Goal: Task Accomplishment & Management: Complete application form

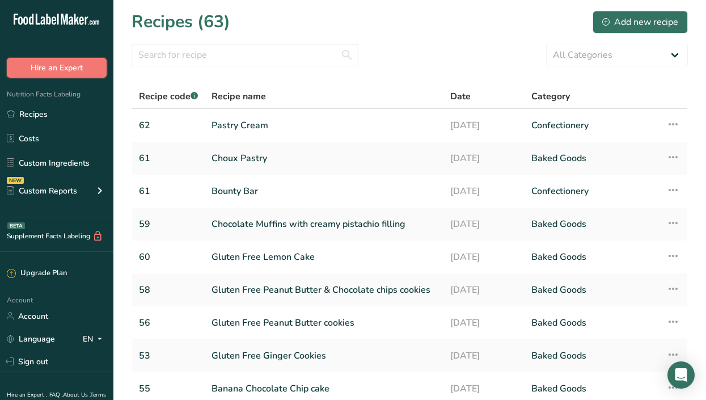
drag, startPoint x: 53, startPoint y: 73, endPoint x: 357, endPoint y: 29, distance: 307.4
click at [337, 40] on div ".a-20{fill:#fff;} Hire an Expert Nutrition Facts Labeling Recipes Costs Custom …" at bounding box center [353, 264] width 706 height 529
click at [646, 15] on div "Add new recipe" at bounding box center [640, 22] width 76 height 14
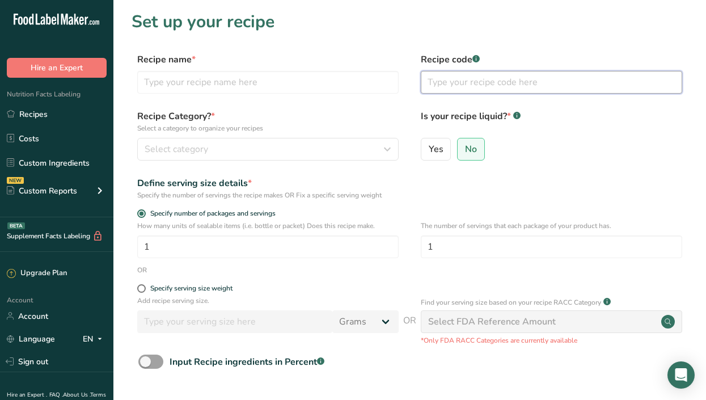
click at [478, 90] on input "text" at bounding box center [550, 82] width 261 height 23
type input "63"
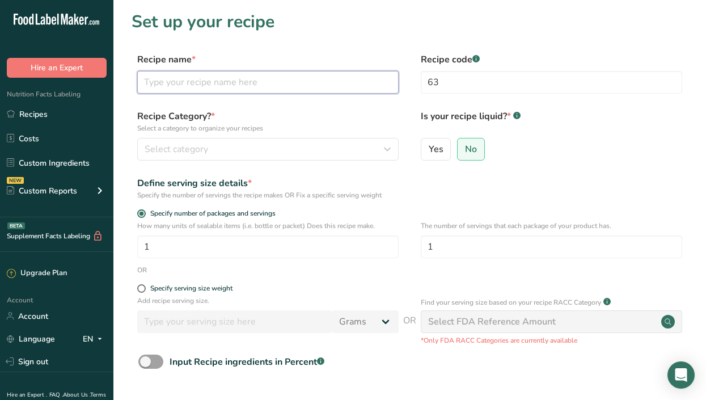
click at [337, 73] on input "text" at bounding box center [267, 82] width 261 height 23
type input "Almond financier"
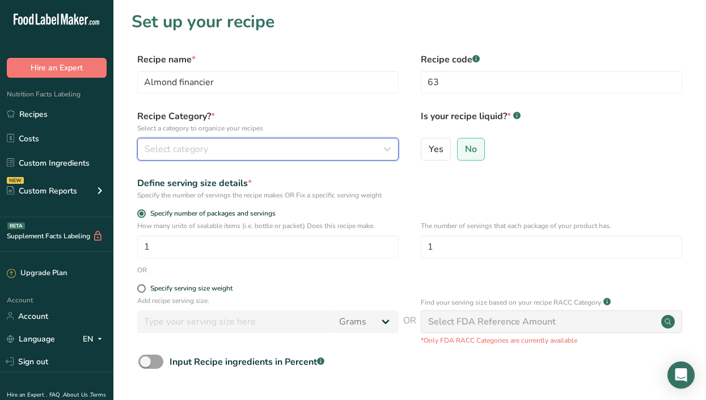
click at [205, 141] on button "Select category" at bounding box center [267, 149] width 261 height 23
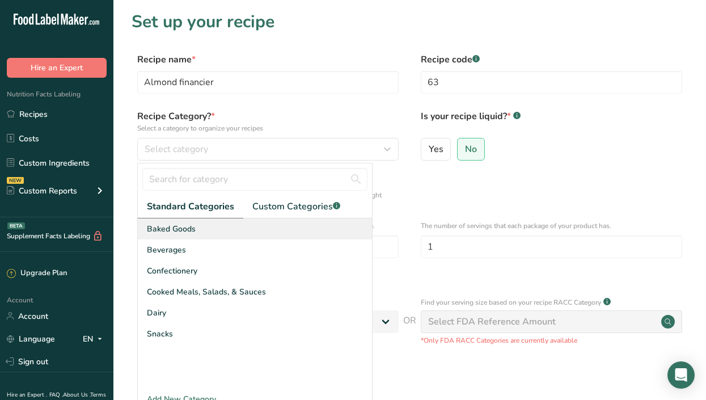
click at [185, 228] on span "Baked Goods" at bounding box center [171, 229] width 49 height 12
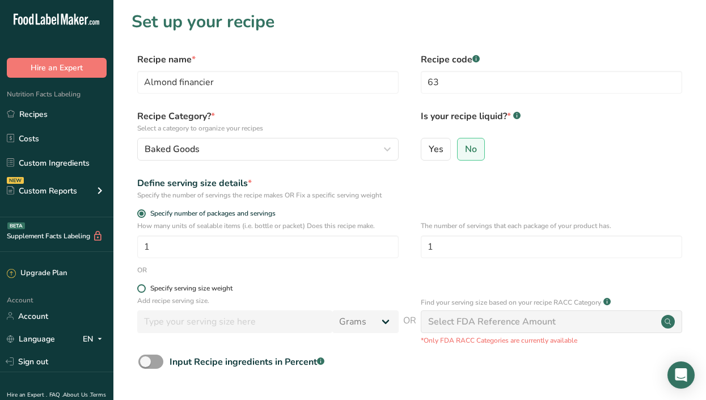
click at [143, 289] on span at bounding box center [141, 288] width 9 height 9
click at [143, 289] on input "Specify serving size weight" at bounding box center [140, 287] width 7 height 7
radio input "true"
radio input "false"
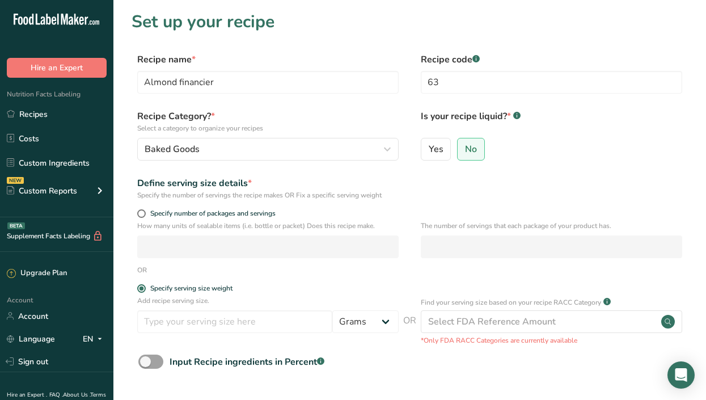
click at [180, 335] on div "Add recipe serving size. Grams kg mg mcg lb oz l mL fl oz tbsp tsp cup qt gallon" at bounding box center [267, 316] width 261 height 43
click at [199, 321] on input "number" at bounding box center [234, 321] width 195 height 23
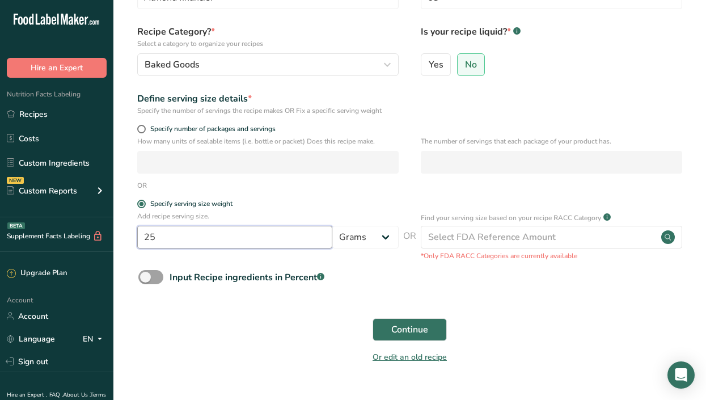
scroll to position [82, 0]
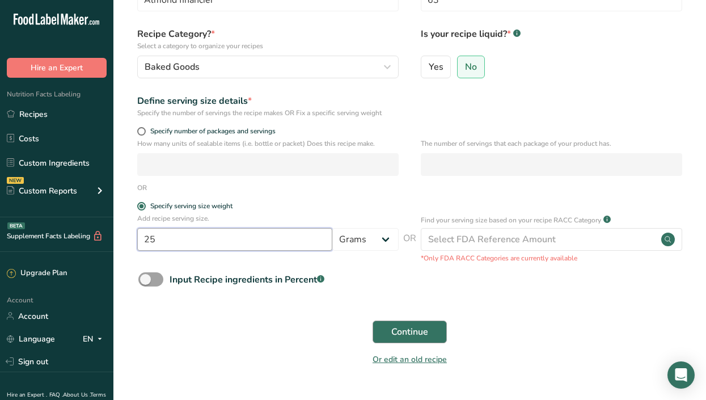
type input "25"
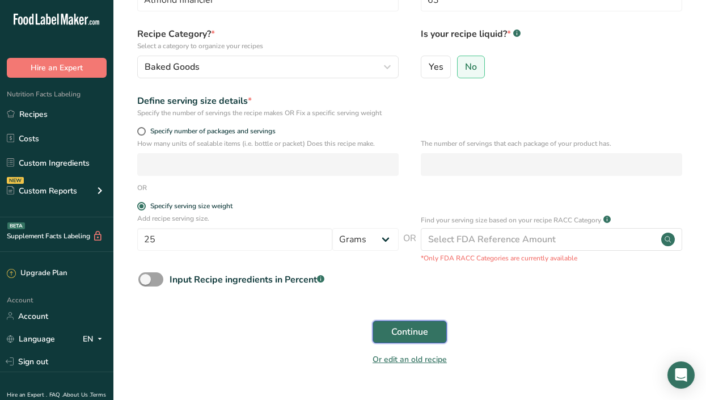
click at [423, 330] on span "Continue" at bounding box center [409, 332] width 37 height 14
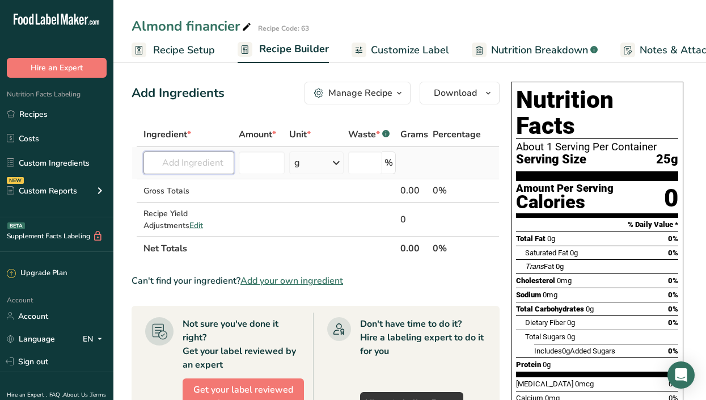
click at [171, 164] on input "text" at bounding box center [188, 162] width 91 height 23
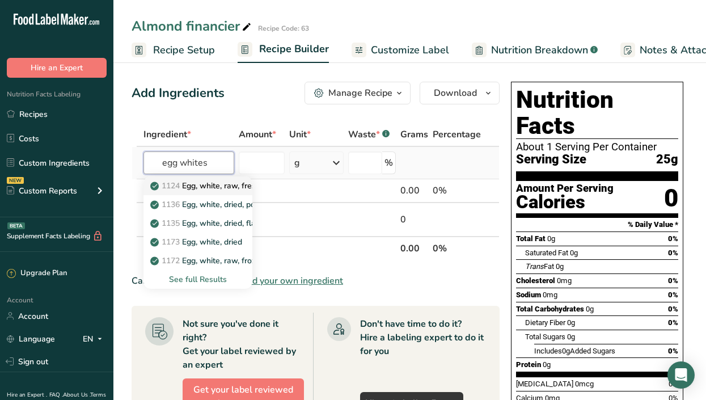
type input "egg whites"
click at [199, 182] on p "1124 Egg, white, raw, fresh" at bounding box center [206, 186] width 108 height 12
type input "Egg, white, raw, fresh"
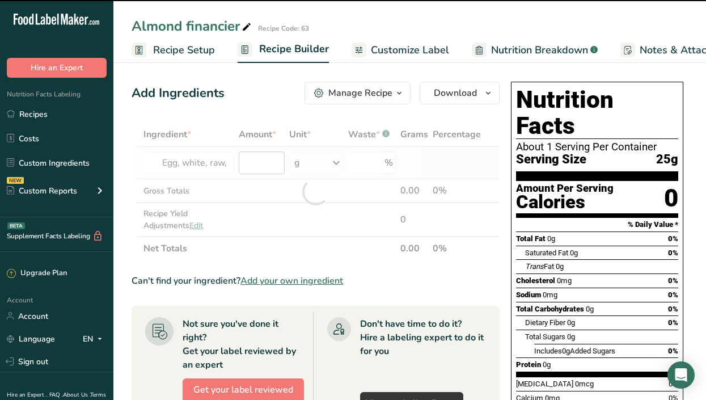
type input "0"
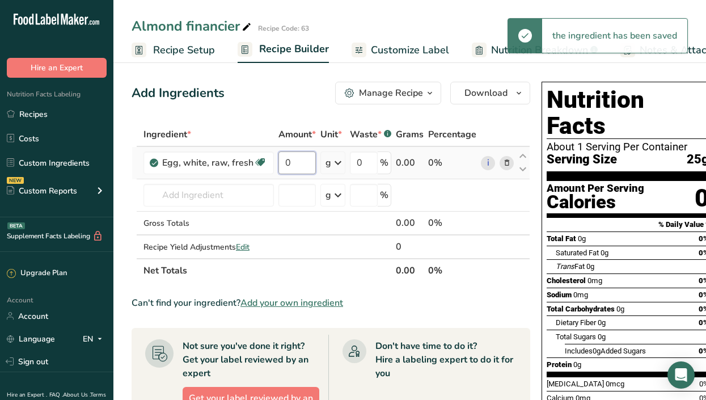
click at [300, 160] on input "0" at bounding box center [296, 162] width 37 height 23
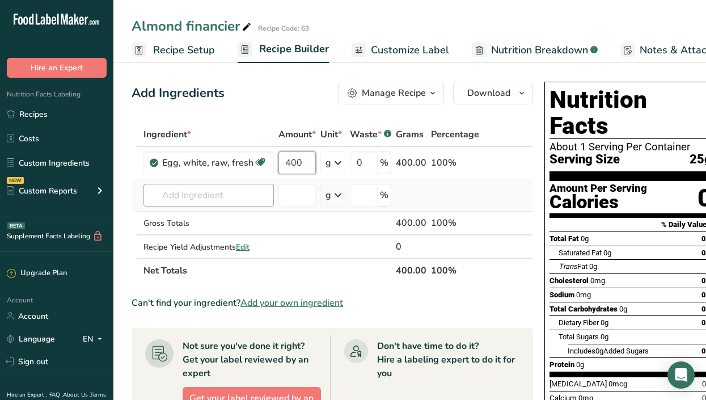
type input "400"
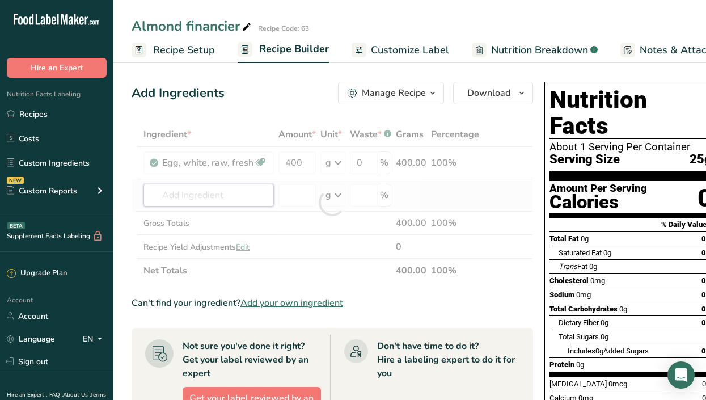
click at [206, 197] on div "Ingredient * Amount * Unit * Waste * .a-a{fill:#347362;}.b-a{fill:#fff;} Grams …" at bounding box center [331, 202] width 401 height 160
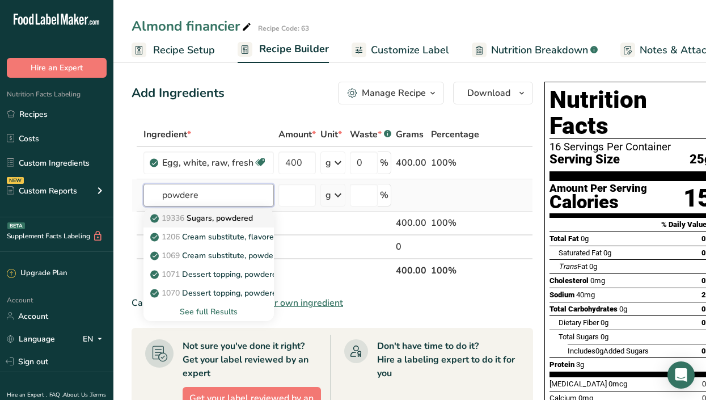
type input "powdere"
click at [223, 218] on p "19336 Sugars, powdered" at bounding box center [202, 218] width 100 height 12
type input "Sugars, powdered"
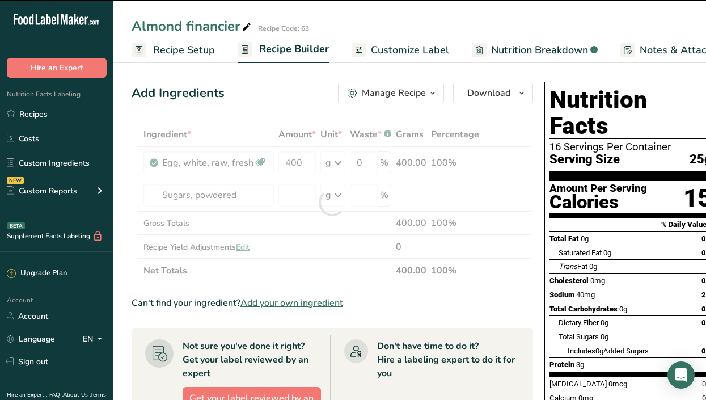
type input "0"
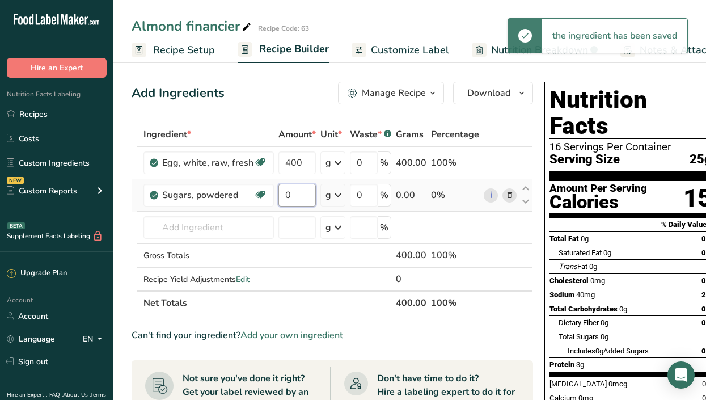
click at [294, 196] on input "0" at bounding box center [296, 195] width 37 height 23
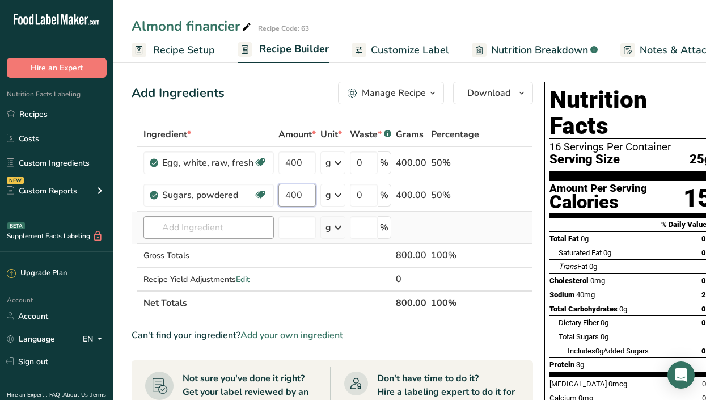
type input "400"
click at [253, 227] on div "Ingredient * Amount * Unit * Waste * .a-a{fill:#347362;}.b-a{fill:#fff;} Grams …" at bounding box center [331, 218] width 401 height 192
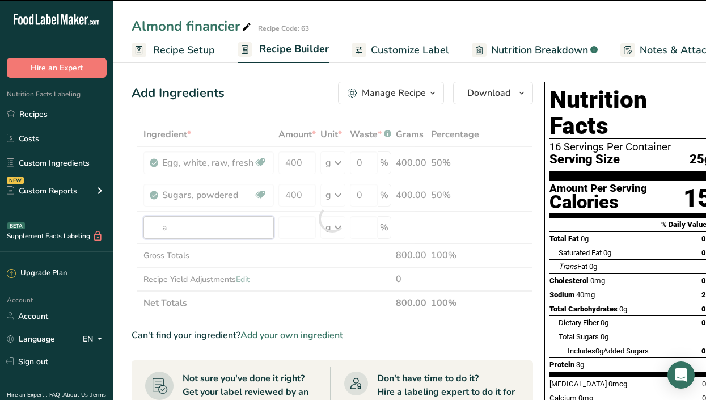
type input "al"
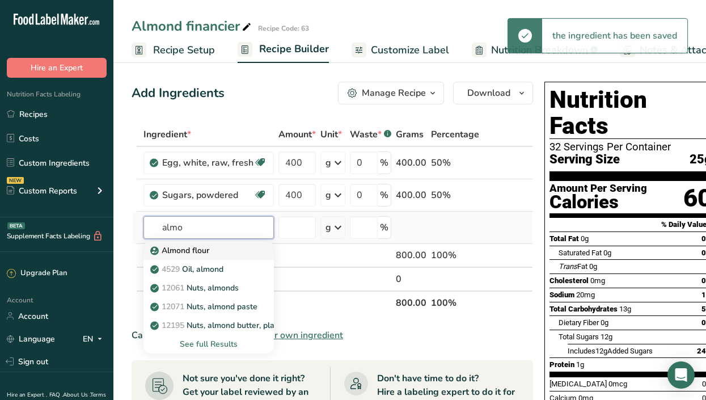
type input "almo"
click at [232, 252] on div "Almond flour" at bounding box center [199, 250] width 94 height 12
type input "Almond flour"
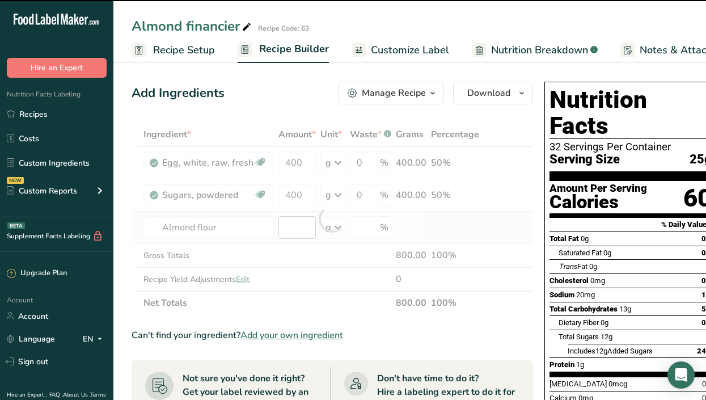
type input "0"
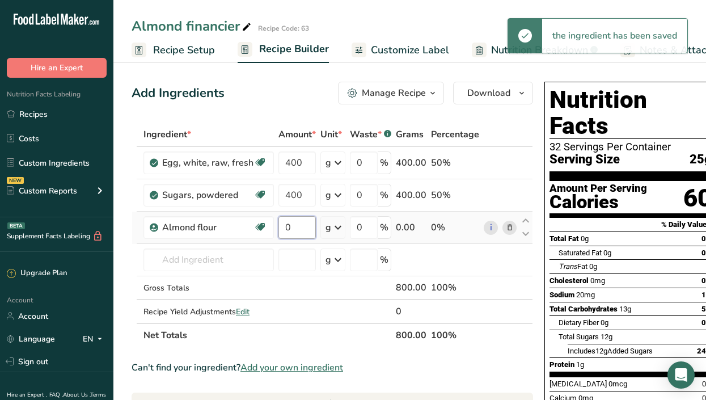
click at [296, 228] on input "0" at bounding box center [296, 227] width 37 height 23
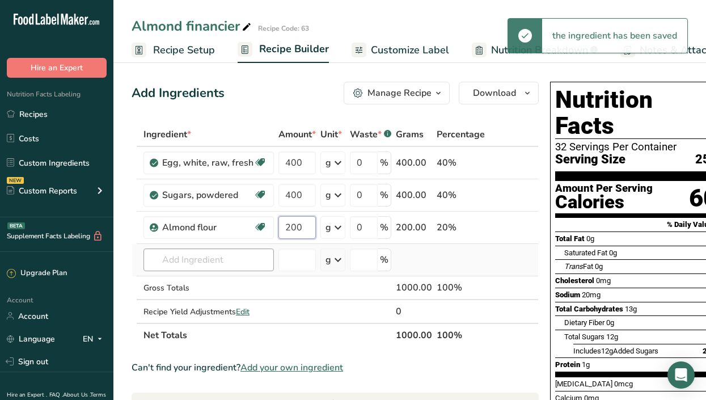
type input "200"
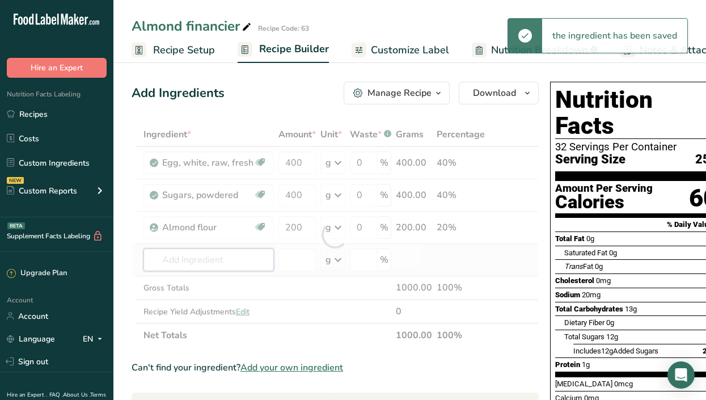
click at [224, 248] on div "Ingredient * Amount * Unit * Waste * .a-a{fill:#347362;}.b-a{fill:#fff;} Grams …" at bounding box center [334, 234] width 407 height 224
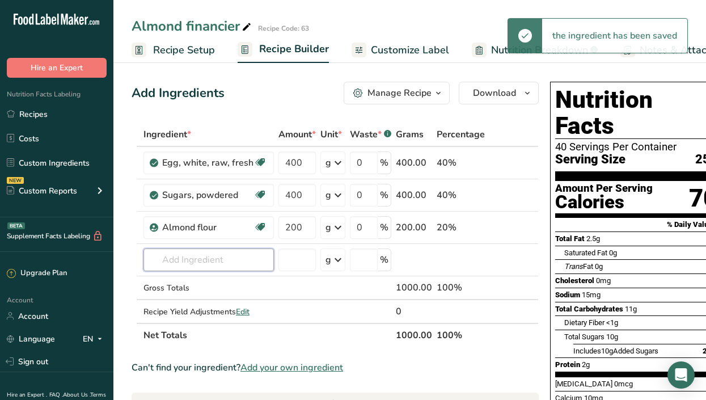
type input "e"
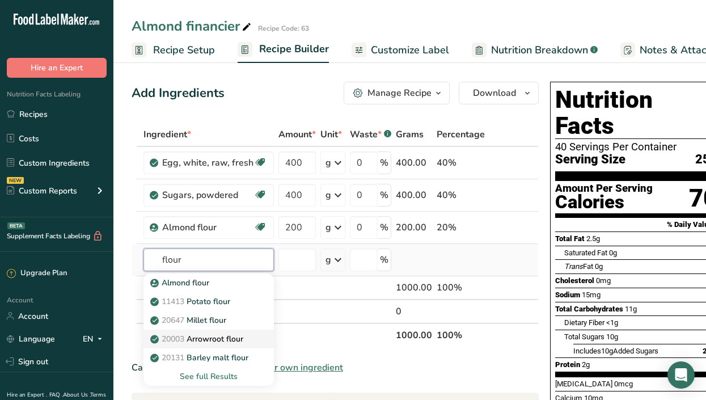
type input "flour"
click at [230, 377] on div "See full Results" at bounding box center [208, 376] width 112 height 12
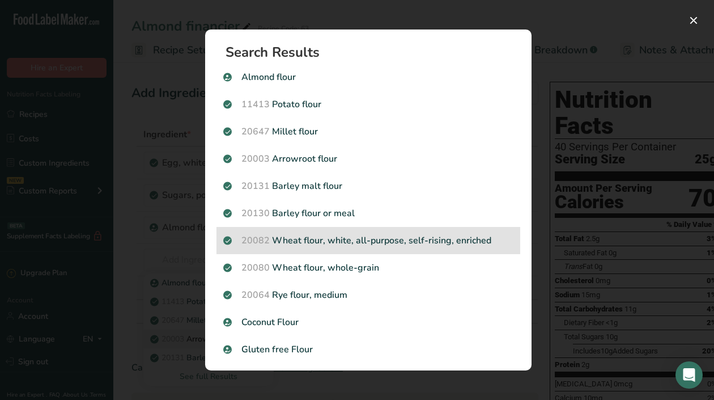
click at [328, 243] on p "20082 Wheat flour, white, all-purpose, self-rising, enriched" at bounding box center [368, 240] width 290 height 14
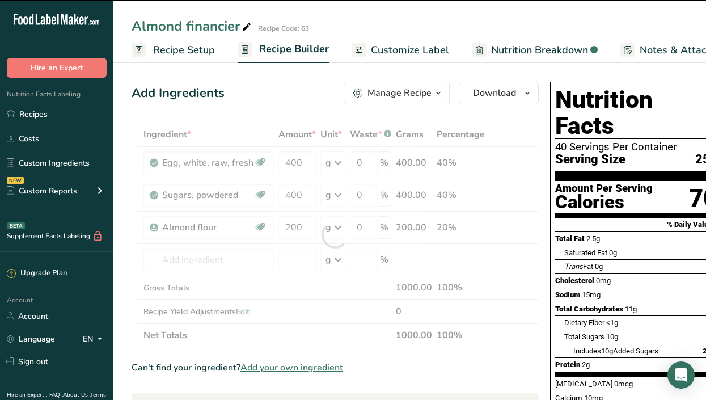
type input "0"
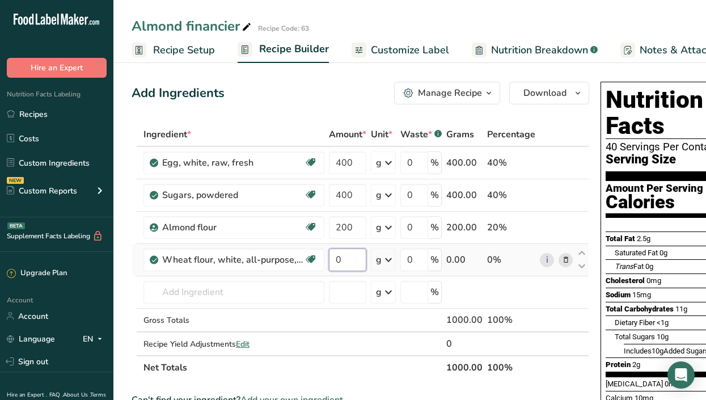
click at [351, 259] on input "0" at bounding box center [347, 259] width 37 height 23
type input "120"
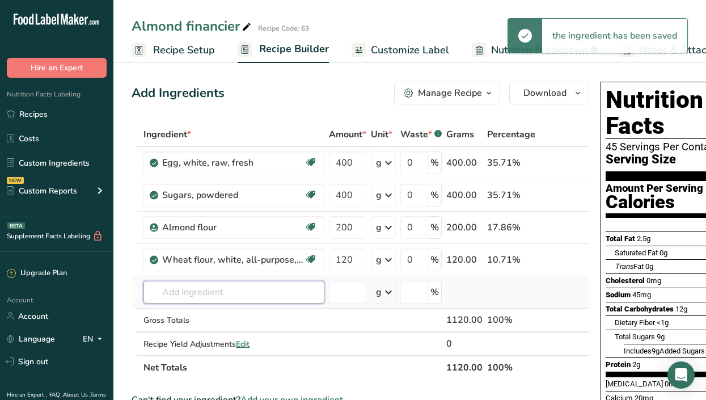
click at [226, 294] on div "Ingredient * Amount * Unit * Waste * .a-a{fill:#347362;}.b-a{fill:#fff;} Grams …" at bounding box center [359, 250] width 457 height 257
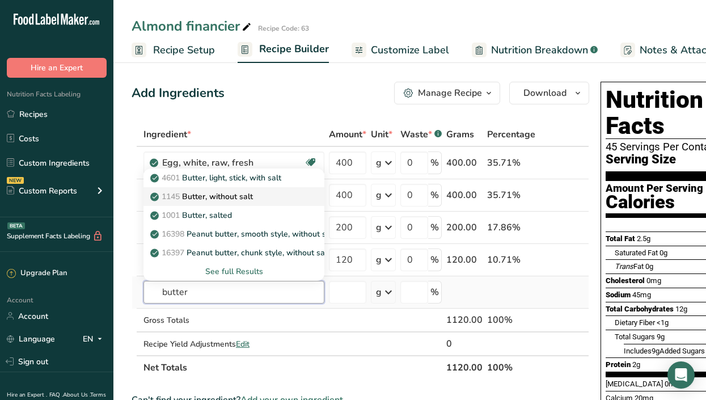
type input "butter"
click at [219, 198] on p "1145 Butter, without salt" at bounding box center [202, 196] width 100 height 12
type input "Butter, without salt"
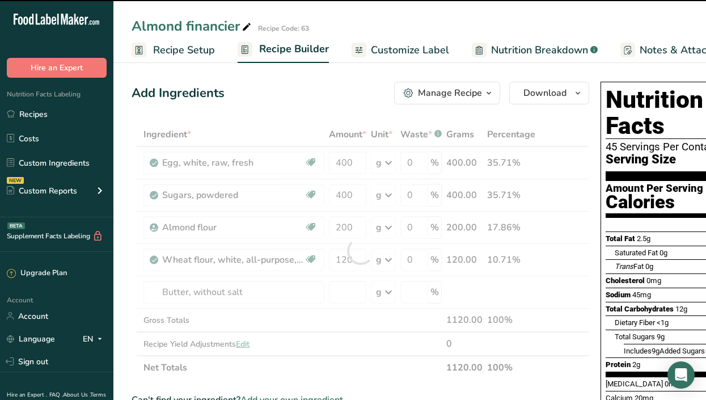
type input "0"
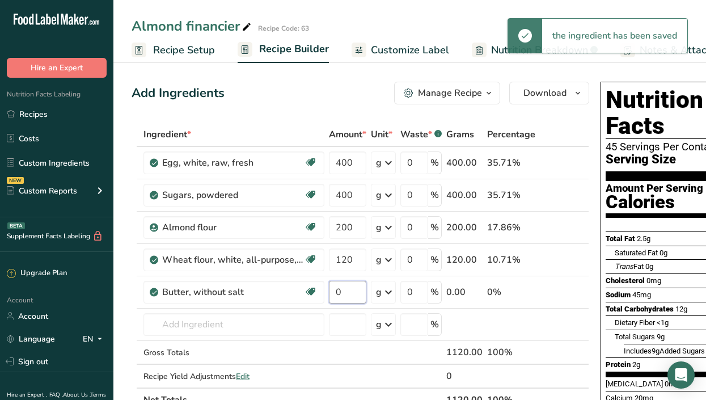
click at [356, 287] on input "0" at bounding box center [347, 292] width 37 height 23
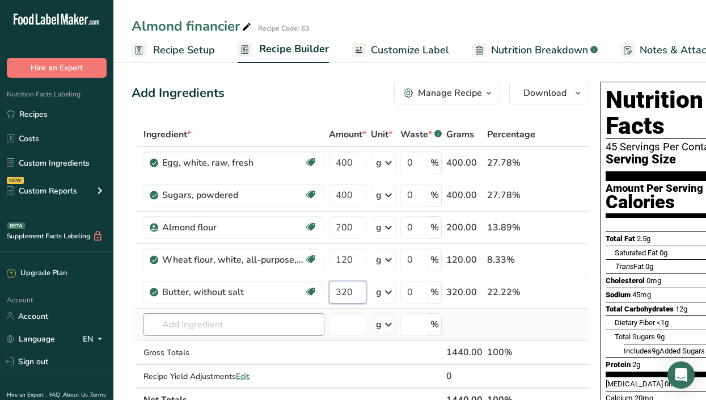
type input "320"
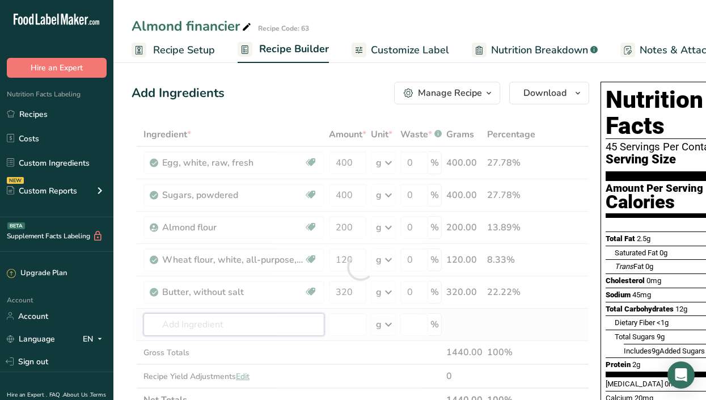
click at [182, 330] on div "Ingredient * Amount * Unit * Waste * .a-a{fill:#347362;}.b-a{fill:#fff;} Grams …" at bounding box center [359, 266] width 457 height 289
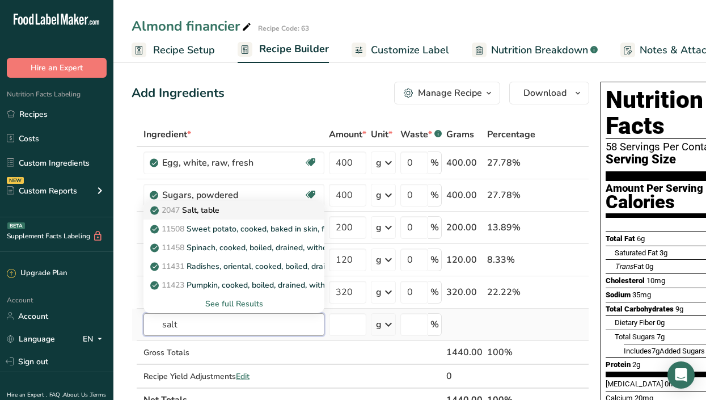
type input "salt"
click at [192, 213] on p "2047 Salt, table" at bounding box center [185, 210] width 67 height 12
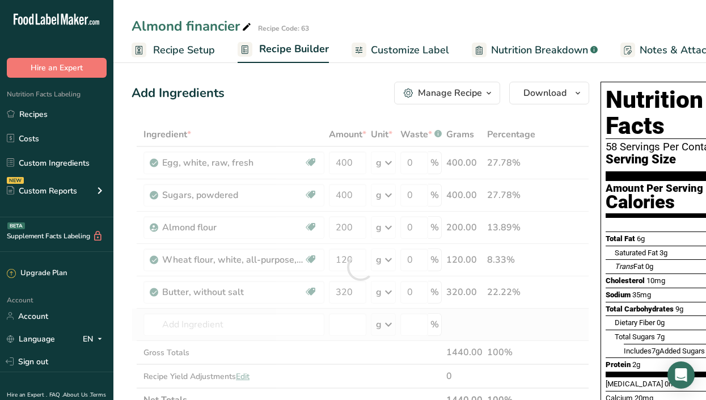
type input "Salt, table"
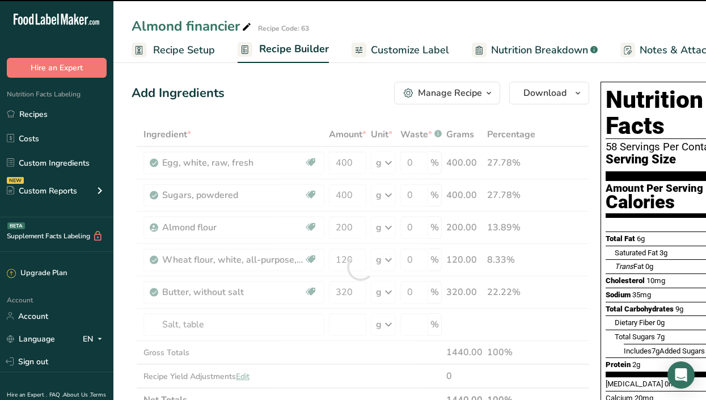
type input "0"
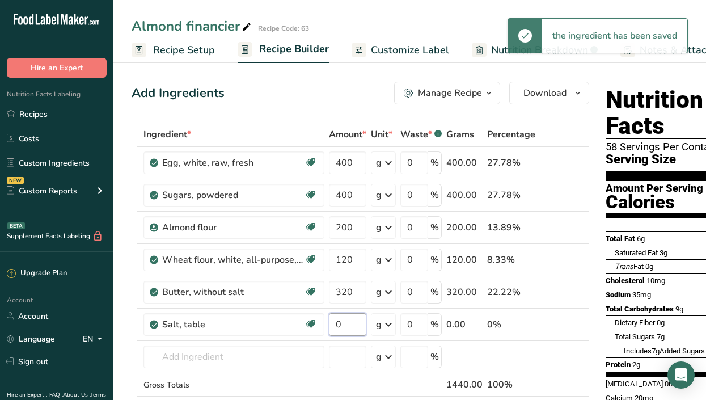
click at [354, 324] on input "0" at bounding box center [347, 324] width 37 height 23
type input "2"
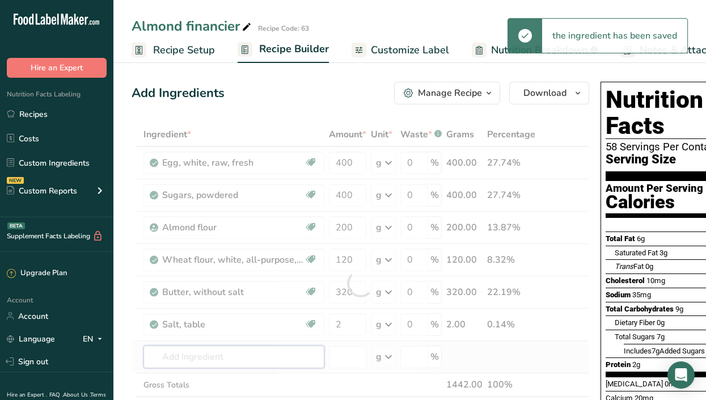
click at [198, 361] on div "Ingredient * Amount * Unit * Waste * .a-a{fill:#347362;}.b-a{fill:#fff;} Grams …" at bounding box center [359, 282] width 457 height 321
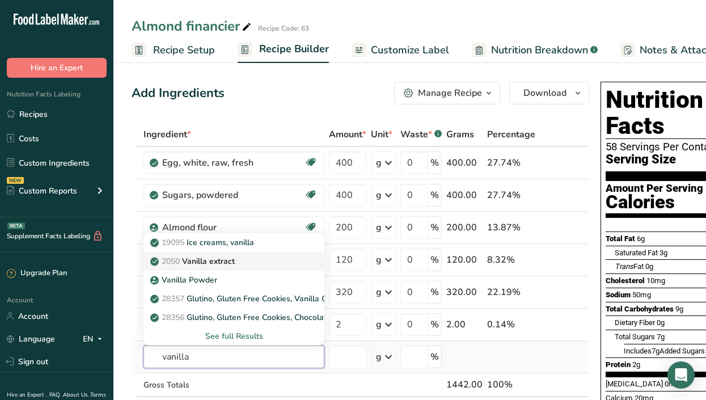
type input "vanilla"
click at [203, 268] on link "2050 Vanilla extract" at bounding box center [233, 261] width 181 height 19
type input "Vanilla extract"
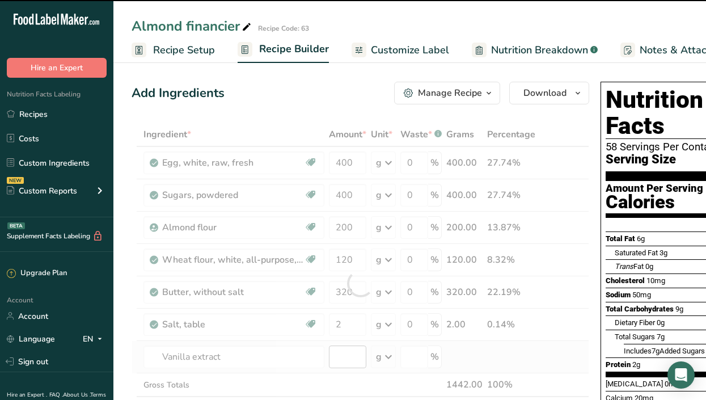
type input "0"
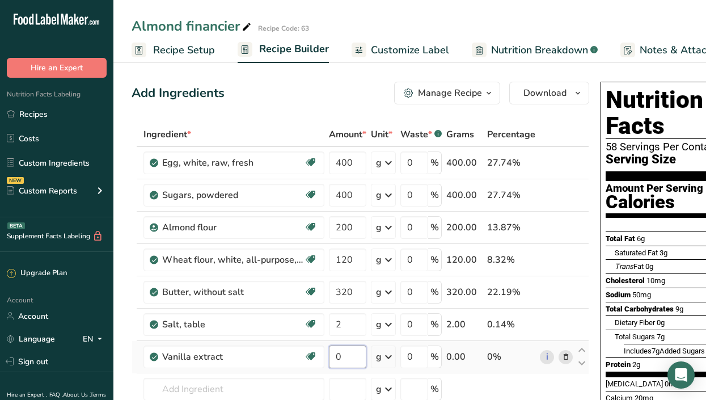
click at [352, 352] on input "0" at bounding box center [347, 356] width 37 height 23
type input "5"
click at [562, 205] on div "Ingredient * Amount * Unit * Waste * .a-a{fill:#347362;}.b-a{fill:#fff;} Grams …" at bounding box center [359, 299] width 457 height 354
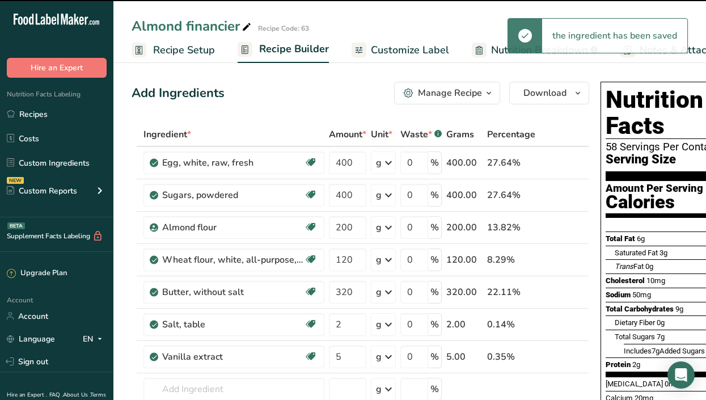
scroll to position [0, 166]
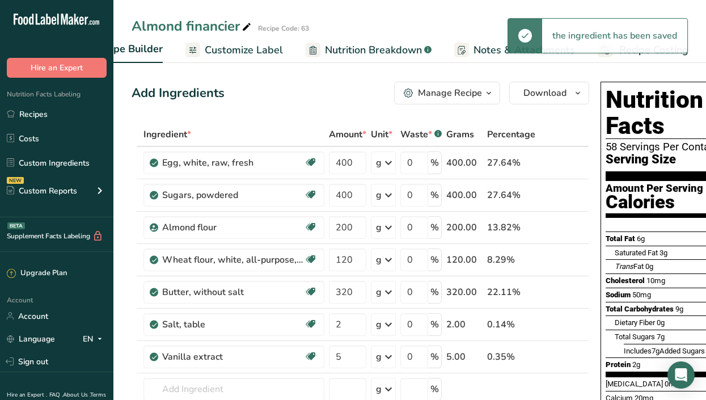
click at [644, 57] on span "Recipe Costing" at bounding box center [653, 50] width 69 height 15
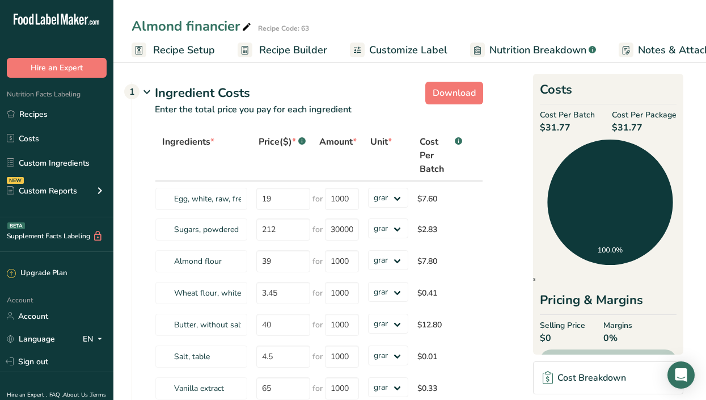
click at [176, 49] on span "Recipe Setup" at bounding box center [184, 50] width 62 height 15
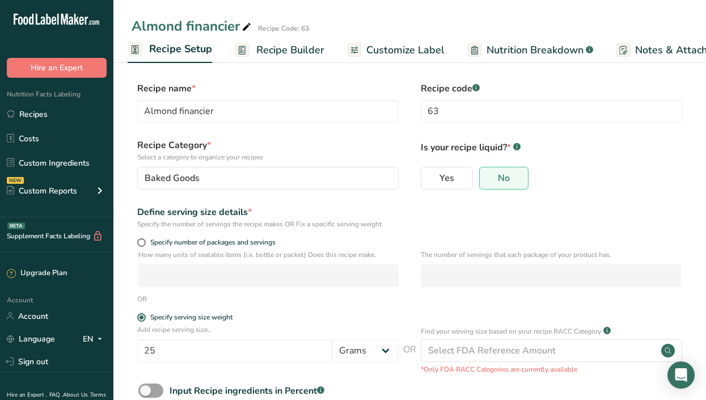
scroll to position [70, 0]
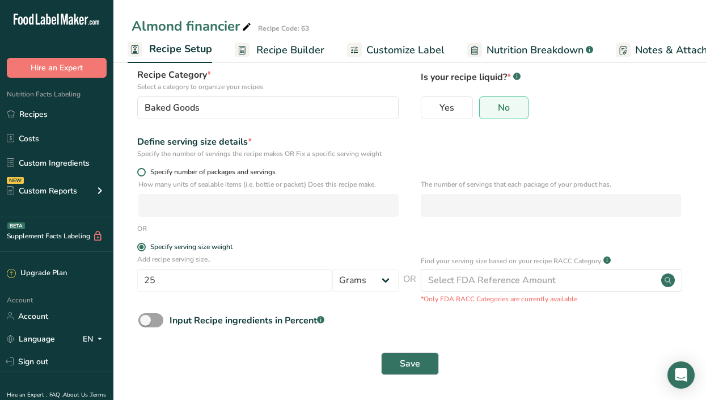
click at [143, 171] on span at bounding box center [141, 172] width 9 height 9
click at [143, 171] on input "Specify number of packages and servings" at bounding box center [140, 171] width 7 height 7
radio input "true"
radio input "false"
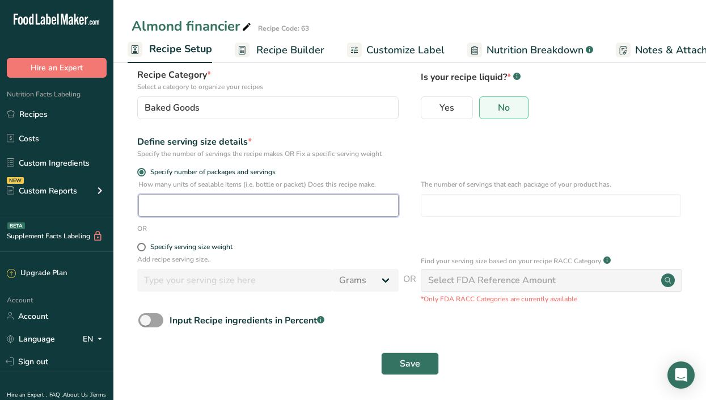
click at [171, 206] on input "number" at bounding box center [268, 205] width 260 height 23
type input "45"
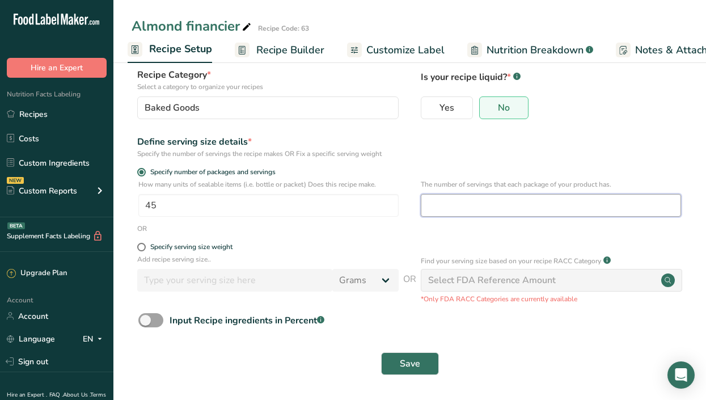
click at [490, 199] on input "number" at bounding box center [550, 205] width 260 height 23
click at [495, 197] on input "number" at bounding box center [550, 205] width 260 height 23
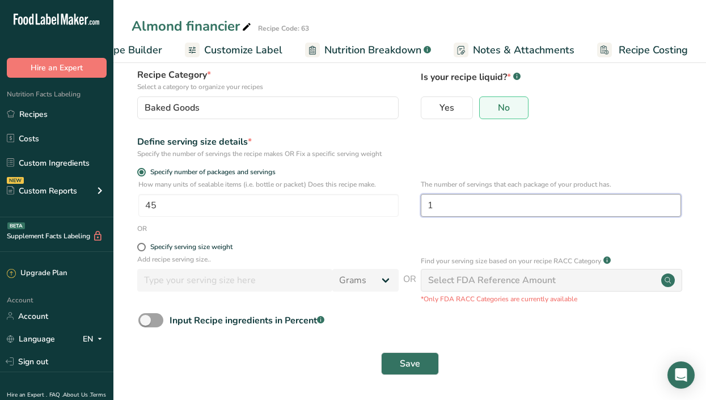
type input "1"
click at [641, 43] on span "Recipe Costing" at bounding box center [652, 50] width 69 height 15
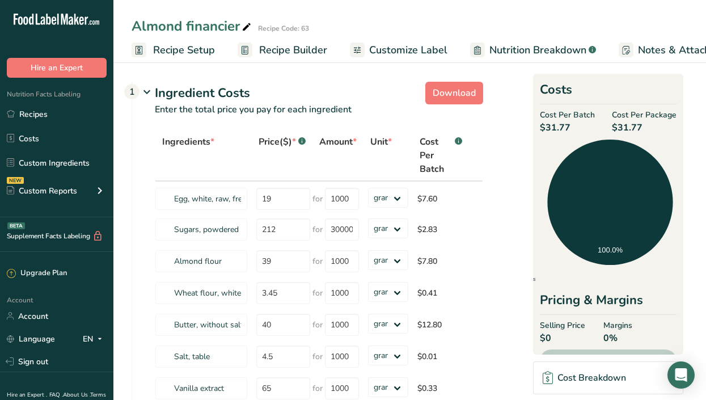
click at [172, 54] on span "Recipe Setup" at bounding box center [184, 50] width 62 height 15
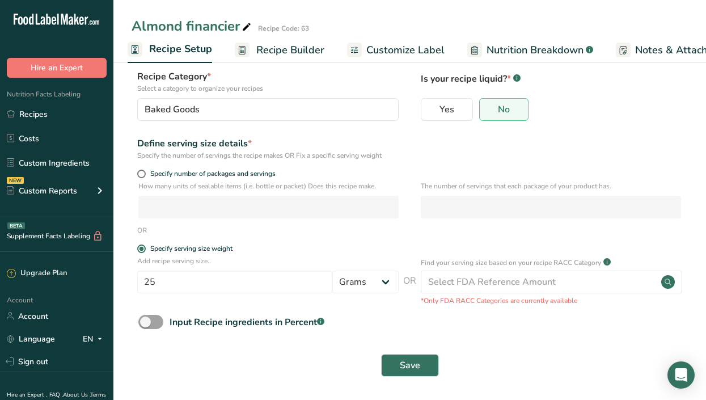
scroll to position [70, 0]
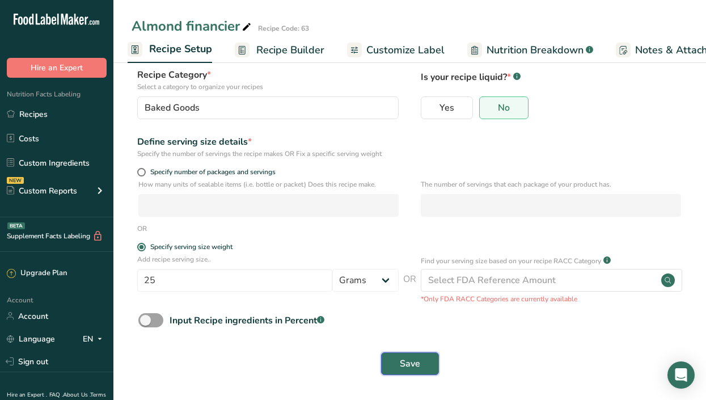
click at [410, 360] on span "Save" at bounding box center [410, 363] width 20 height 14
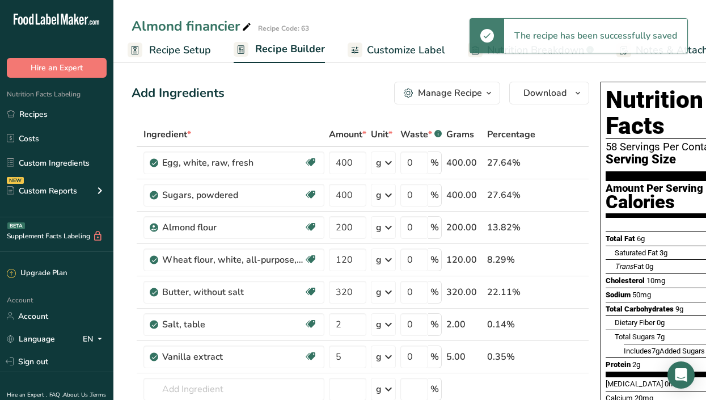
scroll to position [0, 166]
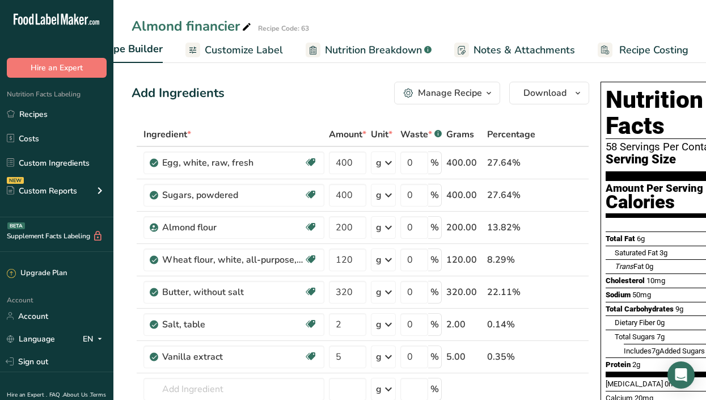
click at [651, 52] on span "Recipe Costing" at bounding box center [653, 50] width 69 height 15
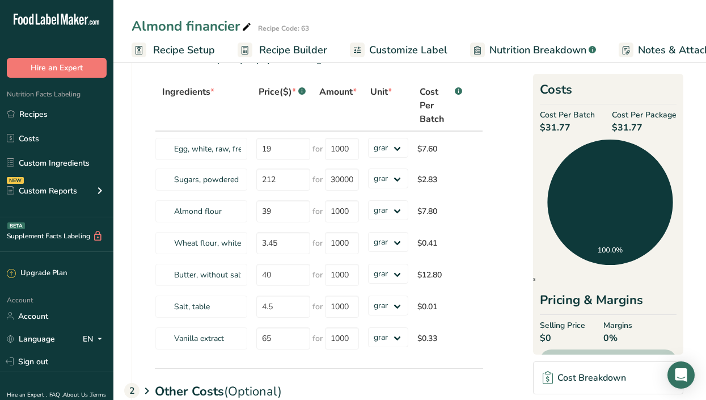
scroll to position [38, 0]
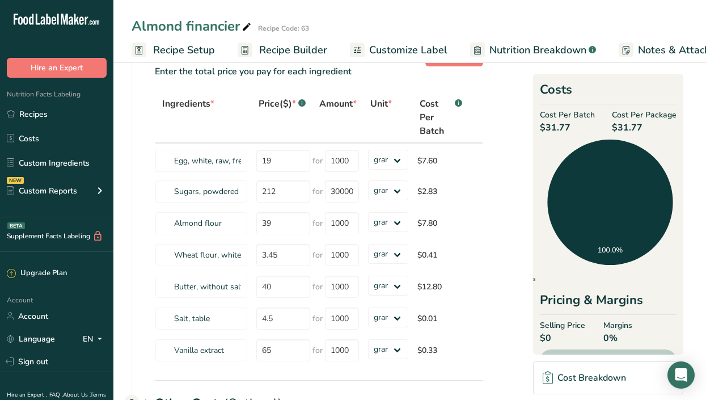
click at [294, 44] on span "Recipe Builder" at bounding box center [293, 50] width 68 height 15
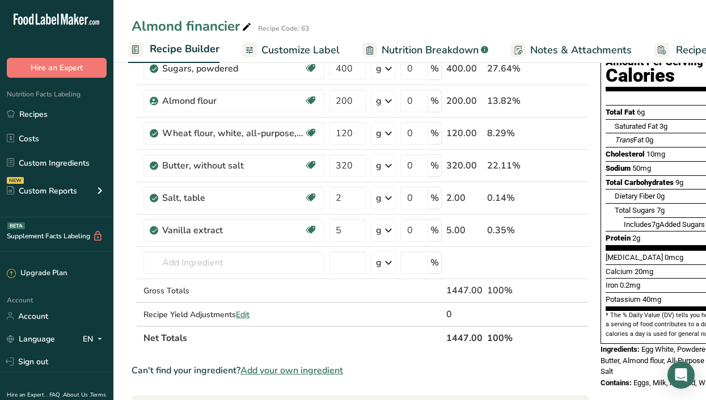
scroll to position [0, 166]
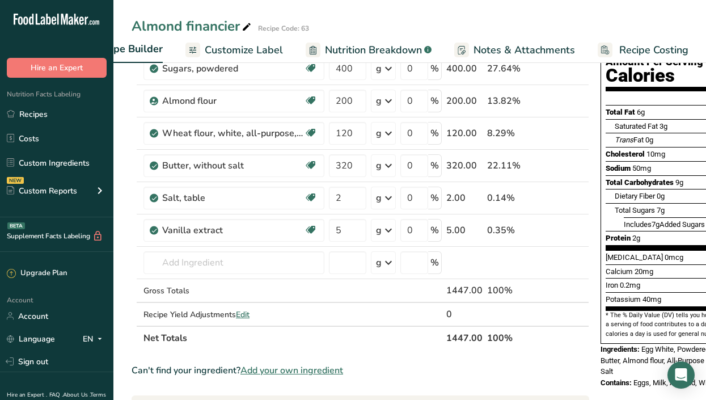
click at [657, 48] on span "Recipe Costing" at bounding box center [653, 50] width 69 height 15
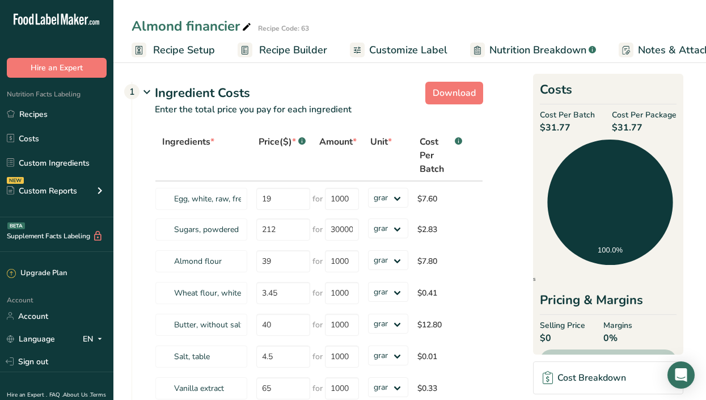
click at [180, 54] on span "Recipe Setup" at bounding box center [184, 50] width 62 height 15
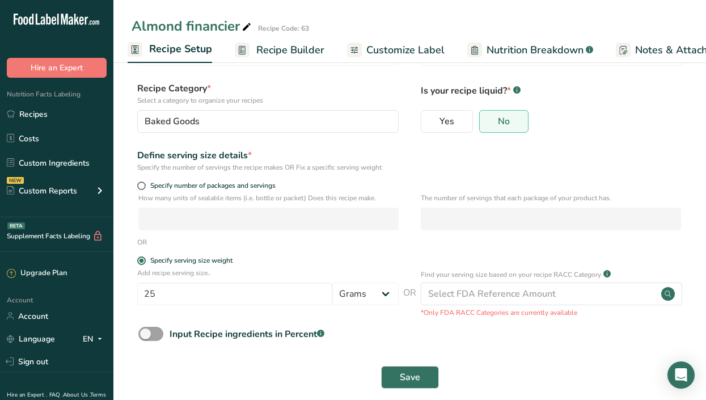
scroll to position [70, 0]
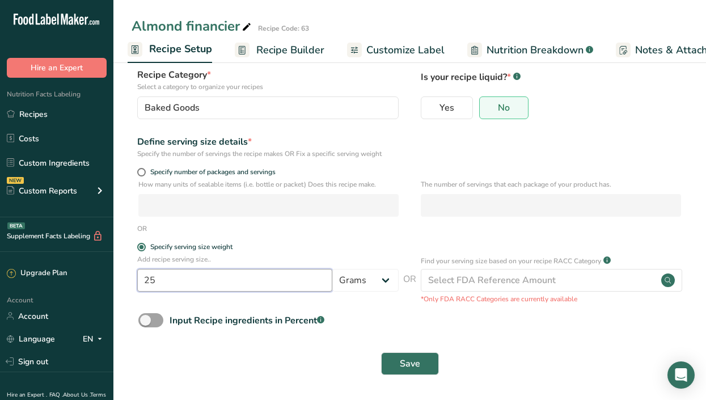
click at [181, 285] on input "25" at bounding box center [234, 280] width 195 height 23
type input "2"
type input "30"
click at [153, 185] on p "How many units of sealable items (i.e. bottle or packet) Does this recipe make." at bounding box center [268, 184] width 260 height 10
click at [141, 173] on span at bounding box center [141, 172] width 9 height 9
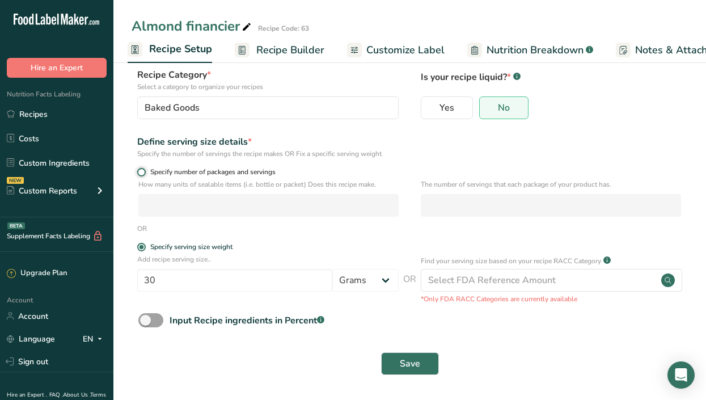
click at [141, 173] on input "Specify number of packages and servings" at bounding box center [140, 171] width 7 height 7
radio input "true"
radio input "false"
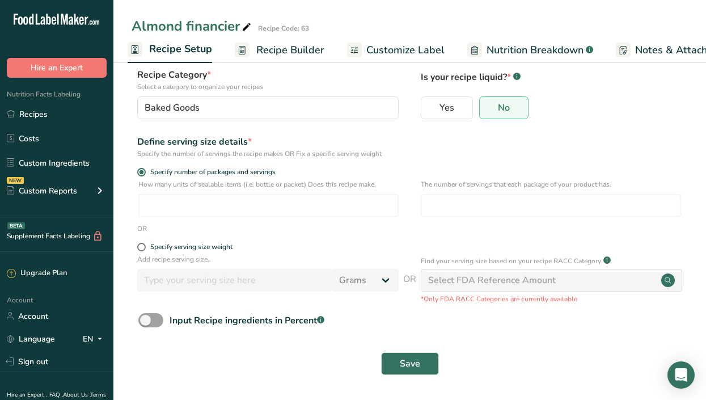
click at [163, 216] on div "How many units of sealable items (i.e. bottle or packet) Does this recipe make.…" at bounding box center [409, 201] width 556 height 44
click at [165, 213] on input "number" at bounding box center [268, 205] width 260 height 23
type input "40"
click at [436, 203] on input "number" at bounding box center [550, 205] width 260 height 23
type input "1"
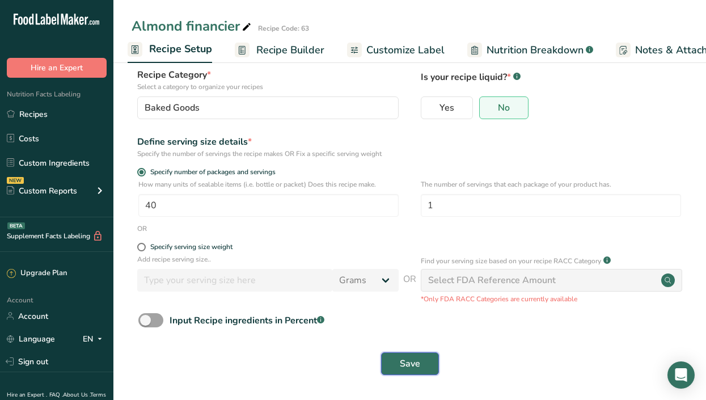
click at [421, 359] on button "Save" at bounding box center [410, 363] width 58 height 23
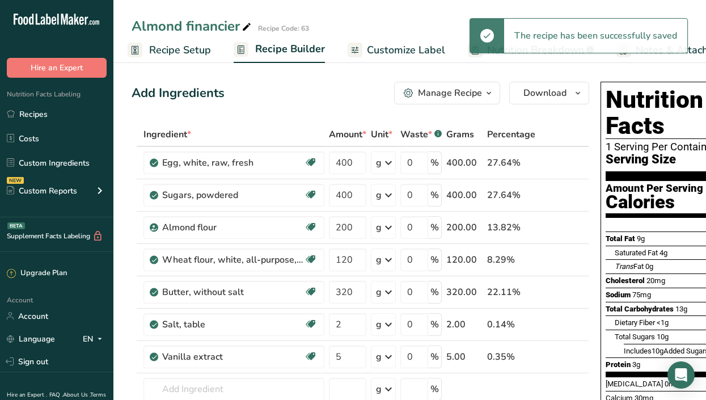
scroll to position [0, 166]
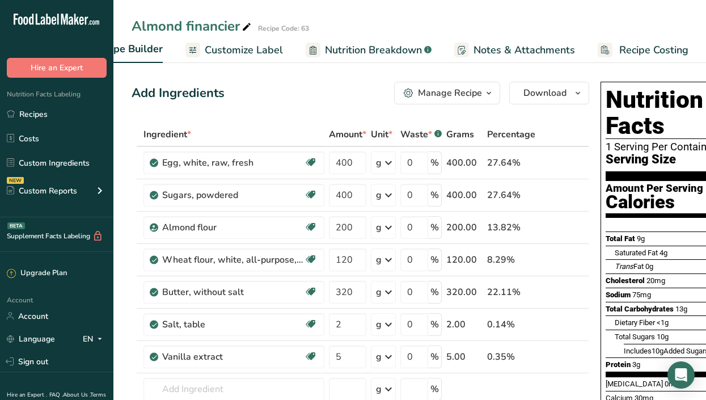
click at [649, 53] on span "Recipe Costing" at bounding box center [653, 50] width 69 height 15
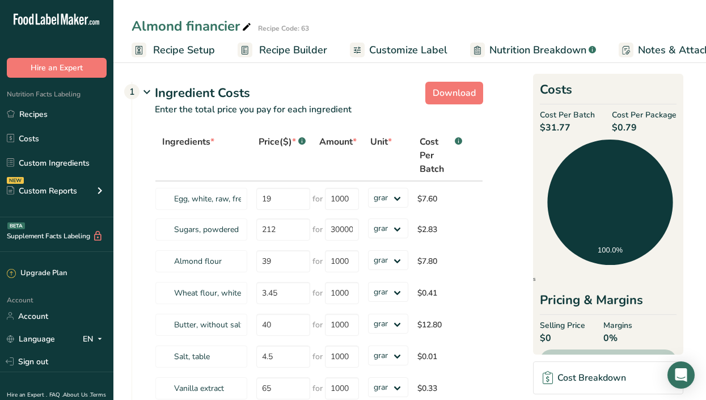
click at [170, 57] on span "Recipe Setup" at bounding box center [184, 50] width 62 height 15
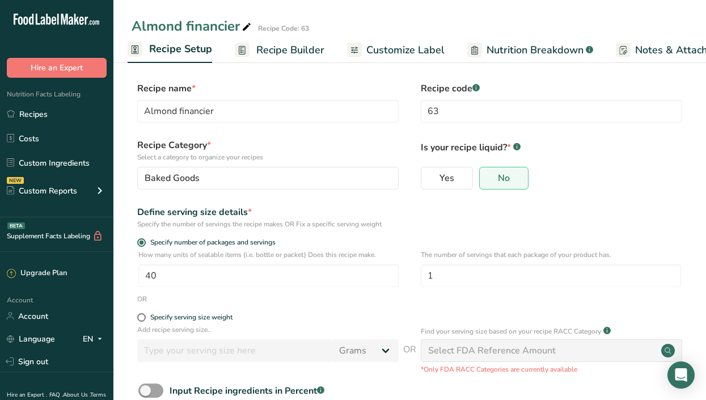
click at [275, 48] on span "Recipe Builder" at bounding box center [290, 50] width 68 height 15
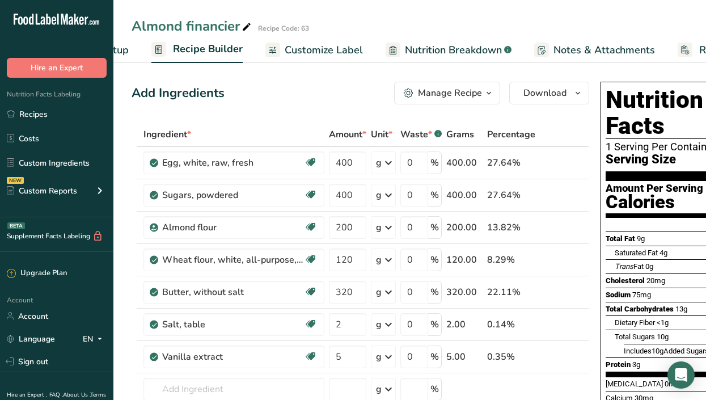
scroll to position [0, 109]
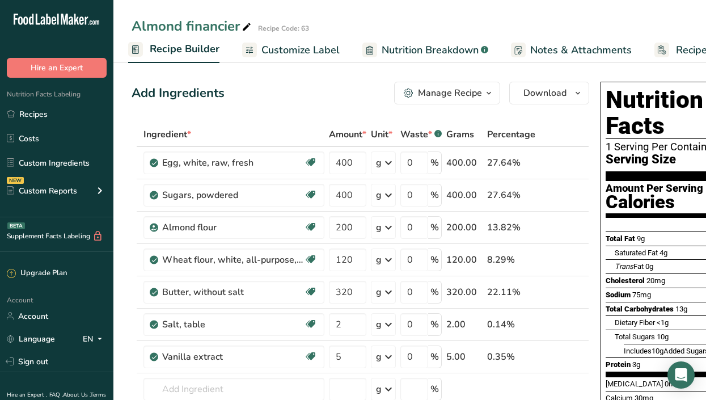
click at [163, 39] on link "Recipe Builder" at bounding box center [173, 49] width 91 height 27
click at [165, 48] on span "Recipe Builder" at bounding box center [185, 48] width 70 height 15
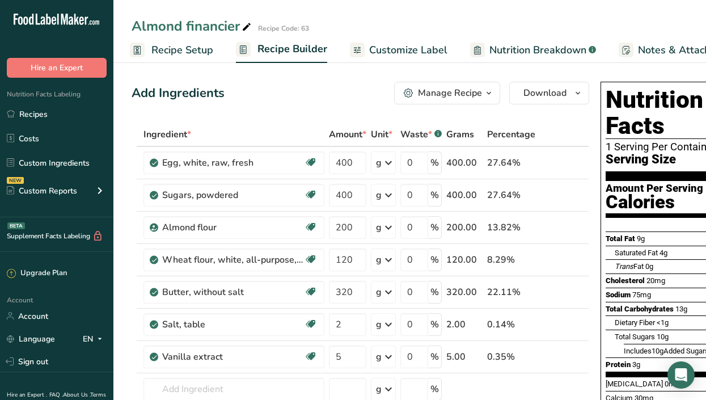
scroll to position [0, 0]
click at [185, 48] on span "Recipe Setup" at bounding box center [184, 50] width 62 height 15
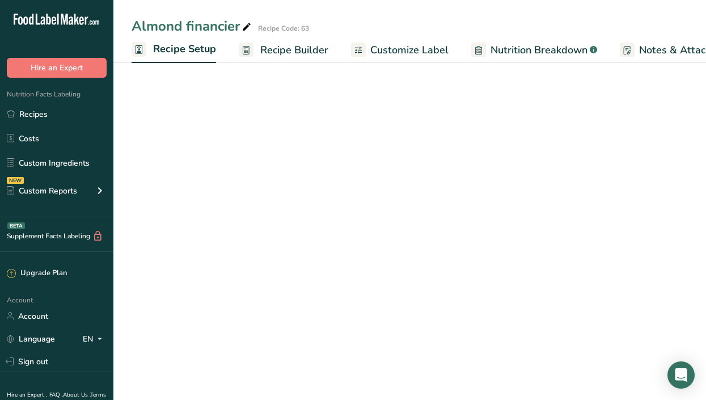
scroll to position [0, 4]
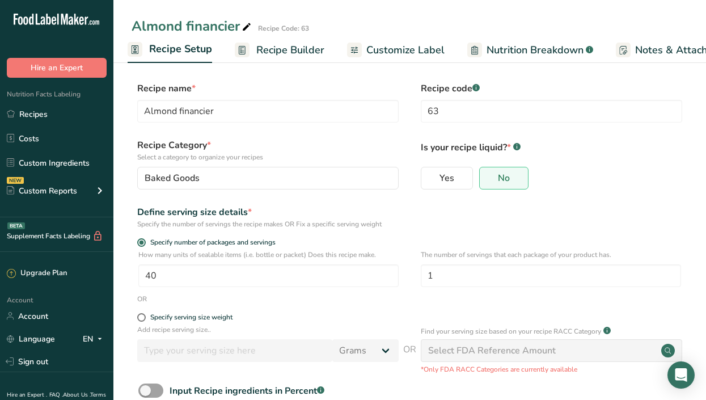
click at [283, 41] on link "Recipe Builder" at bounding box center [280, 50] width 90 height 26
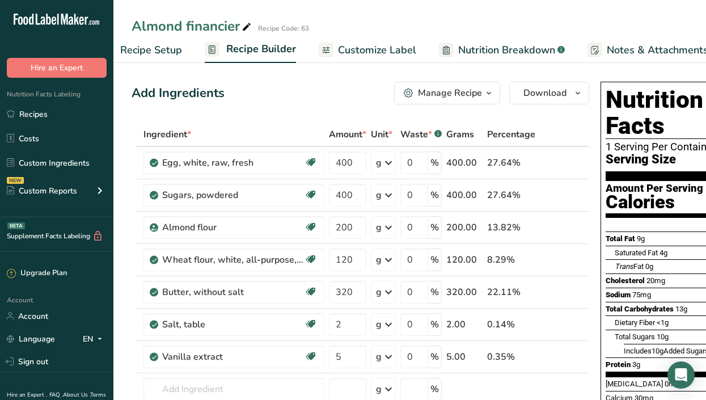
scroll to position [0, 109]
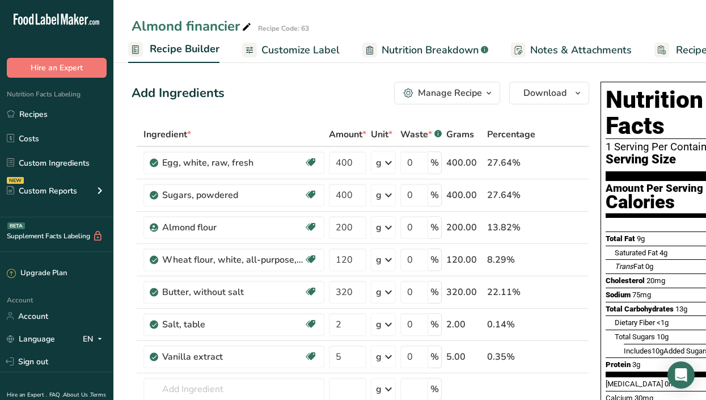
click at [487, 94] on icon "button" at bounding box center [488, 93] width 9 height 14
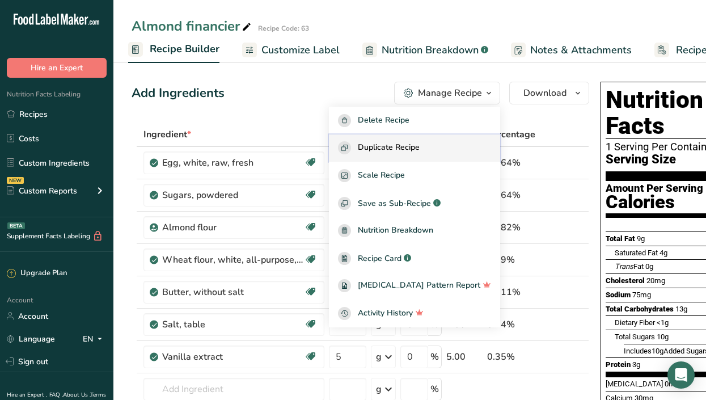
click at [419, 151] on span "Duplicate Recipe" at bounding box center [389, 147] width 62 height 13
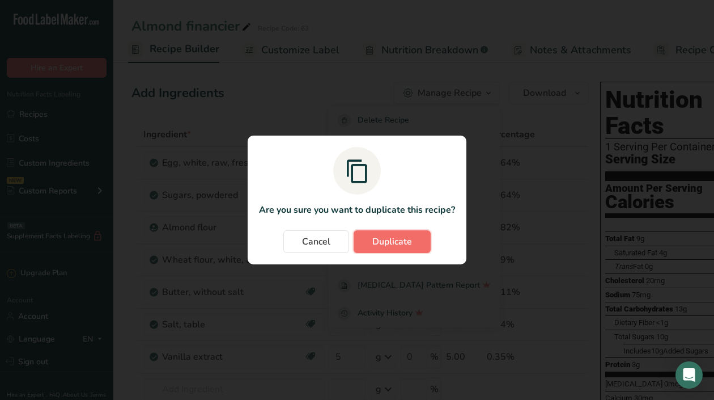
click at [414, 243] on button "Duplicate" at bounding box center [392, 241] width 77 height 23
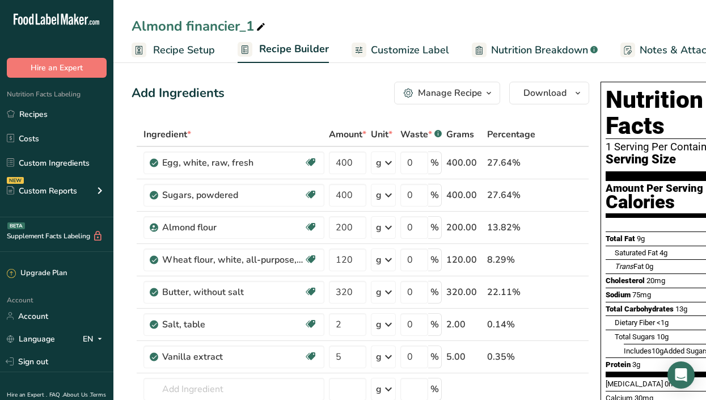
click at [191, 39] on link "Recipe Setup" at bounding box center [172, 50] width 83 height 26
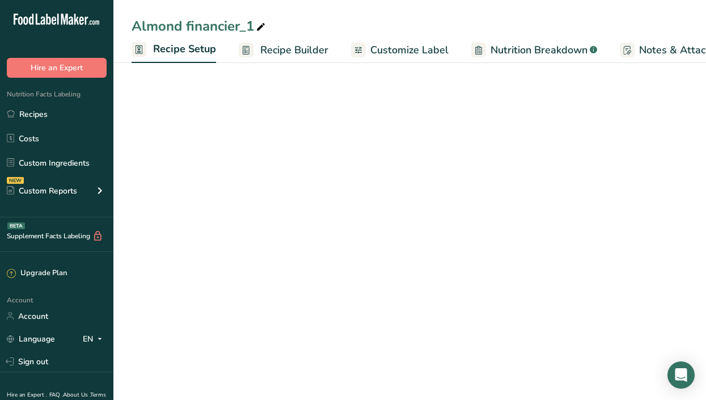
scroll to position [0, 4]
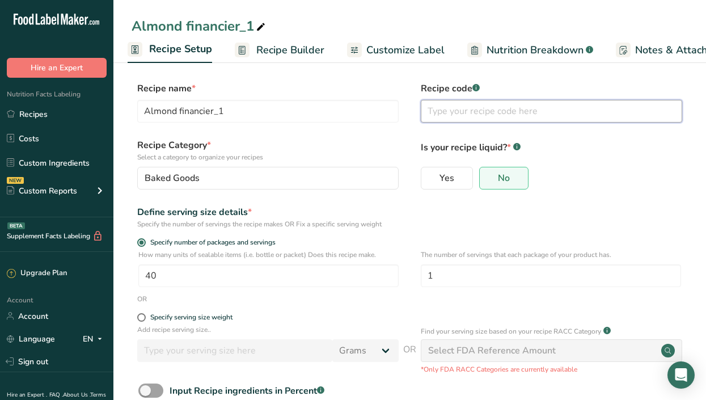
click at [444, 114] on input "text" at bounding box center [550, 111] width 261 height 23
type input "64"
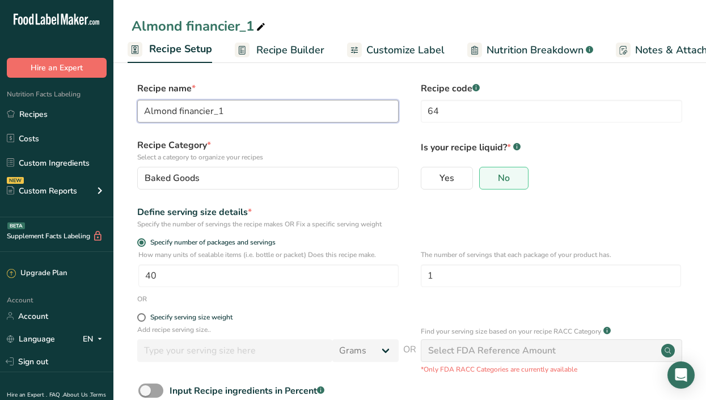
drag, startPoint x: 176, startPoint y: 109, endPoint x: 46, endPoint y: 67, distance: 136.2
click at [46, 67] on div ".a-20{fill:#fff;} Hire an Expert Nutrition Facts Labeling Recipes Costs Custom …" at bounding box center [353, 235] width 706 height 470
type input "Pistachio financier_1"
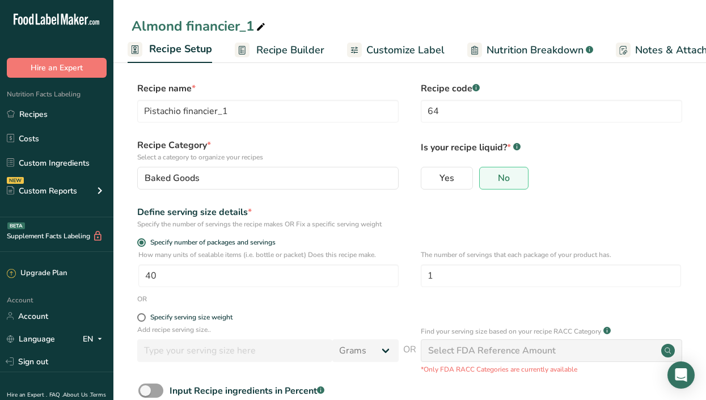
click at [295, 47] on span "Recipe Builder" at bounding box center [290, 50] width 68 height 15
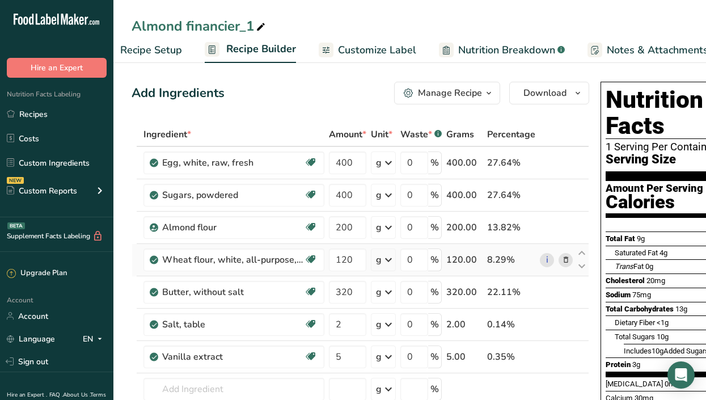
scroll to position [0, 109]
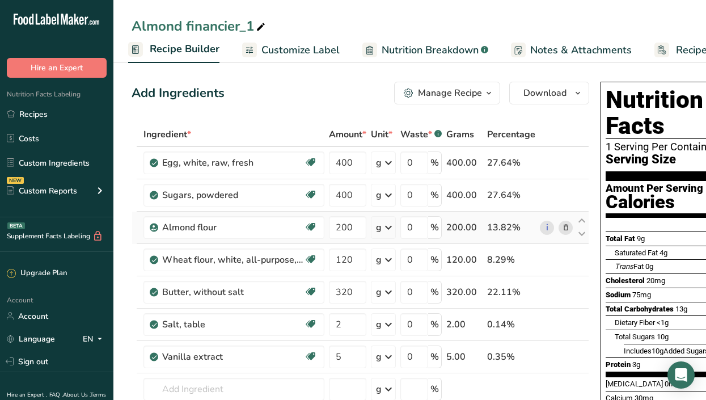
click at [562, 228] on icon at bounding box center [566, 228] width 8 height 12
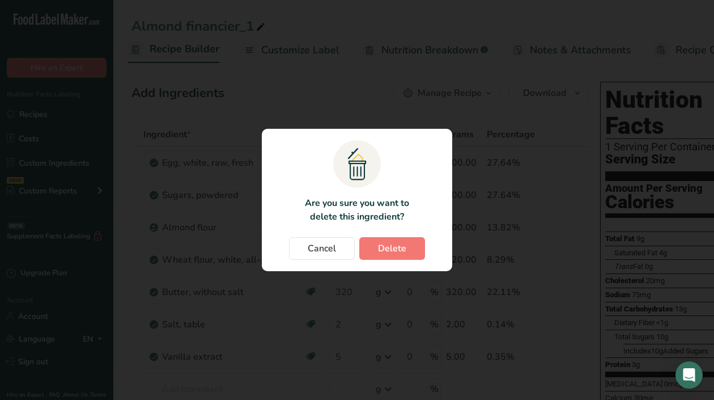
click at [415, 266] on section ".a{fill:#f5f3ed;}.b,.e{fill:#0f393a;}.c{fill:none;}.d{fill:#f2c549;}.e{stroke:r…" at bounding box center [357, 200] width 190 height 142
click at [411, 256] on button "Delete" at bounding box center [392, 248] width 66 height 23
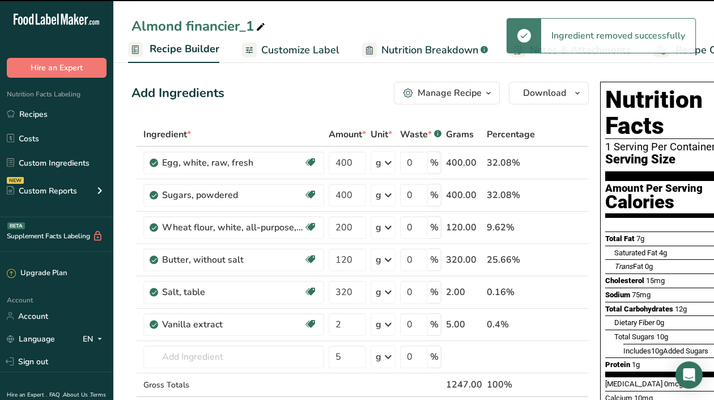
type input "120"
type input "320"
type input "2"
type input "5"
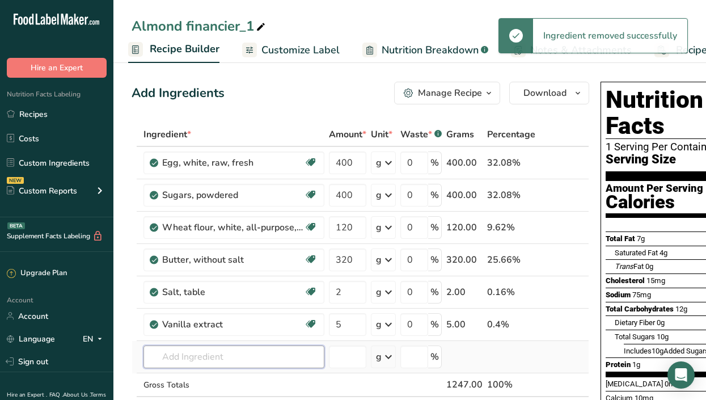
click at [206, 351] on input "text" at bounding box center [233, 356] width 181 height 23
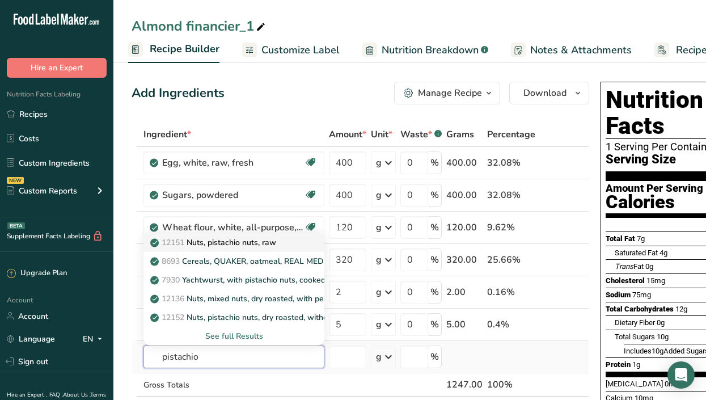
type input "pistachio"
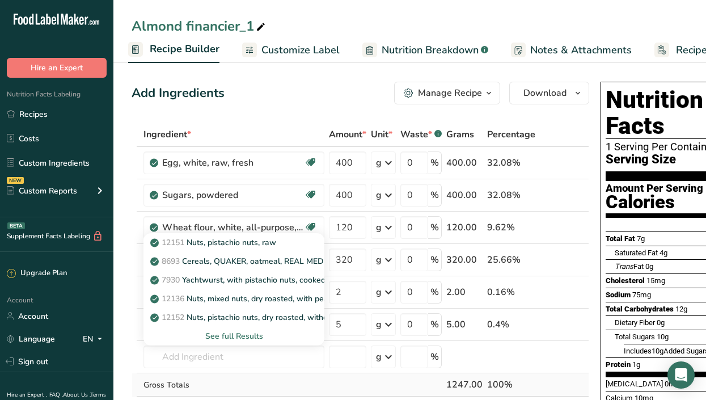
drag, startPoint x: 215, startPoint y: 241, endPoint x: 233, endPoint y: 378, distance: 138.3
click at [233, 378] on tbody "Egg, white, raw, fresh Dairy free Gluten free Vegetarian Soy free 400 g Portion…" at bounding box center [360, 283] width 456 height 273
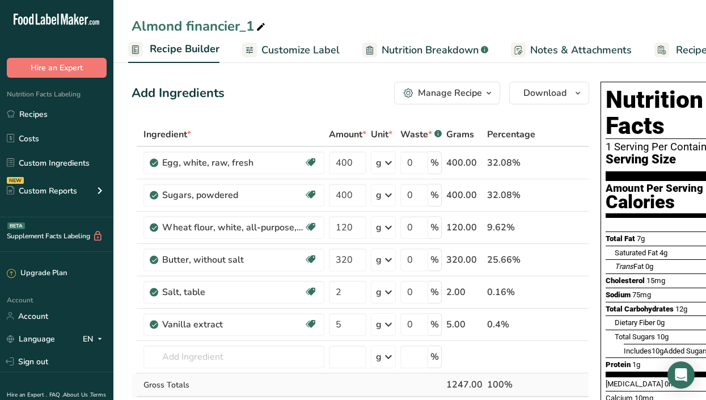
click at [233, 378] on td "Gross Totals" at bounding box center [233, 385] width 185 height 24
click at [223, 352] on input "text" at bounding box center [233, 356] width 181 height 23
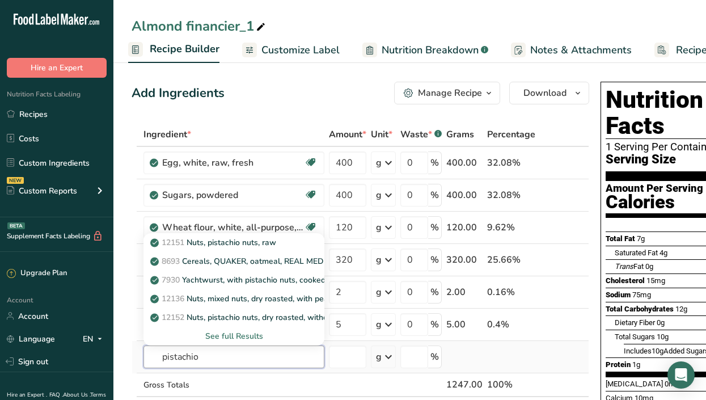
type input "pistachio"
click at [231, 338] on div "See full Results" at bounding box center [233, 336] width 163 height 12
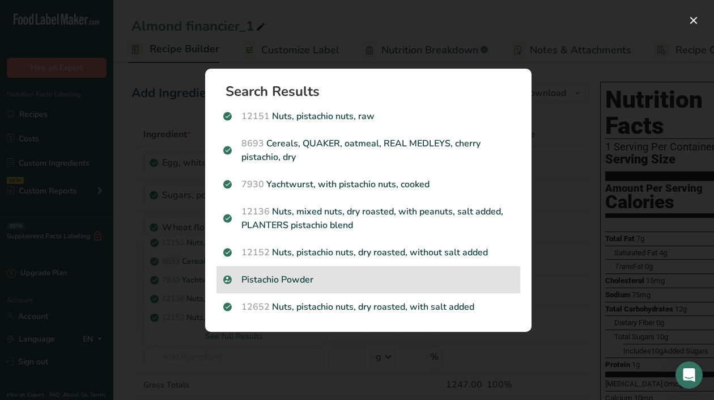
click at [292, 279] on p "Pistachio Powder" at bounding box center [368, 280] width 290 height 14
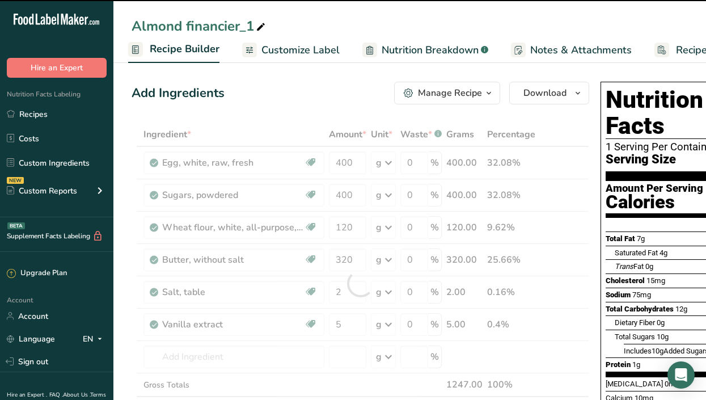
type input "0"
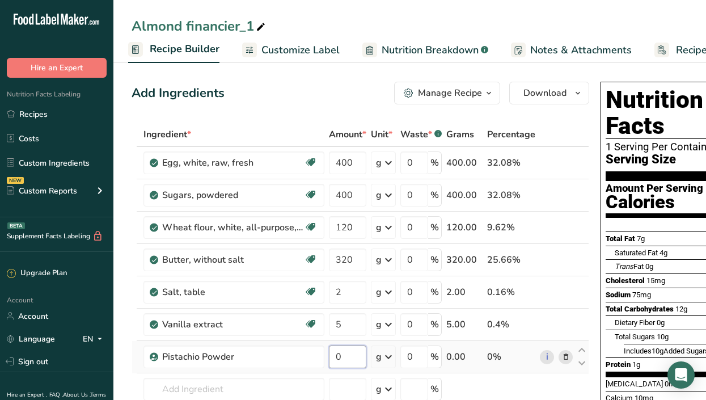
click at [356, 355] on input "0" at bounding box center [347, 356] width 37 height 23
type input "8"
type input "200"
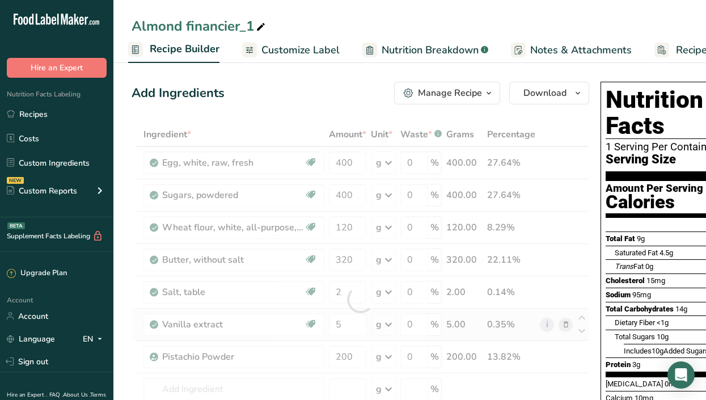
click at [562, 319] on div "Ingredient * Amount * Unit * Waste * .a-a{fill:#347362;}.b-a{fill:#fff;} Grams …" at bounding box center [359, 299] width 457 height 354
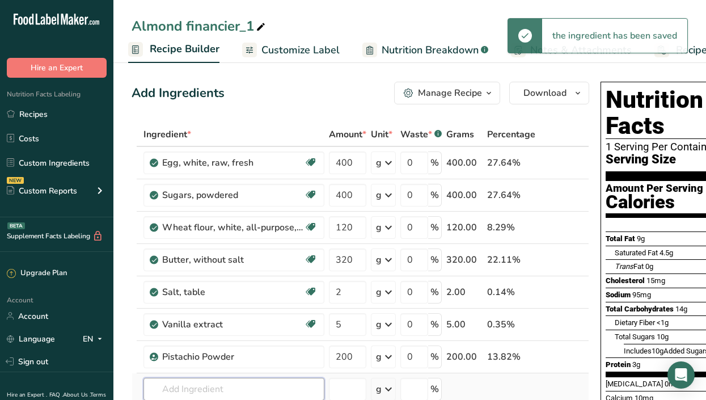
click at [205, 388] on input "text" at bounding box center [233, 388] width 181 height 23
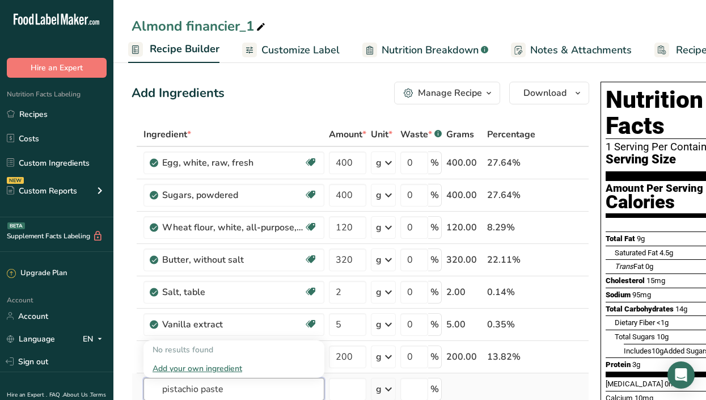
type input "pistachio paste"
click at [203, 371] on div "Add your own ingredient" at bounding box center [233, 368] width 163 height 12
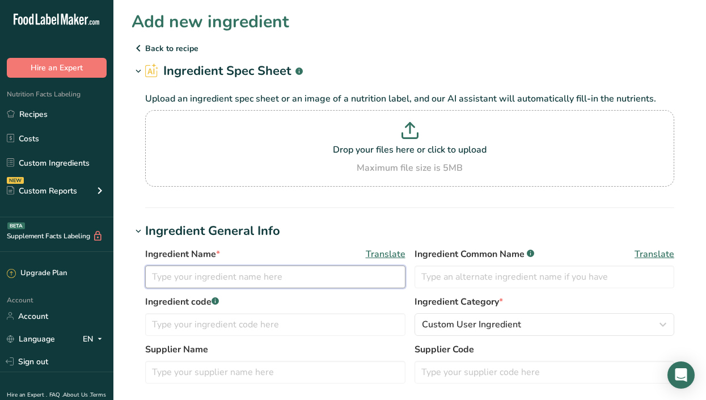
click at [260, 275] on input "text" at bounding box center [275, 276] width 260 height 23
type input "pistachio paste"
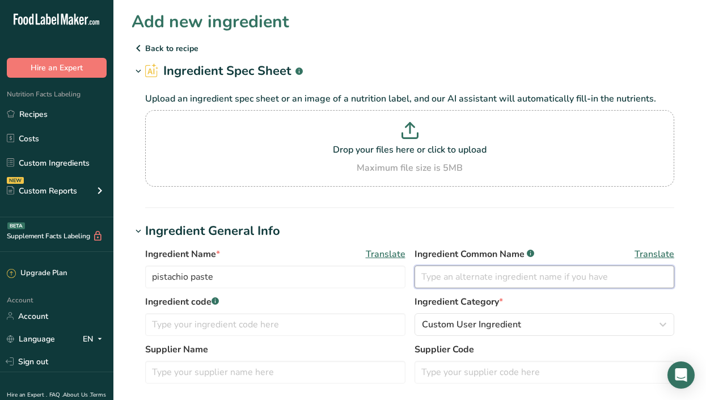
click at [430, 275] on input "text" at bounding box center [544, 276] width 260 height 23
click at [157, 43] on p "Back to recipe" at bounding box center [409, 48] width 556 height 14
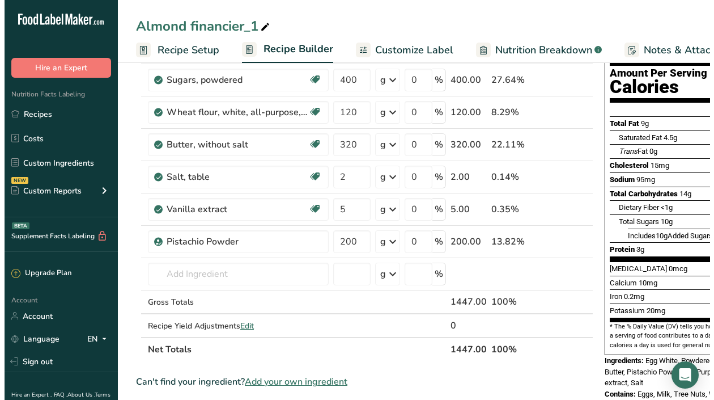
scroll to position [113, 0]
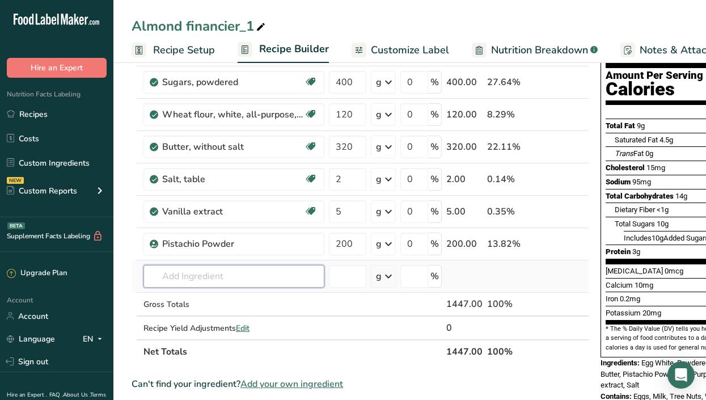
click at [219, 283] on input "text" at bounding box center [233, 276] width 181 height 23
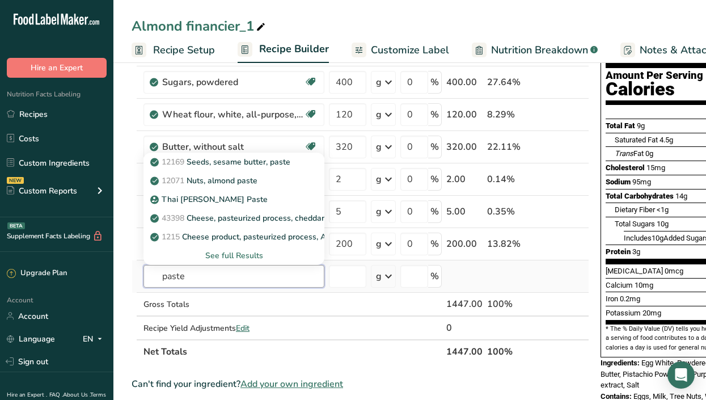
type input "paste"
click at [229, 255] on div "See full Results" at bounding box center [233, 255] width 163 height 12
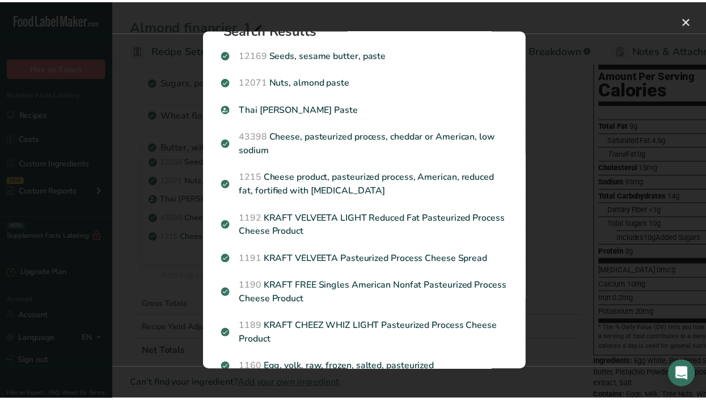
scroll to position [0, 0]
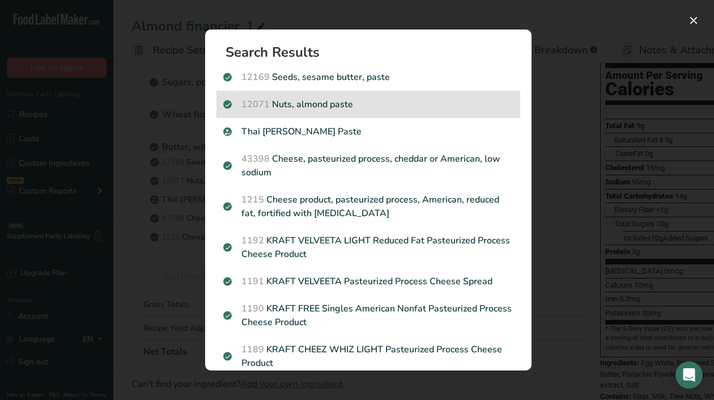
click at [326, 96] on div "12071 Nuts, almond paste" at bounding box center [368, 104] width 304 height 27
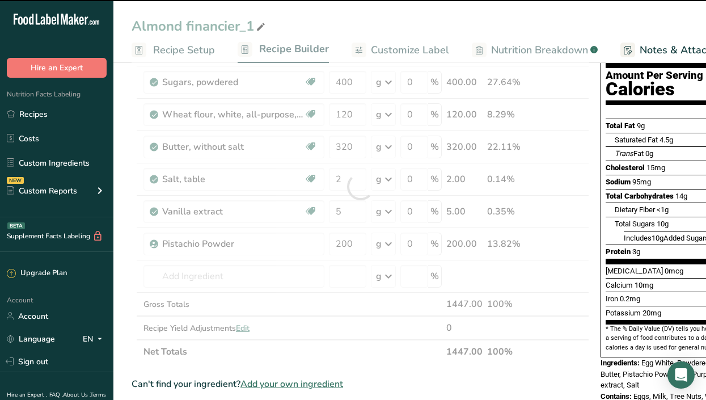
type input "0"
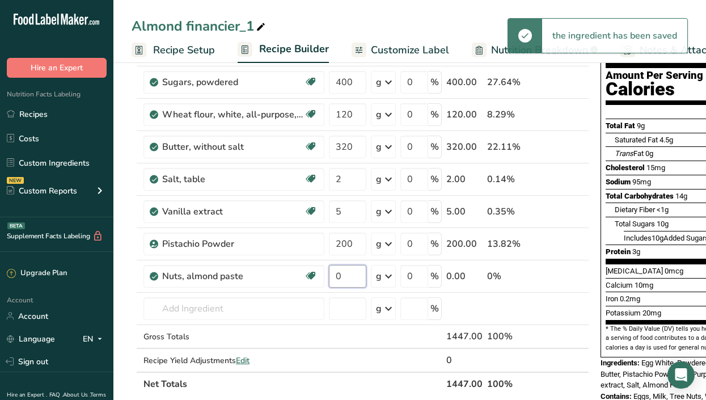
click at [352, 273] on input "0" at bounding box center [347, 276] width 37 height 23
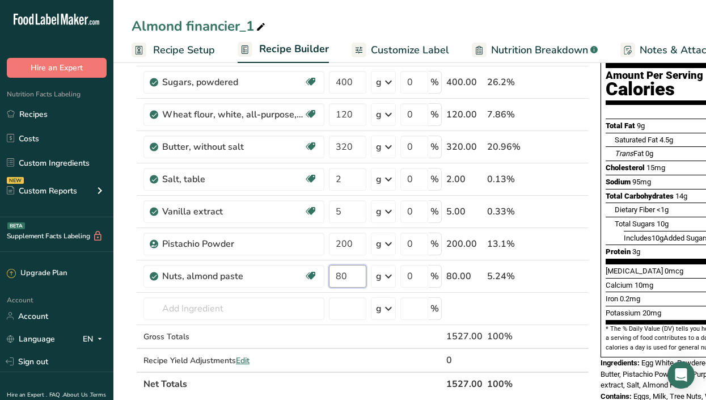
type input "80"
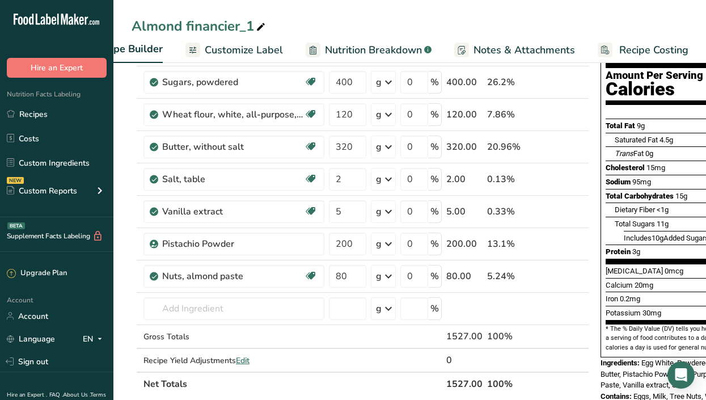
click at [657, 48] on span "Recipe Costing" at bounding box center [653, 50] width 69 height 15
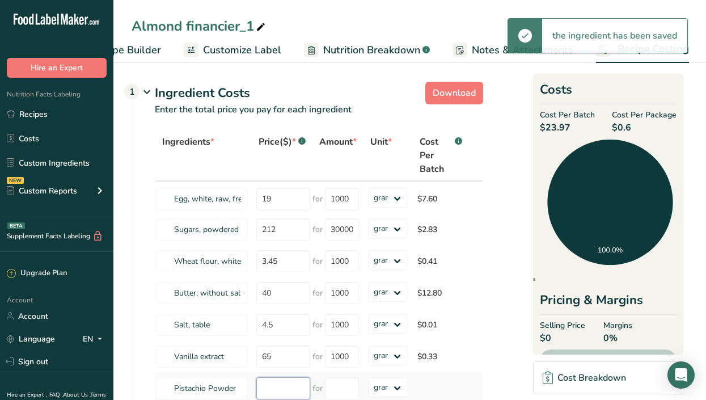
click at [279, 382] on input "number" at bounding box center [283, 388] width 54 height 22
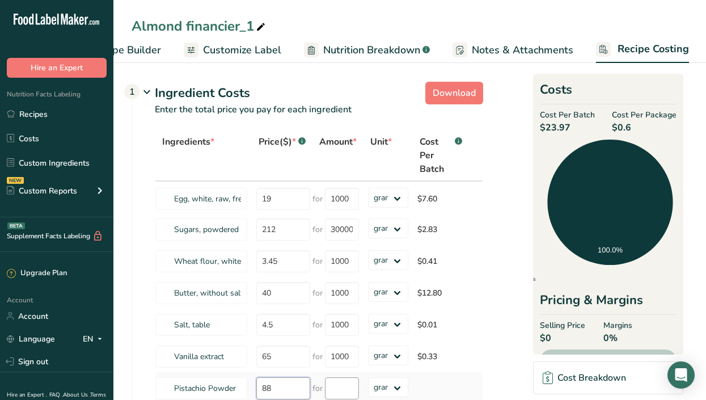
type input "88"
click at [349, 390] on input "number" at bounding box center [342, 388] width 34 height 22
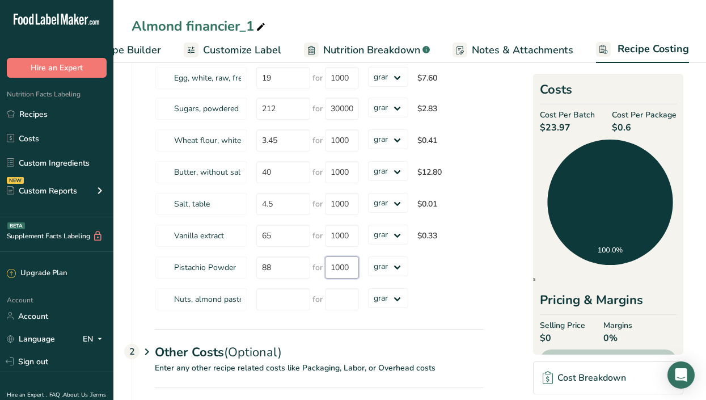
scroll to position [131, 0]
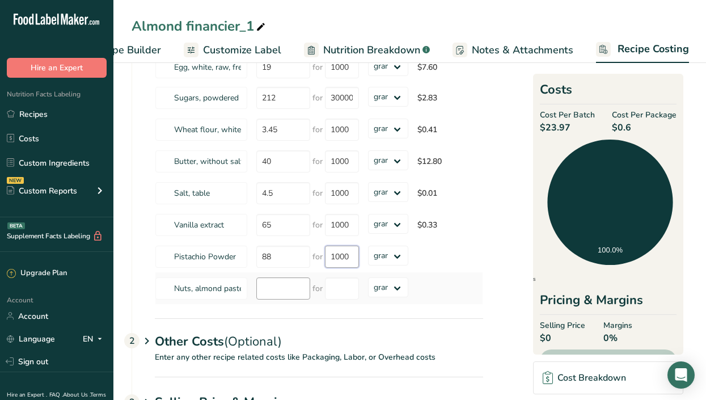
type input "1000"
click at [271, 287] on div "Ingredients * Price($) * .a-a{fill:#347362;}.b-a{fill:#fff;} Amount * Unit * Co…" at bounding box center [319, 151] width 328 height 306
type input "50"
click at [339, 290] on input "number" at bounding box center [342, 288] width 34 height 22
type input "1000"
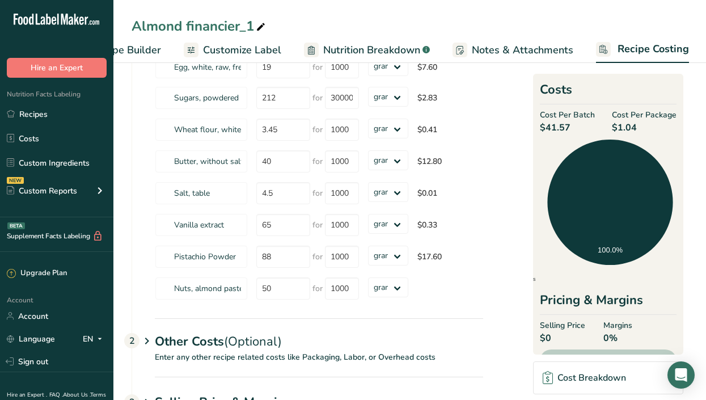
click at [494, 304] on section "Download Ingredient Costs 1 Enter the total price you pay for each ingredient I…" at bounding box center [409, 199] width 556 height 507
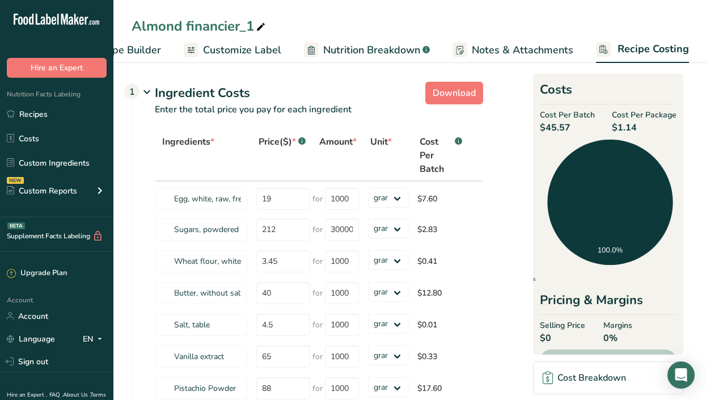
scroll to position [0, 0]
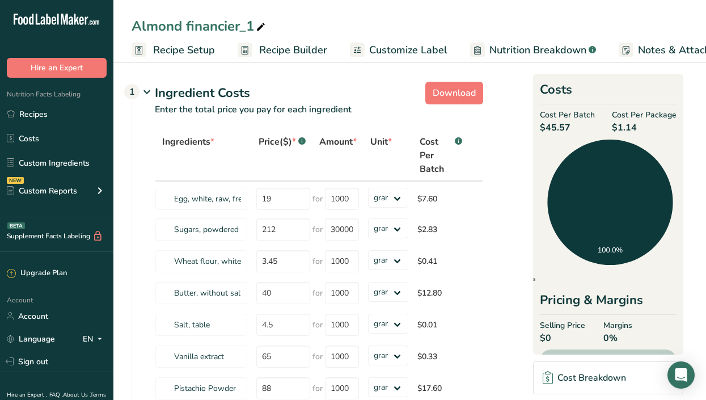
click at [187, 50] on span "Recipe Setup" at bounding box center [184, 50] width 62 height 15
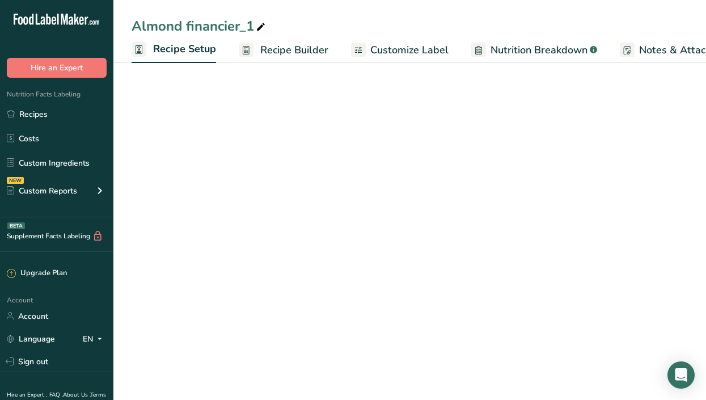
scroll to position [0, 4]
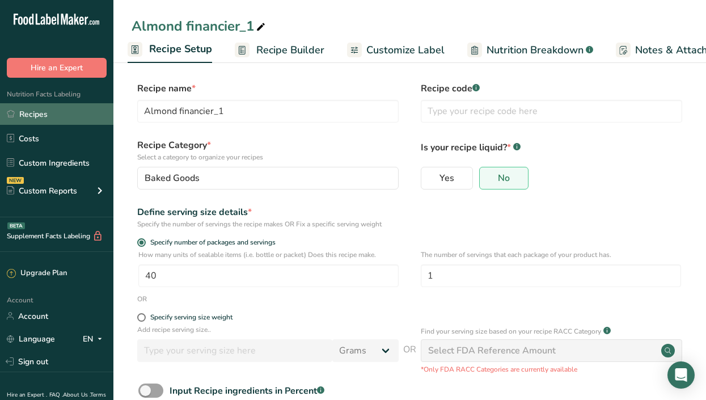
click at [39, 116] on link "Recipes" at bounding box center [56, 114] width 113 height 22
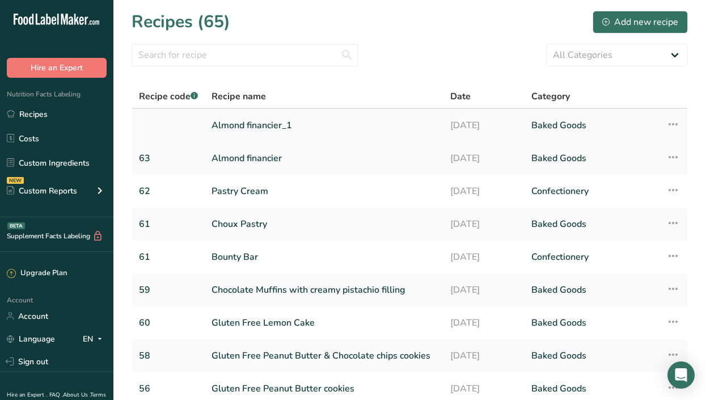
click at [256, 134] on link "Almond financier_1" at bounding box center [323, 125] width 225 height 24
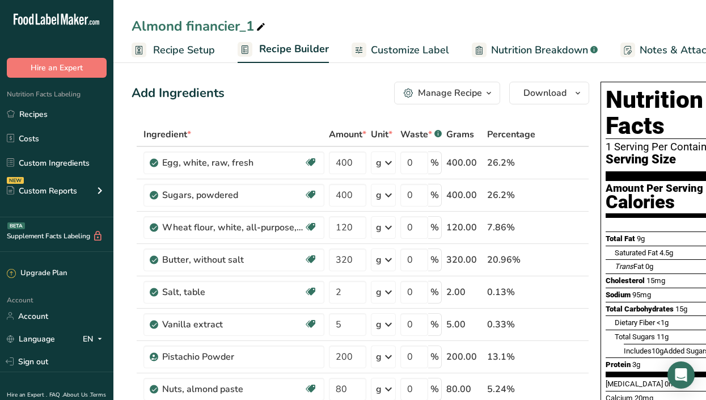
click at [167, 55] on span "Recipe Setup" at bounding box center [184, 50] width 62 height 15
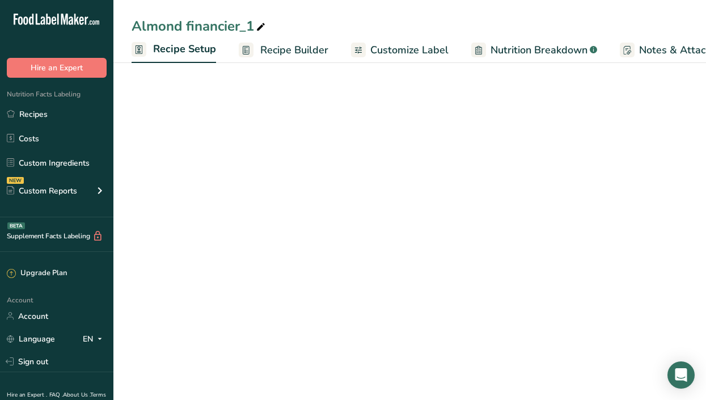
scroll to position [0, 4]
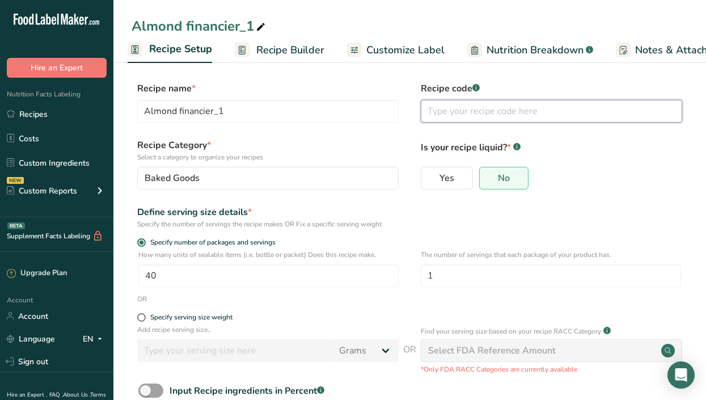
click at [449, 100] on input "text" at bounding box center [550, 111] width 261 height 23
type input "6"
type input "64"
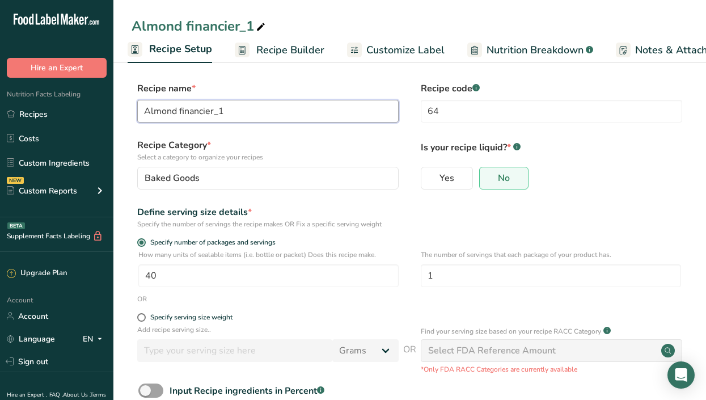
drag, startPoint x: 248, startPoint y: 113, endPoint x: 112, endPoint y: 127, distance: 136.7
click at [112, 127] on div ".a-20{fill:#fff;} Hire an Expert Nutrition Facts Labeling Recipes Costs Custom …" at bounding box center [353, 235] width 706 height 470
type input "\"
click at [161, 109] on input "Pistaachio Financier" at bounding box center [267, 111] width 261 height 23
type input "Pistachio Financier"
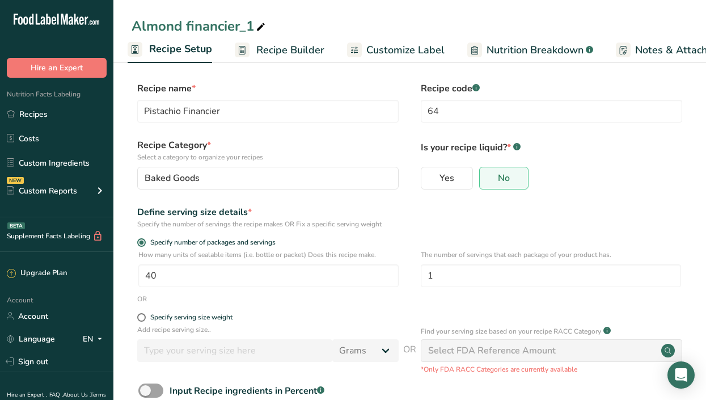
click at [613, 188] on div "Yes No" at bounding box center [550, 181] width 261 height 29
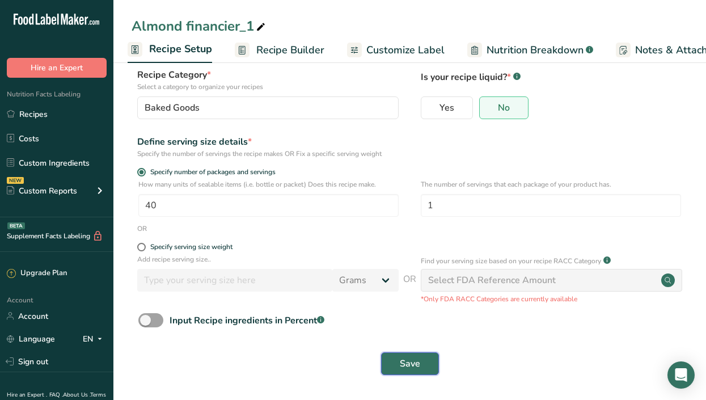
click at [424, 367] on button "Save" at bounding box center [410, 363] width 58 height 23
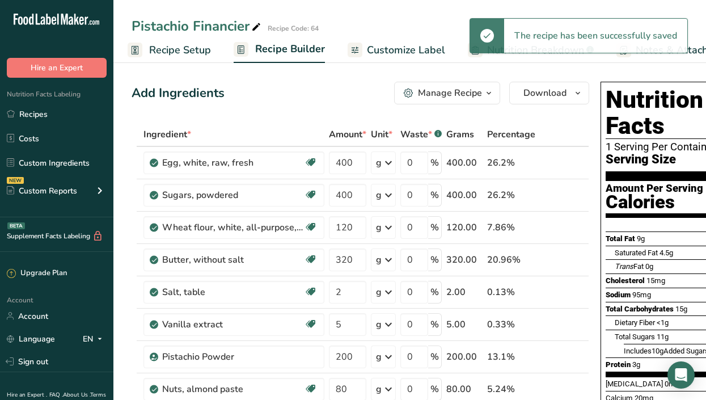
scroll to position [0, 166]
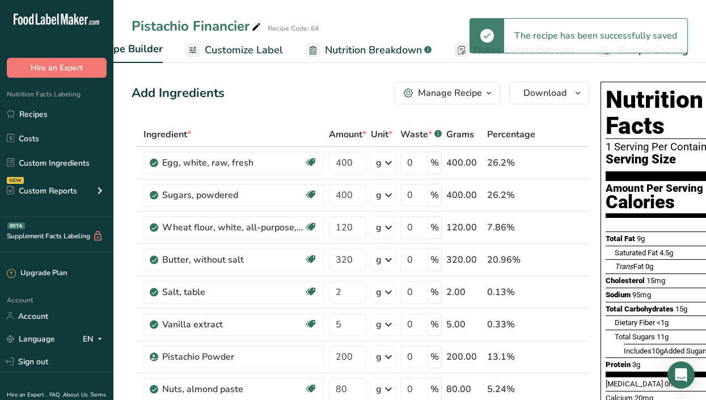
click at [643, 48] on div "The recipe has been successfully saved" at bounding box center [595, 36] width 183 height 34
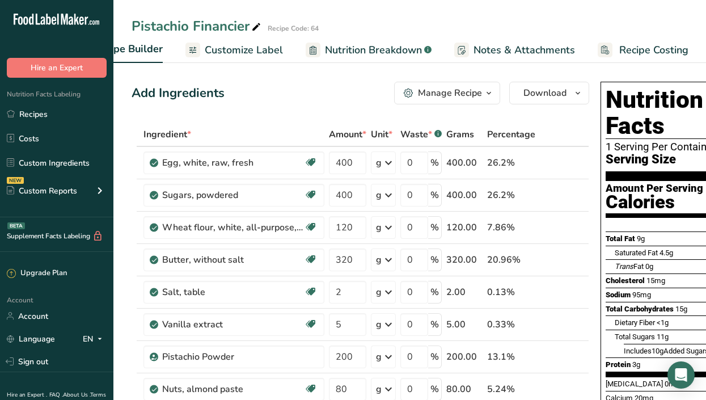
click at [643, 48] on span "Recipe Costing" at bounding box center [653, 50] width 69 height 15
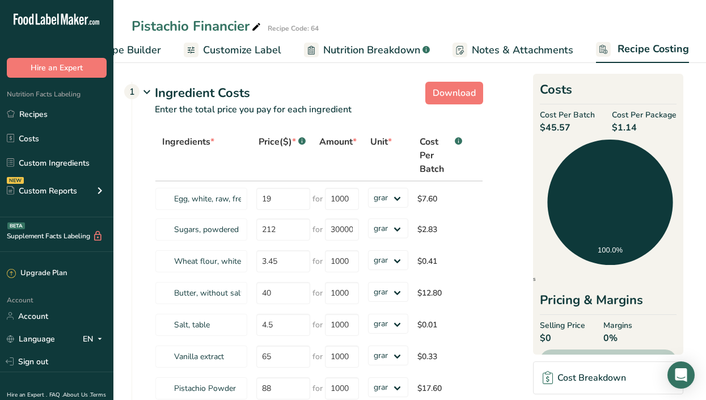
click at [223, 75] on section "Download Ingredient Costs 1 Enter the total price you pay for each ingredient I…" at bounding box center [409, 330] width 592 height 543
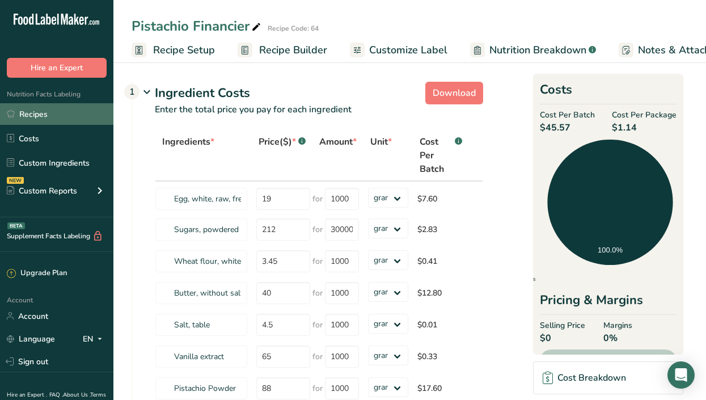
click at [26, 111] on link "Recipes" at bounding box center [56, 114] width 113 height 22
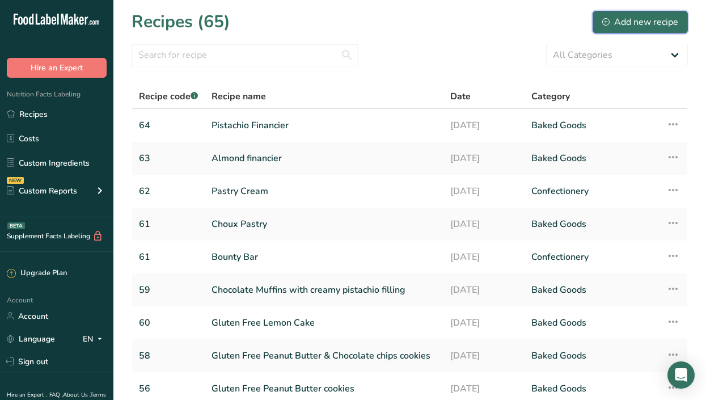
click at [634, 15] on div "Add new recipe" at bounding box center [640, 22] width 76 height 14
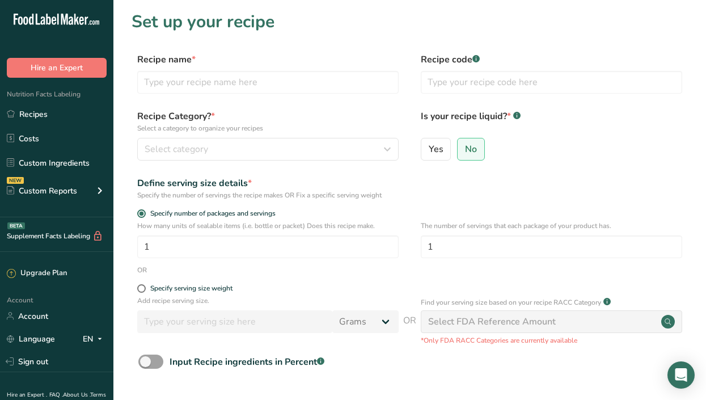
click at [491, 94] on div "Recipe code .a-a{fill:#347362;}.b-a{fill:#fff;}" at bounding box center [550, 77] width 261 height 48
click at [515, 108] on form "Recipe name * Recipe code .a-a{fill:#347362;}.b-a{fill:#fff;} Recipe Category? …" at bounding box center [409, 254] width 556 height 402
click at [444, 79] on input "text" at bounding box center [550, 82] width 261 height 23
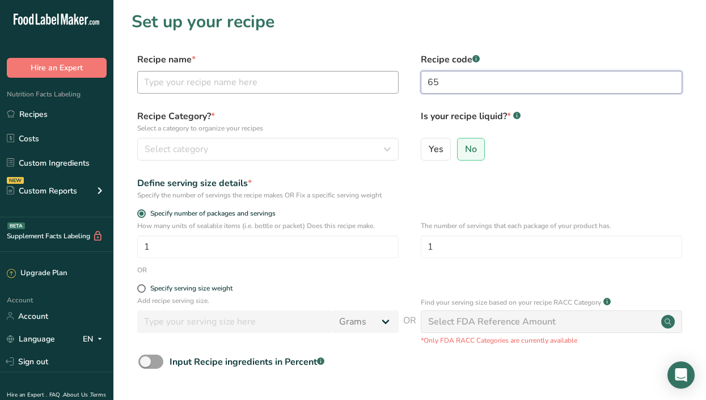
type input "65"
click at [194, 84] on input "text" at bounding box center [267, 82] width 261 height 23
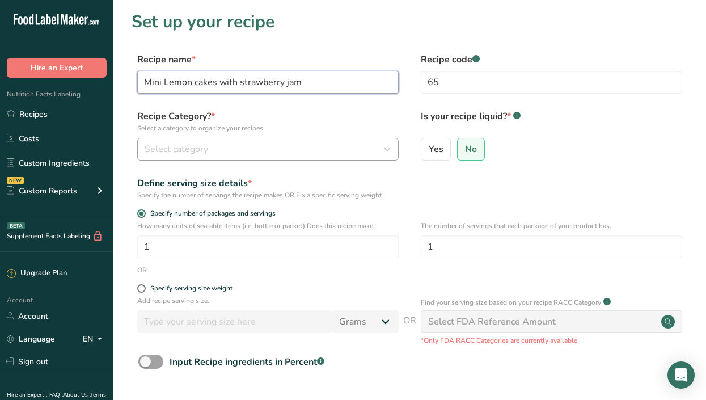
type input "Mini Lemon cakes with strawberry jam"
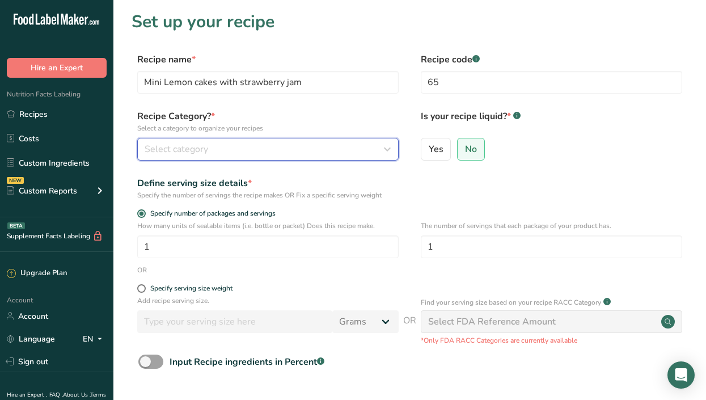
click at [162, 152] on span "Select category" at bounding box center [176, 149] width 63 height 14
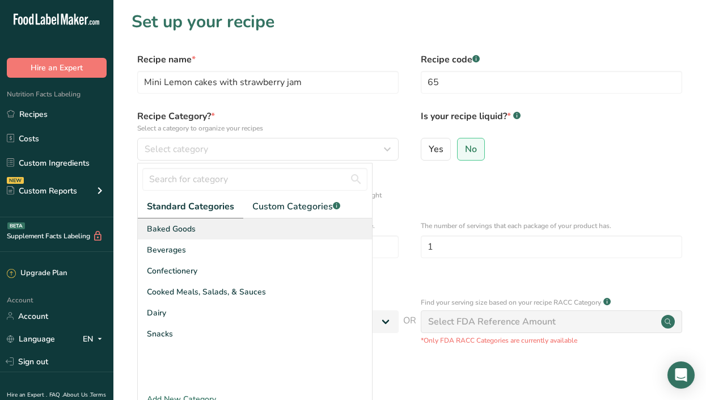
click at [178, 235] on div "Baked Goods" at bounding box center [255, 228] width 234 height 21
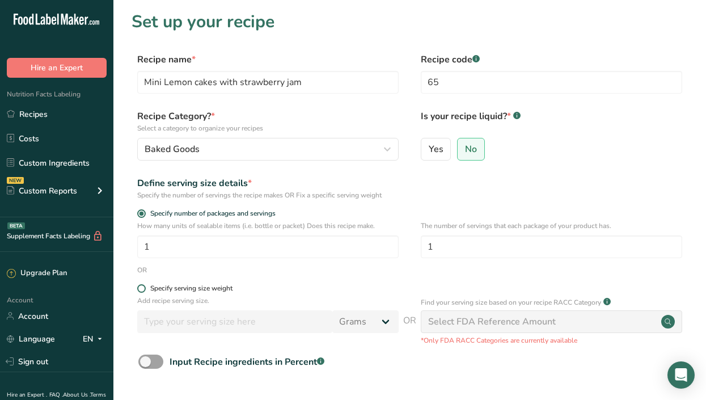
click at [197, 287] on div "Specify serving size weight" at bounding box center [191, 288] width 82 height 9
click at [145, 287] on input "Specify serving size weight" at bounding box center [140, 287] width 7 height 7
radio input "true"
radio input "false"
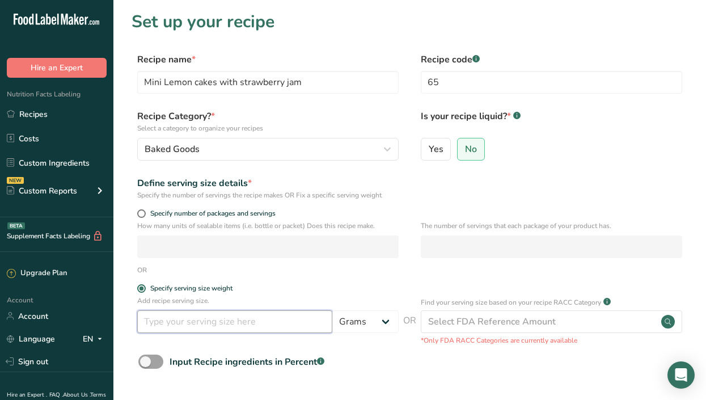
click at [169, 324] on input "number" at bounding box center [234, 321] width 195 height 23
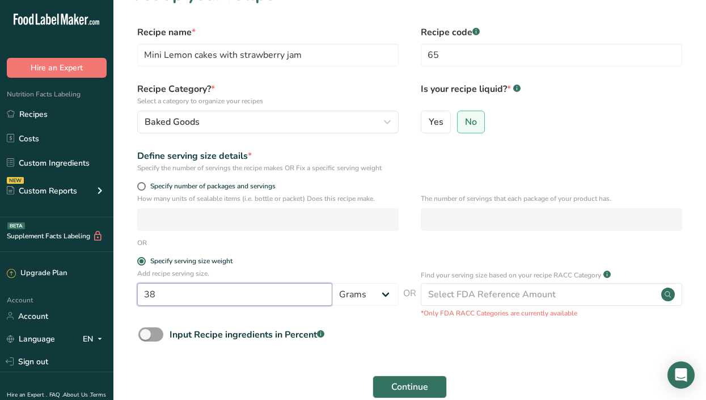
scroll to position [46, 0]
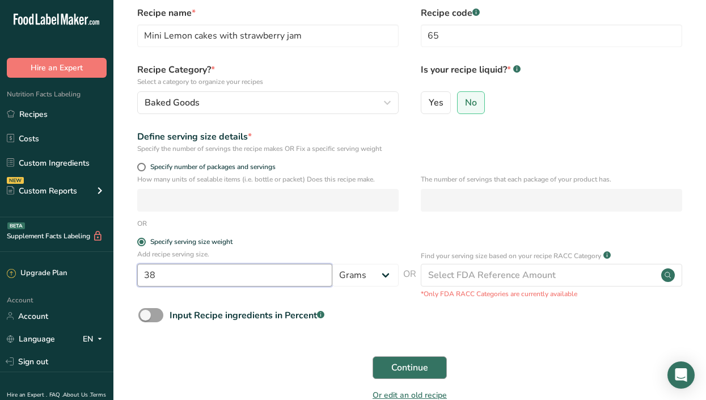
type input "38"
click at [399, 367] on span "Continue" at bounding box center [409, 367] width 37 height 14
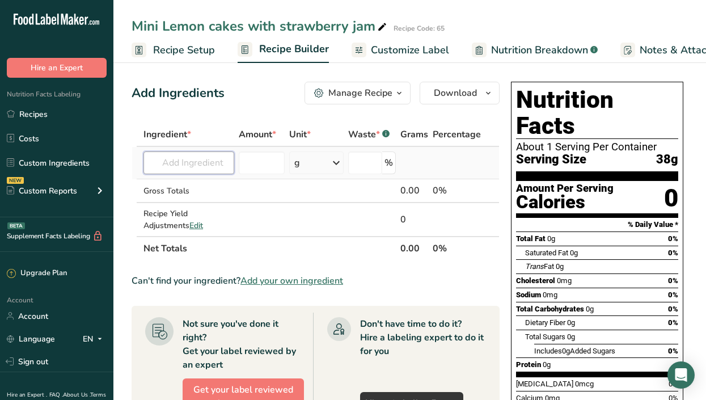
click at [177, 163] on input "text" at bounding box center [188, 162] width 91 height 23
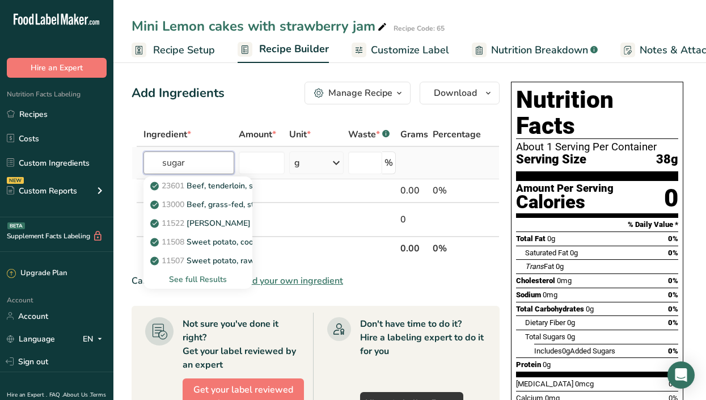
type input "sugar"
click at [195, 282] on div "See full Results" at bounding box center [197, 279] width 91 height 12
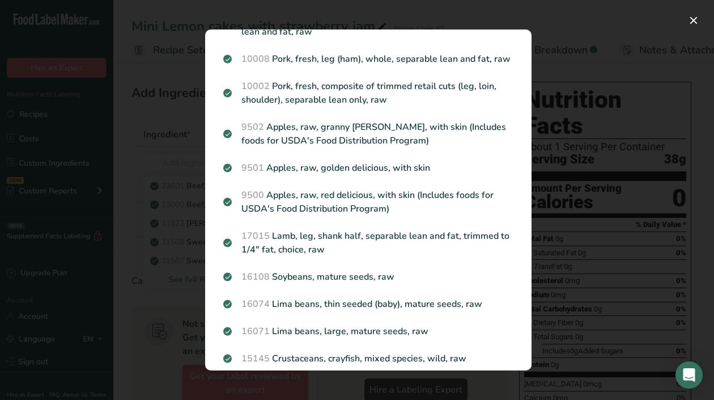
scroll to position [1175, 0]
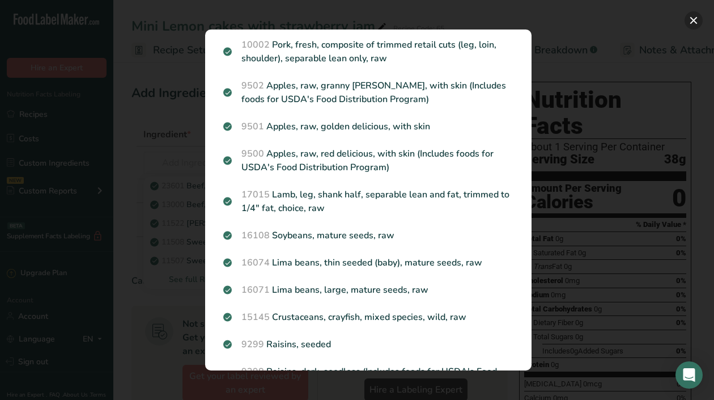
click at [689, 22] on button "Search results modal" at bounding box center [694, 20] width 18 height 18
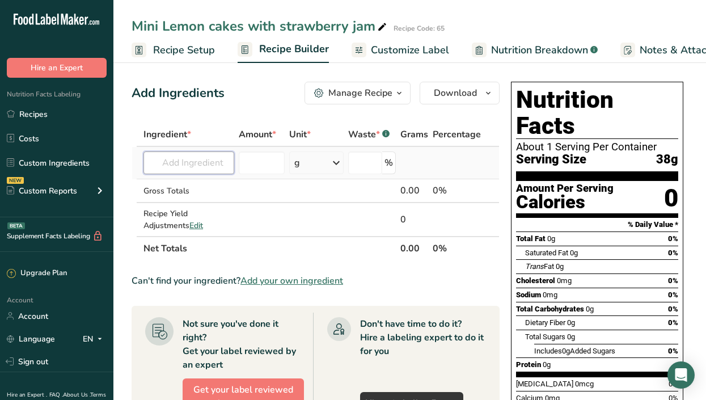
click at [199, 169] on input "text" at bounding box center [188, 162] width 91 height 23
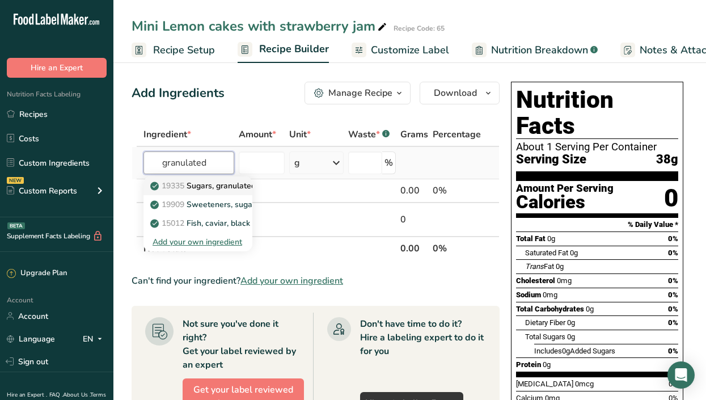
type input "granulated"
click at [206, 185] on p "19335 [GEOGRAPHIC_DATA], granulated" at bounding box center [203, 186] width 103 height 12
type input "Sugars, granulated"
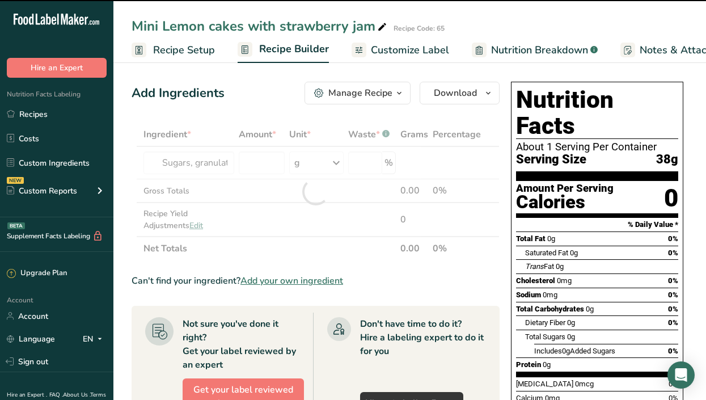
type input "0"
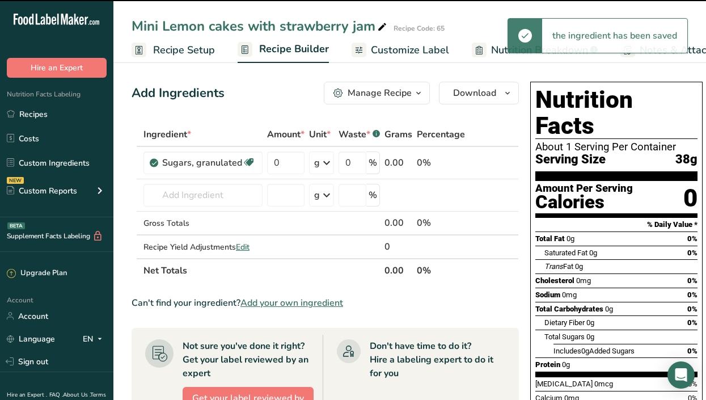
click at [260, 167] on div "Sugars, granulated Dairy free Gluten free Vegan Vegetarian Soy free" at bounding box center [202, 162] width 119 height 23
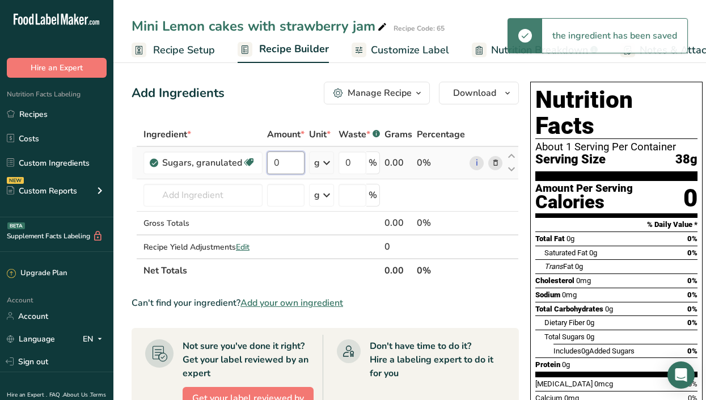
click at [284, 163] on input "0" at bounding box center [285, 162] width 37 height 23
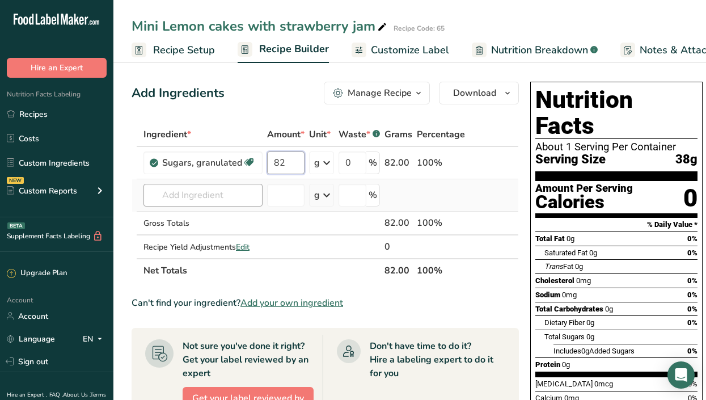
type input "82"
click at [185, 199] on div "Ingredient * Amount * Unit * Waste * .a-a{fill:#347362;}.b-a{fill:#fff;} Grams …" at bounding box center [324, 202] width 387 height 160
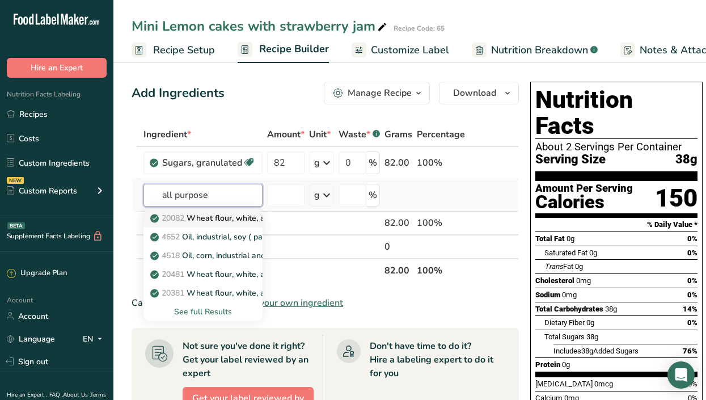
type input "all purpose"
click at [226, 218] on p "20082 Wheat flour, white, all-purpose, self-rising, enriched" at bounding box center [264, 218] width 225 height 12
type input "Wheat flour, white, all-purpose, self-rising, enriched"
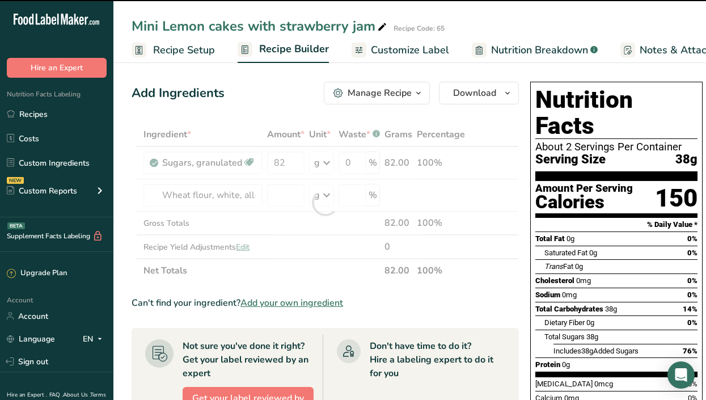
type input "0"
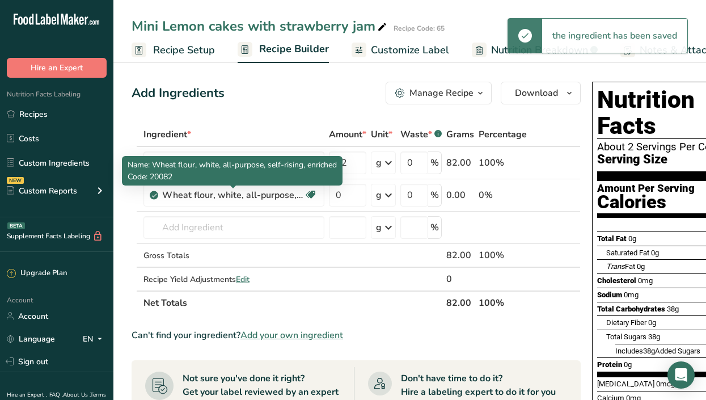
click at [291, 196] on div "Wheat flour, white, all-purpose, self-rising, enriched" at bounding box center [233, 195] width 142 height 14
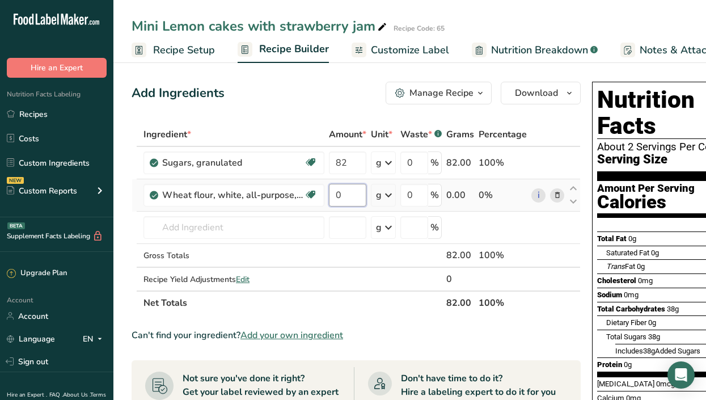
click at [345, 196] on input "0" at bounding box center [347, 195] width 37 height 23
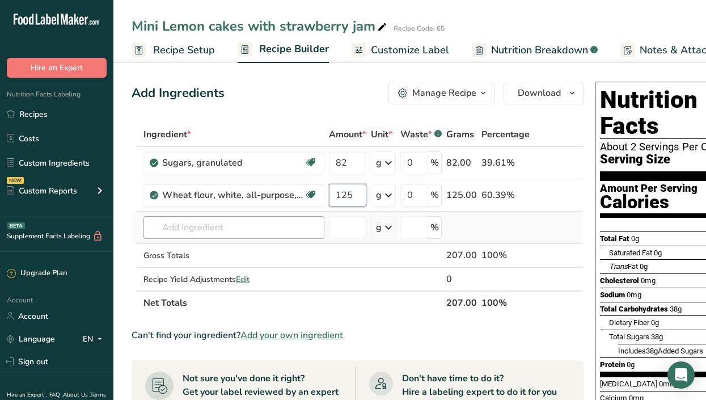
type input "125"
click at [256, 223] on div "Ingredient * Amount * Unit * Waste * .a-a{fill:#347362;}.b-a{fill:#fff;} Grams …" at bounding box center [357, 218] width 452 height 192
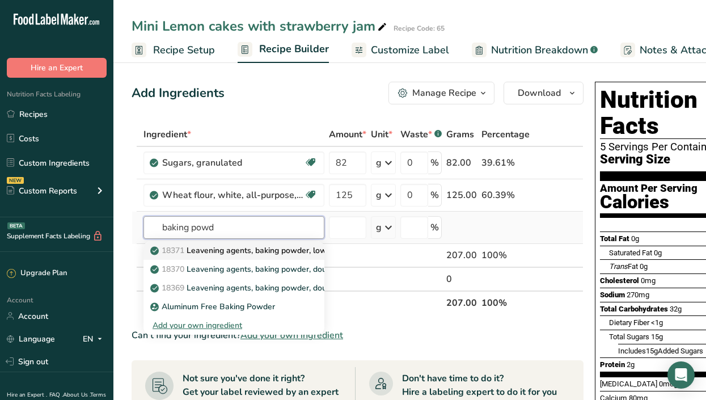
type input "baking powd"
click at [264, 250] on p "18371 Leavening agents, baking powder, low-sodium" at bounding box center [253, 250] width 203 height 12
type input "Leavening agents, baking powder, low-sodium"
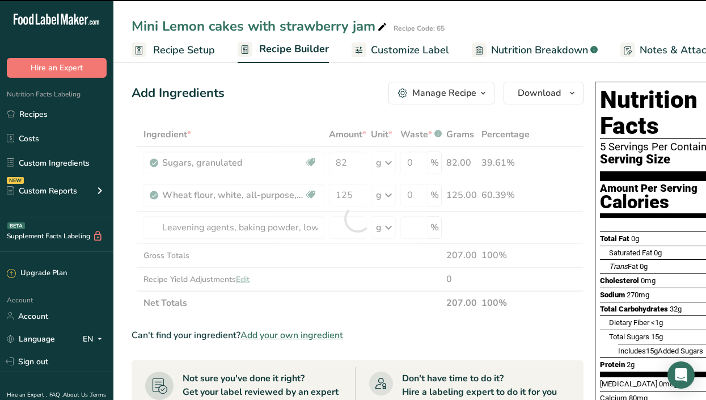
type input "0"
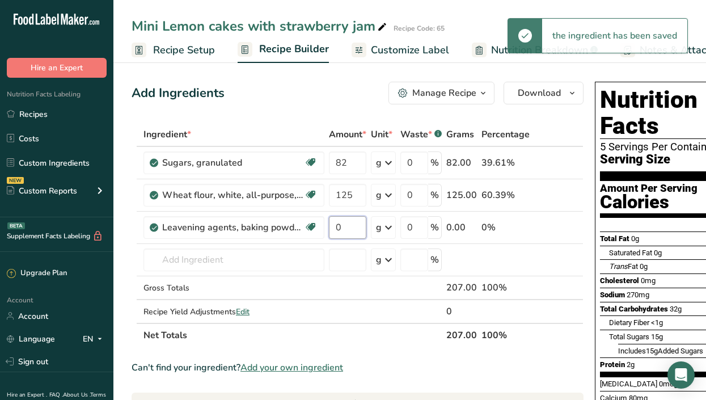
click at [350, 219] on input "0" at bounding box center [347, 227] width 37 height 23
type input "6"
click at [266, 266] on div "Ingredient * Amount * Unit * Waste * .a-a{fill:#347362;}.b-a{fill:#fff;} Grams …" at bounding box center [357, 234] width 452 height 224
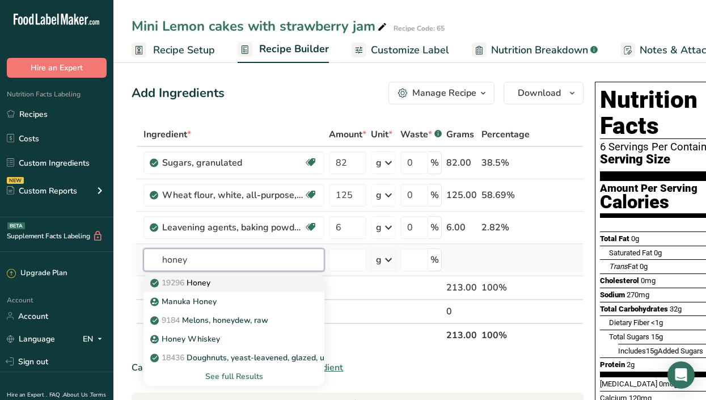
type input "honey"
click at [239, 282] on div "19296 Honey" at bounding box center [224, 283] width 145 height 12
type input "Honey"
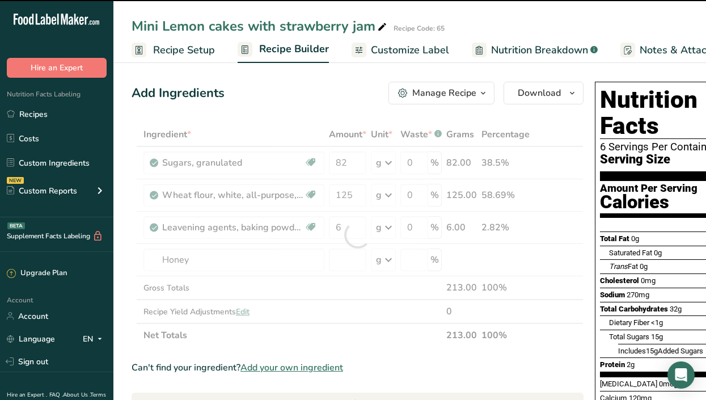
type input "0"
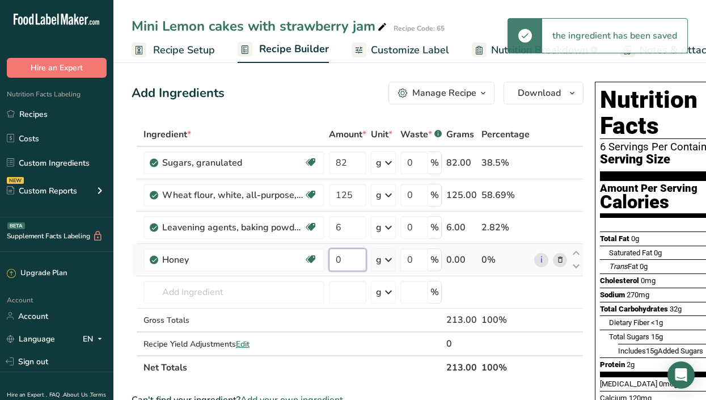
click at [351, 256] on input "0" at bounding box center [347, 259] width 37 height 23
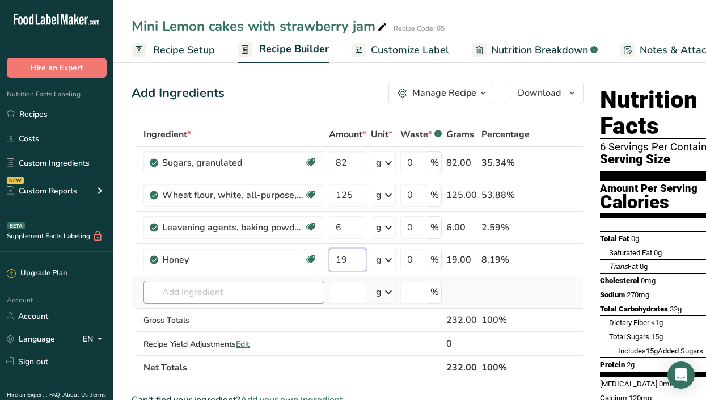
type input "19"
click at [202, 294] on div "Ingredient * Amount * Unit * Waste * .a-a{fill:#347362;}.b-a{fill:#fff;} Grams …" at bounding box center [357, 250] width 452 height 257
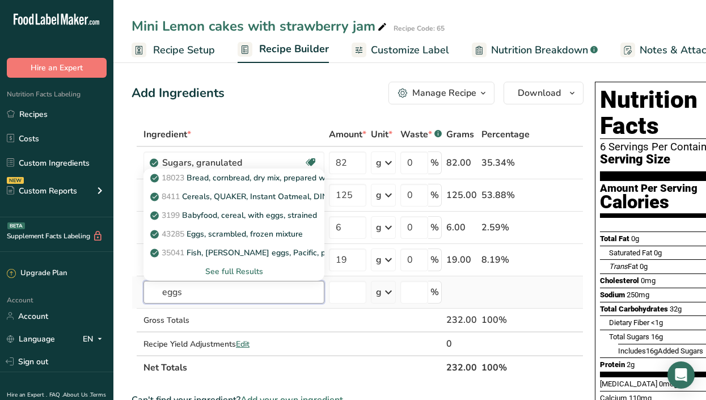
type input "eggs"
click at [236, 269] on div "See full Results" at bounding box center [233, 271] width 163 height 12
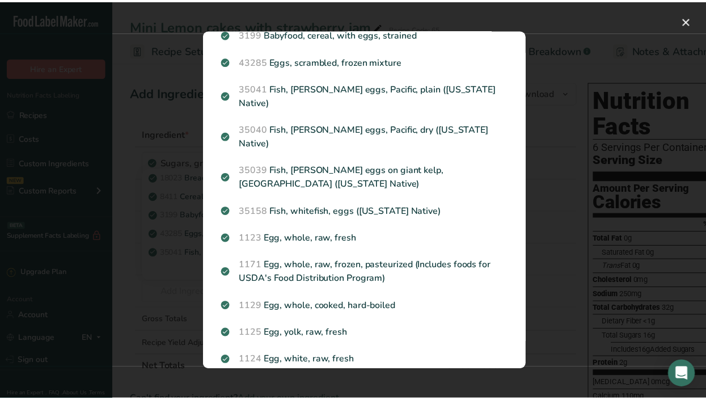
scroll to position [0, 0]
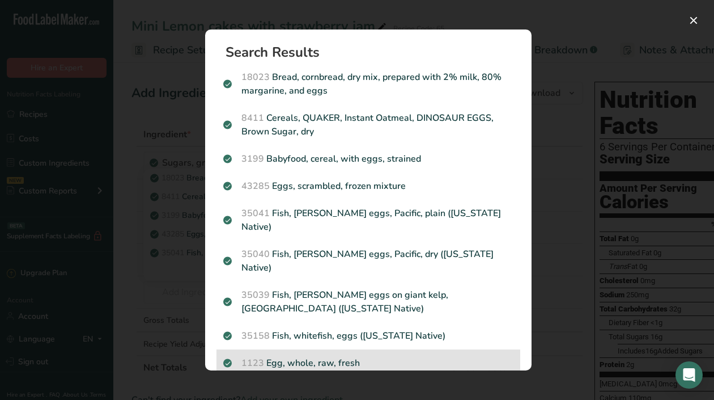
click at [360, 356] on p "1123 Egg, whole, raw, fresh" at bounding box center [368, 363] width 290 height 14
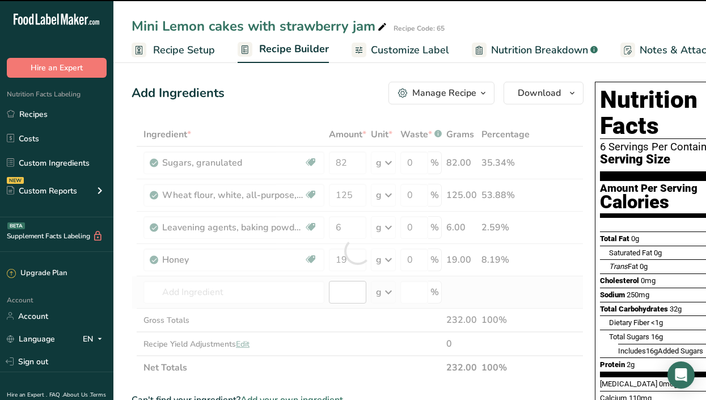
type input "0"
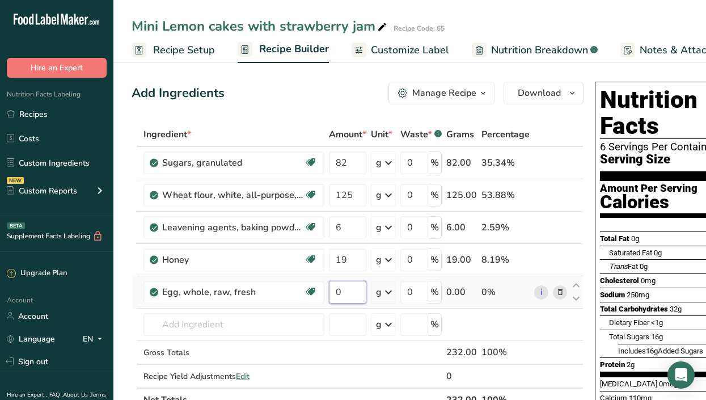
click at [355, 287] on input "0" at bounding box center [347, 292] width 37 height 23
click at [355, 287] on input "number" at bounding box center [347, 292] width 37 height 23
type input "85"
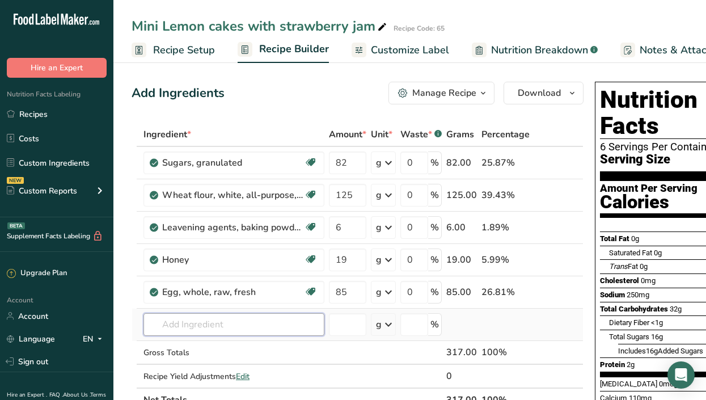
click at [209, 320] on div "Ingredient * Amount * Unit * Waste * .a-a{fill:#347362;}.b-a{fill:#fff;} Grams …" at bounding box center [357, 266] width 452 height 289
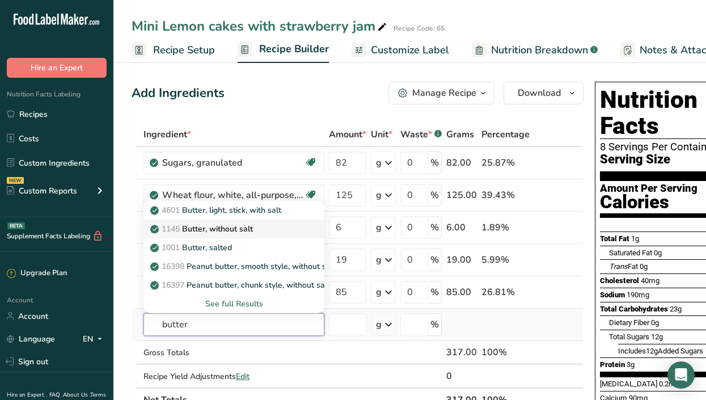
type input "butter"
click at [285, 226] on div "1145 Butter, without salt" at bounding box center [224, 229] width 145 height 12
type input "Butter, without salt"
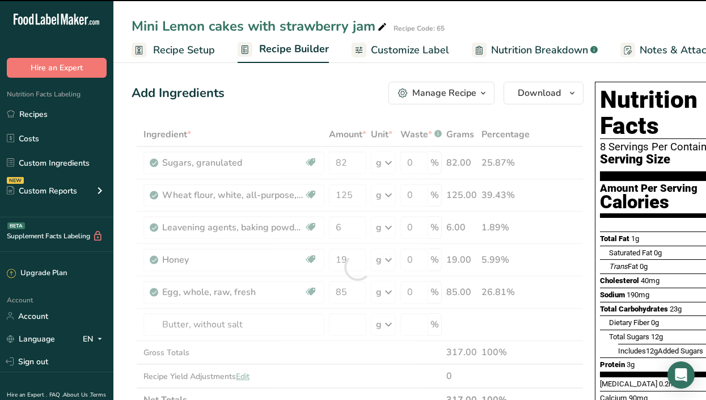
type input "0"
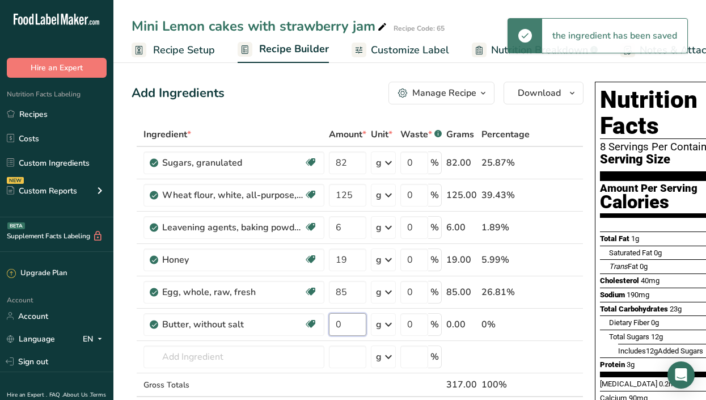
click at [348, 321] on input "0" at bounding box center [347, 324] width 37 height 23
type input "125"
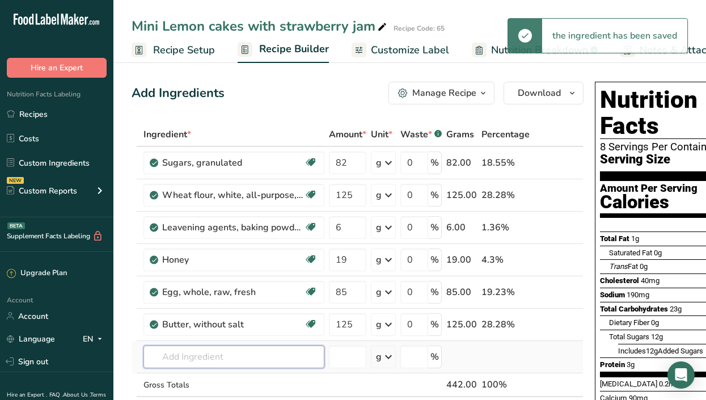
click at [180, 355] on div "Ingredient * Amount * Unit * Waste * .a-a{fill:#347362;}.b-a{fill:#fff;} Grams …" at bounding box center [357, 282] width 452 height 321
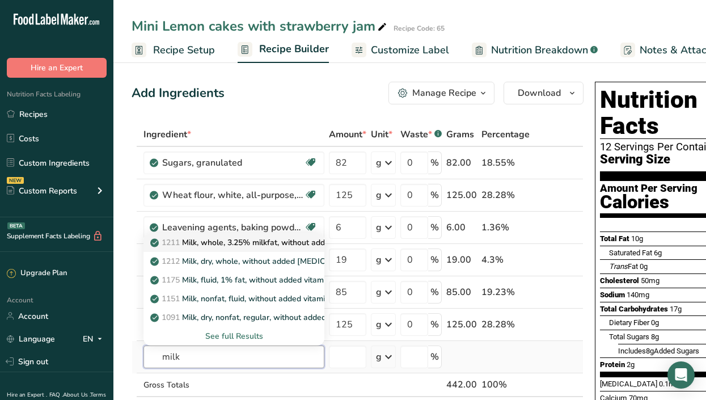
type input "milk"
click at [228, 241] on p "1211 Milk, whole, 3.25% milkfat, without added vitamin A and [MEDICAL_DATA]" at bounding box center [303, 242] width 302 height 12
type input "Milk, whole, 3.25% milkfat, without added vitamin A and [MEDICAL_DATA]"
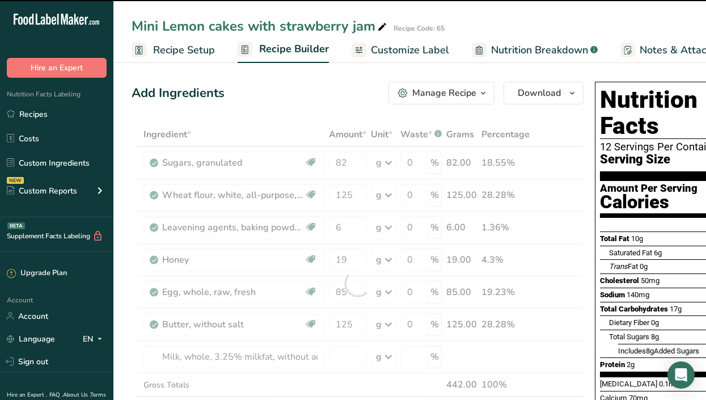
type input "0"
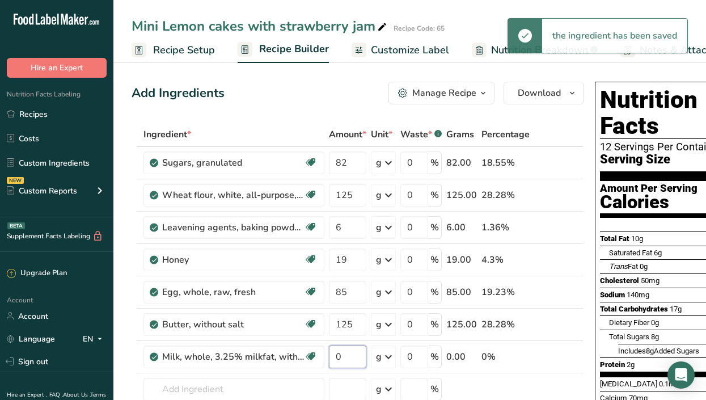
click at [350, 359] on input "0" at bounding box center [347, 356] width 37 height 23
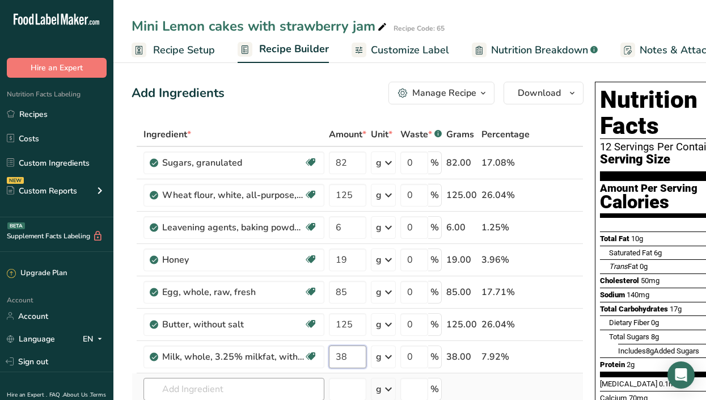
type input "38"
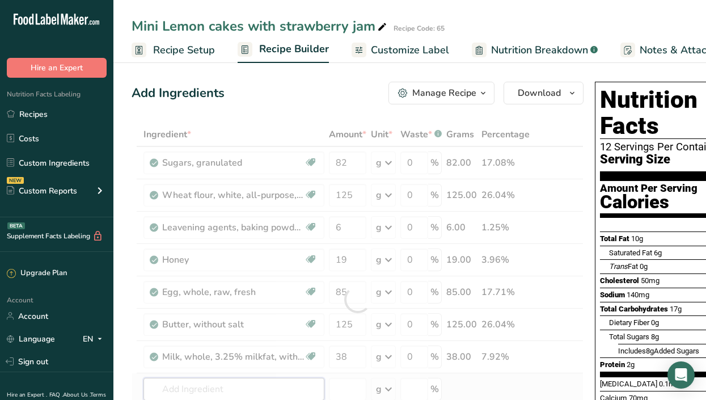
click at [187, 383] on div "Ingredient * Amount * Unit * Waste * .a-a{fill:#347362;}.b-a{fill:#fff;} Grams …" at bounding box center [357, 299] width 452 height 354
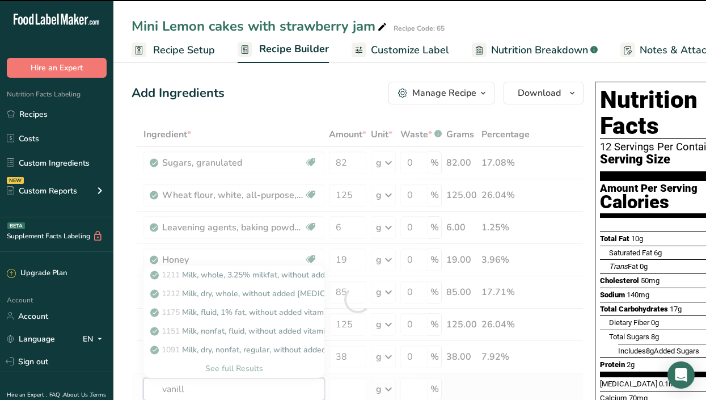
type input "vanilla"
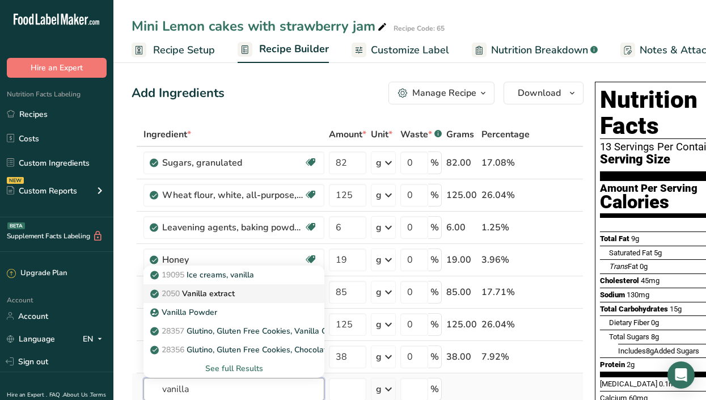
type input "vanilla"
click at [218, 294] on p "2050 Vanilla extract" at bounding box center [193, 293] width 82 height 12
type input "Vanilla extract"
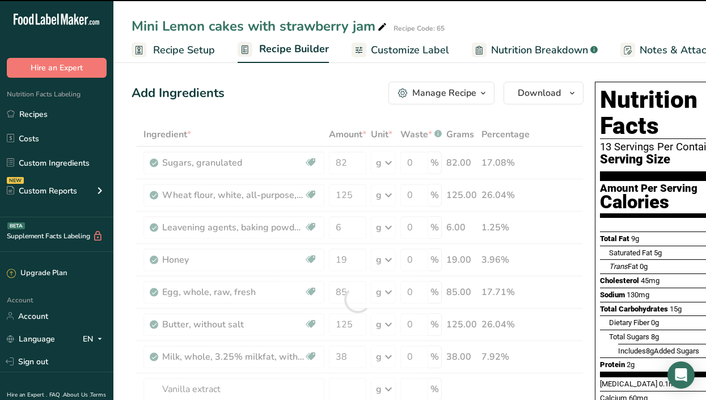
type input "0"
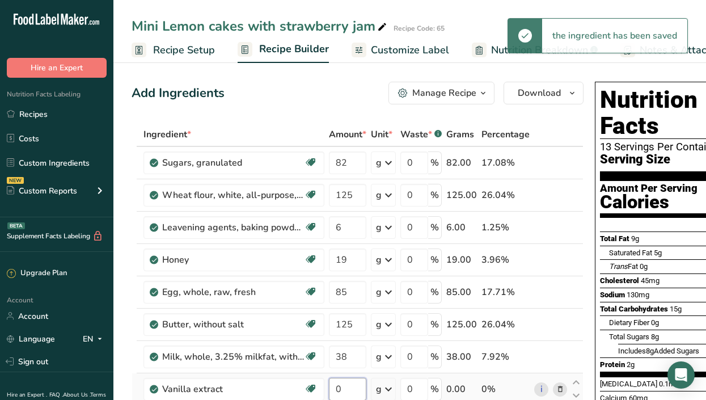
click at [359, 387] on input "0" at bounding box center [347, 388] width 37 height 23
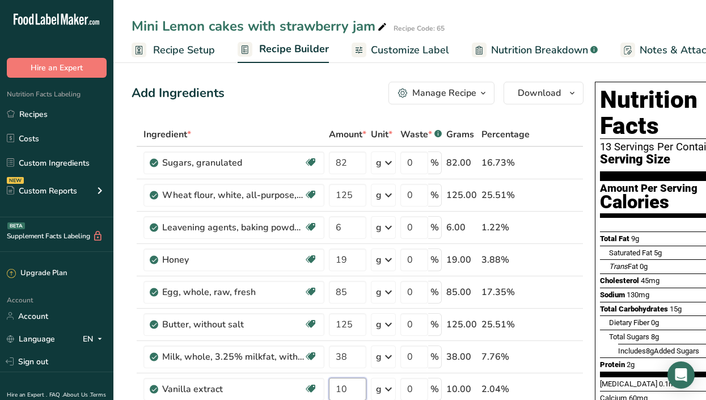
scroll to position [196, 0]
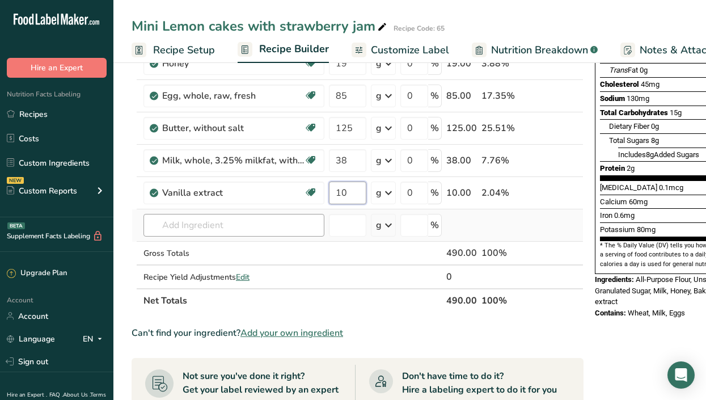
type input "10"
click at [185, 228] on div "Ingredient * Amount * Unit * Waste * .a-a{fill:#347362;}.b-a{fill:#fff;} Grams …" at bounding box center [357, 119] width 452 height 386
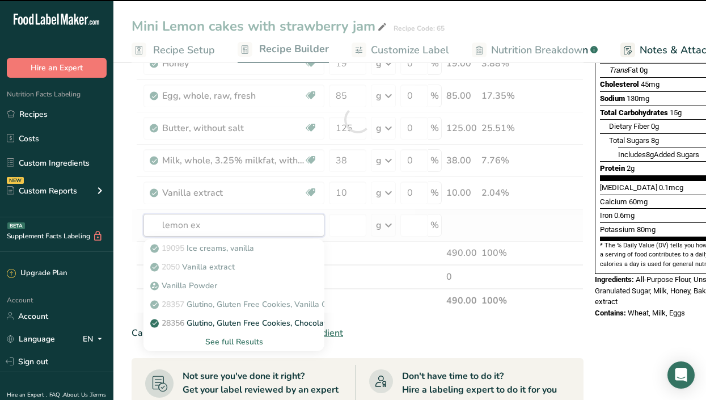
type input "lemon ext"
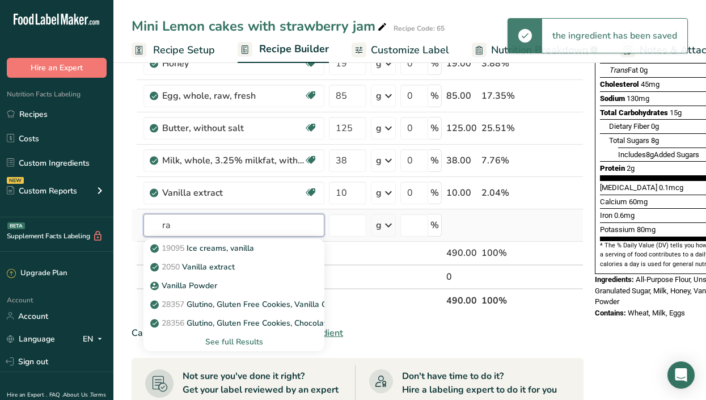
type input "r"
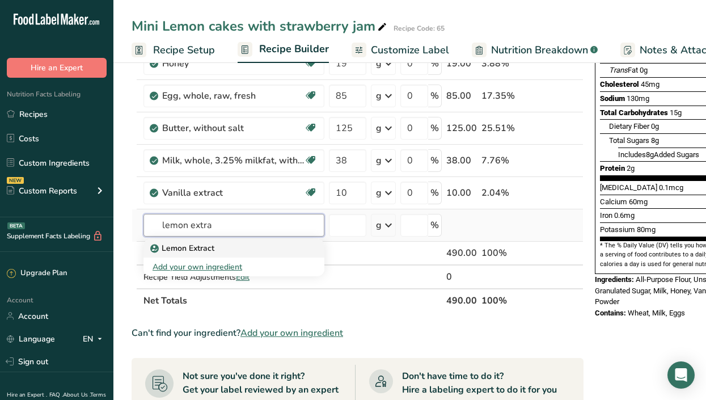
type input "lemon extra"
click at [181, 249] on p "Lemon Extract" at bounding box center [183, 248] width 62 height 12
type input "Lemon Extract"
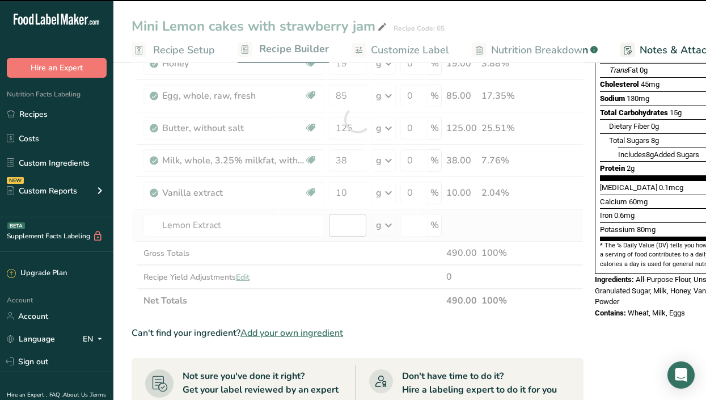
type input "0"
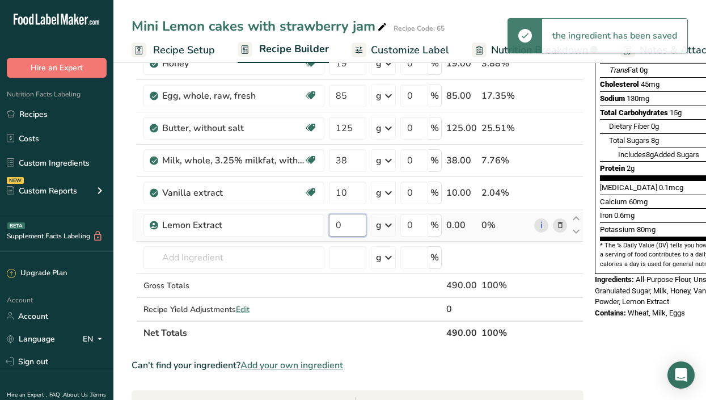
click at [343, 224] on input "0" at bounding box center [347, 225] width 37 height 23
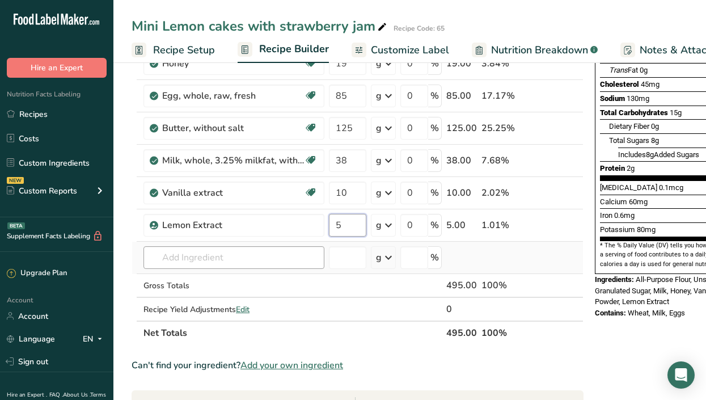
type input "5"
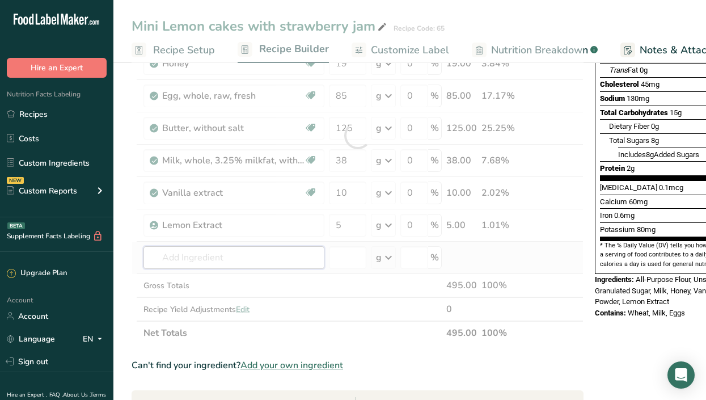
click at [183, 254] on div "Ingredient * Amount * Unit * Waste * .a-a{fill:#347362;}.b-a{fill:#fff;} Grams …" at bounding box center [357, 135] width 452 height 418
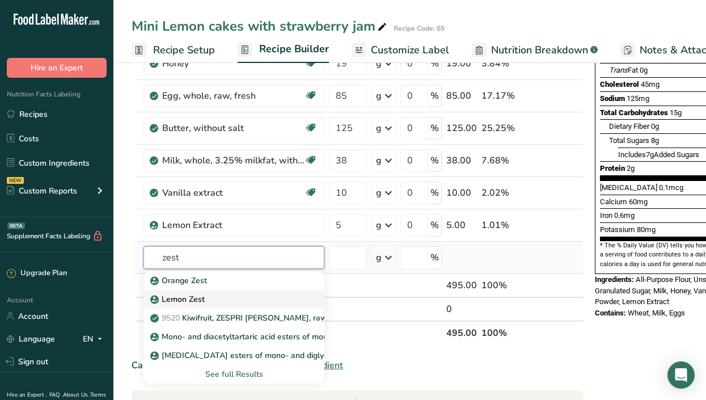
type input "Lemon Zest"
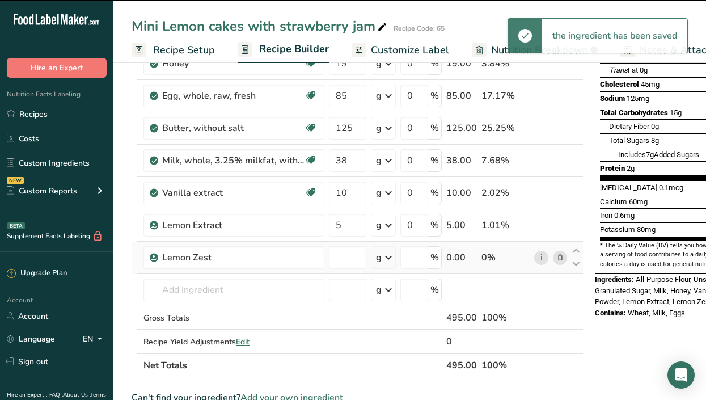
type input "0"
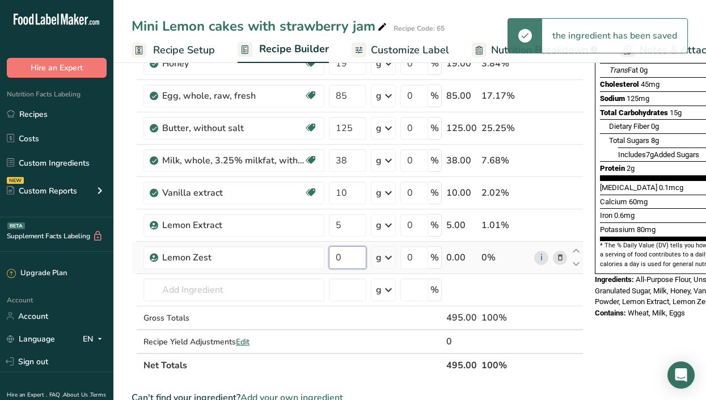
click at [347, 256] on input "0" at bounding box center [347, 257] width 37 height 23
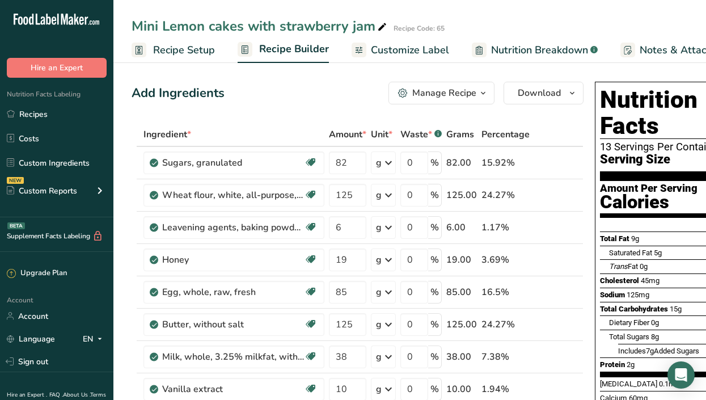
scroll to position [0, 166]
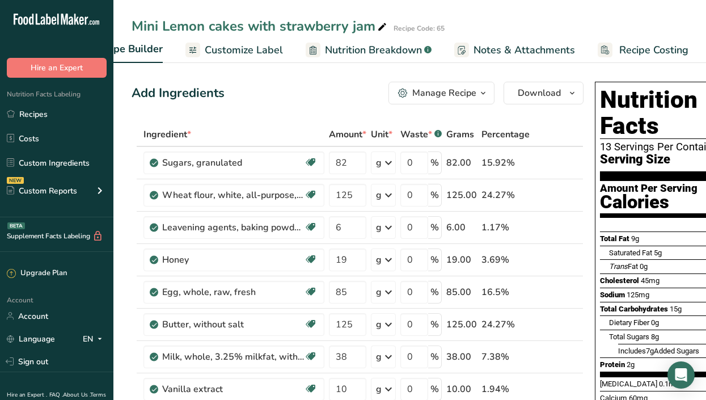
type input "20"
click at [653, 45] on span "Recipe Costing" at bounding box center [653, 50] width 69 height 15
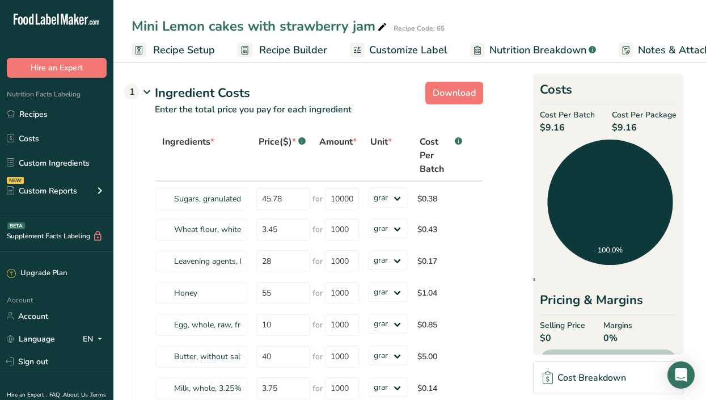
click at [180, 45] on span "Recipe Setup" at bounding box center [184, 50] width 62 height 15
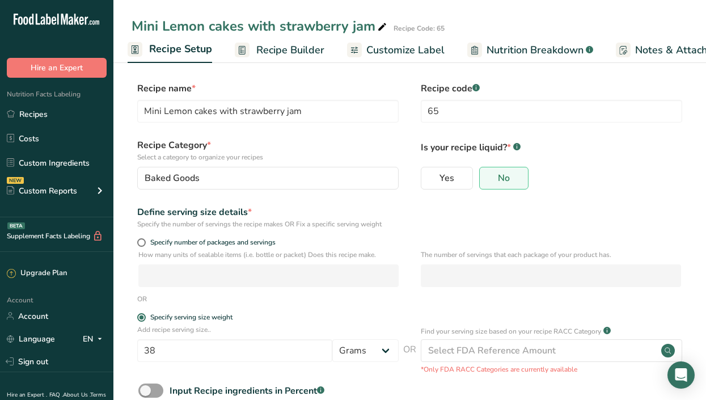
scroll to position [0, 166]
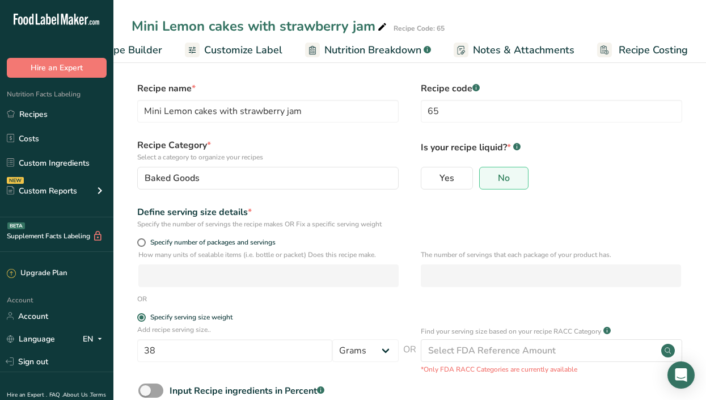
click at [631, 51] on span "Recipe Costing" at bounding box center [652, 50] width 69 height 15
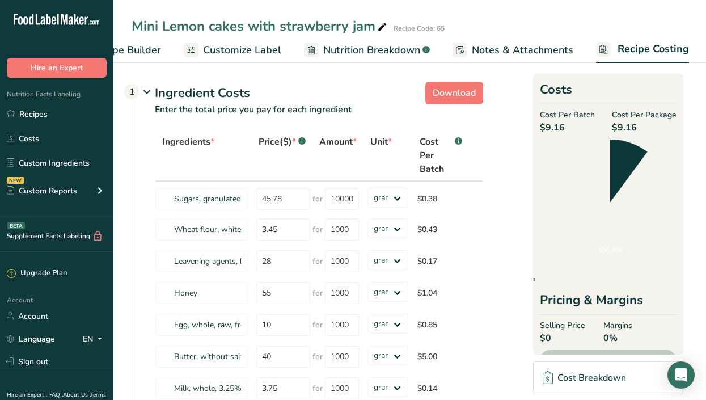
click at [631, 51] on span "Recipe Costing" at bounding box center [652, 48] width 71 height 15
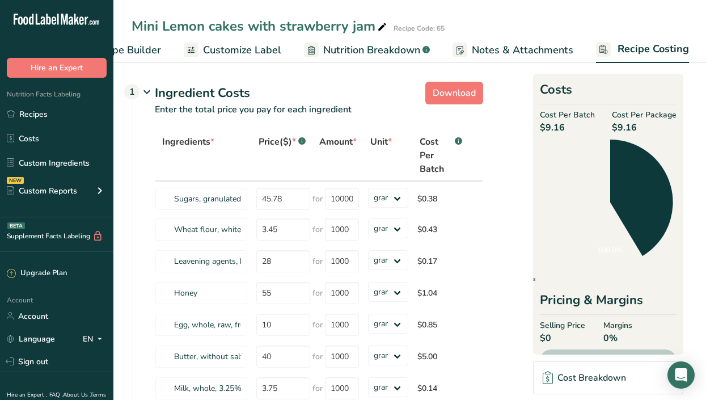
click at [631, 51] on span "Recipe Costing" at bounding box center [652, 48] width 71 height 15
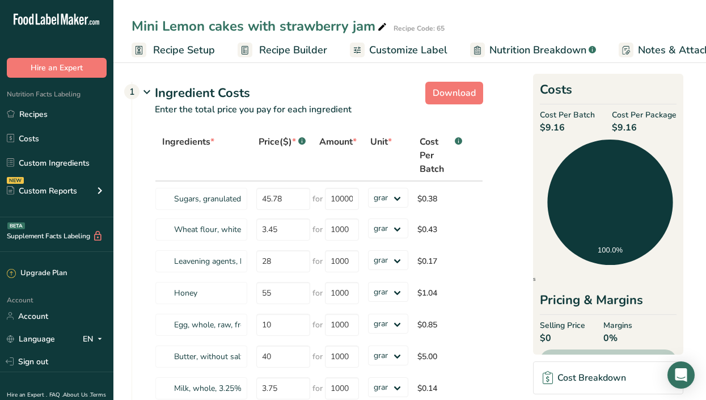
click at [193, 47] on span "Recipe Setup" at bounding box center [184, 50] width 62 height 15
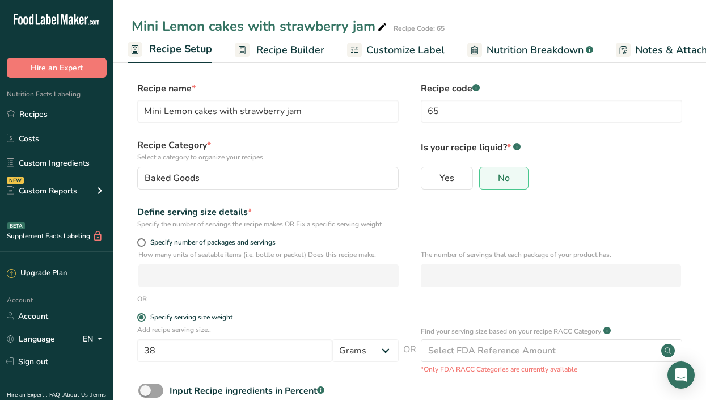
click at [290, 53] on span "Recipe Builder" at bounding box center [290, 50] width 68 height 15
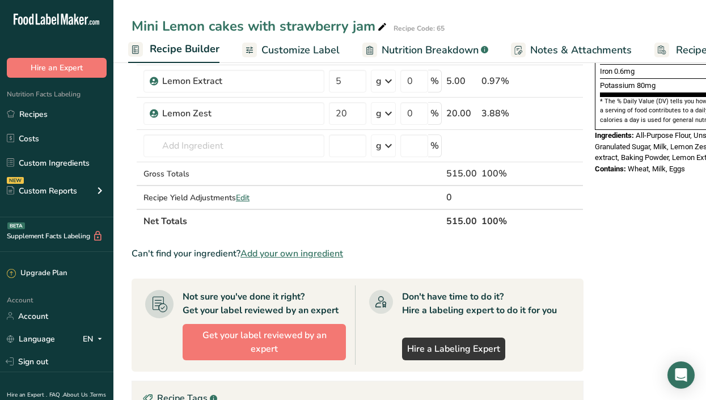
scroll to position [341, 0]
click at [180, 47] on span "Recipe Builder" at bounding box center [185, 48] width 70 height 15
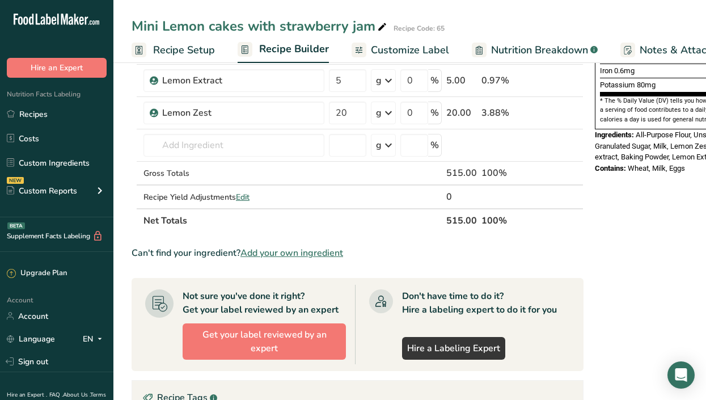
click at [175, 43] on span "Recipe Setup" at bounding box center [184, 50] width 62 height 15
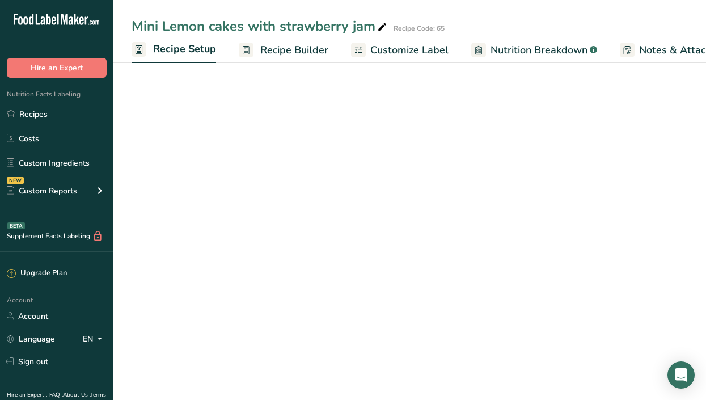
scroll to position [0, 4]
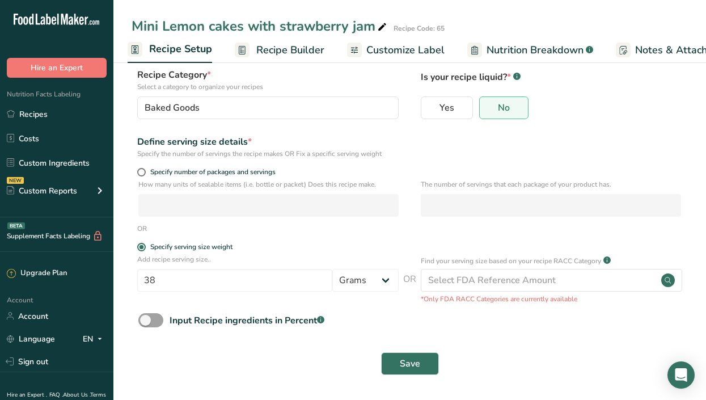
click at [176, 51] on span "Recipe Setup" at bounding box center [180, 48] width 63 height 15
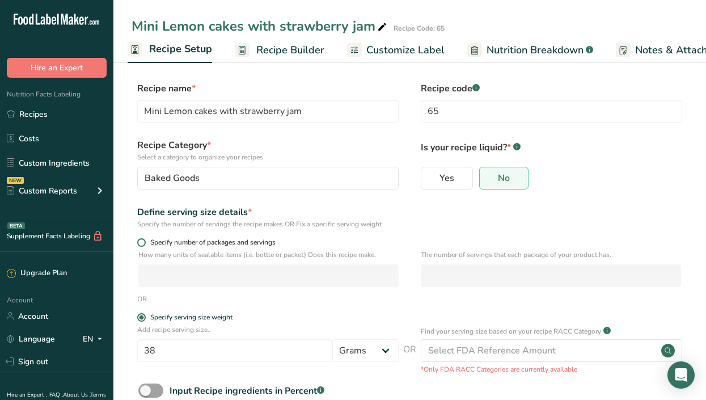
click at [155, 239] on span "Specify number of packages and servings" at bounding box center [211, 242] width 130 height 9
click at [145, 239] on input "Specify number of packages and servings" at bounding box center [140, 242] width 7 height 7
radio input "true"
radio input "false"
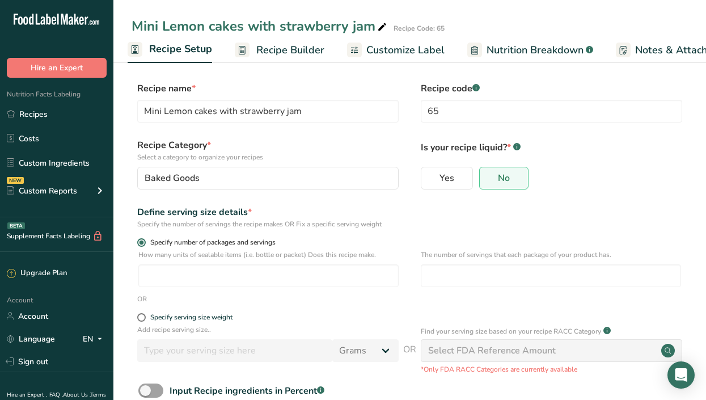
click at [155, 239] on span "Specify number of packages and servings" at bounding box center [211, 242] width 130 height 9
click at [145, 239] on input "Specify number of packages and servings" at bounding box center [140, 242] width 7 height 7
click at [182, 277] on input "number" at bounding box center [268, 275] width 260 height 23
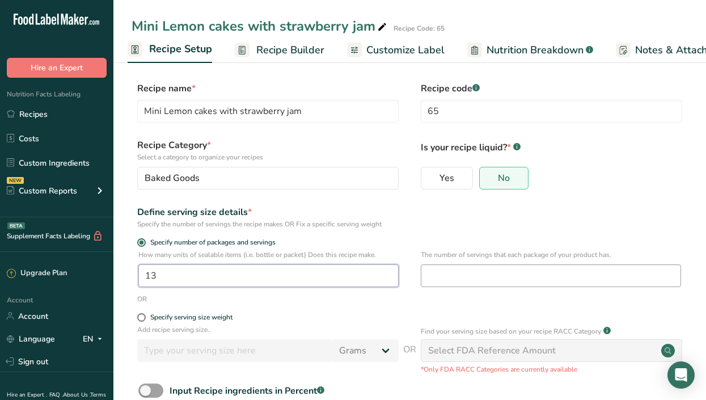
type input "13"
click at [420, 276] on input "number" at bounding box center [550, 275] width 260 height 23
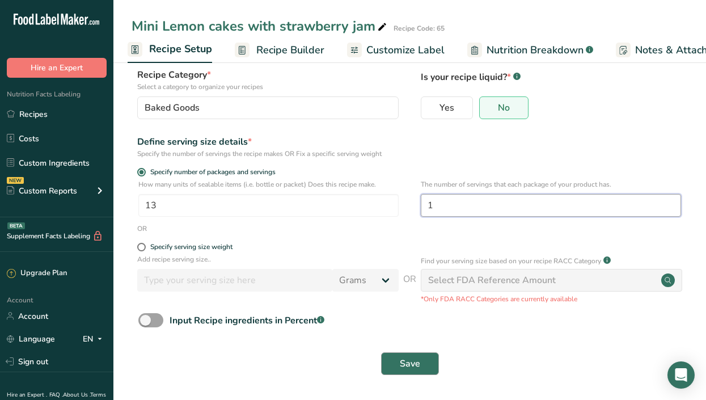
type input "1"
click at [407, 355] on button "Save" at bounding box center [410, 363] width 58 height 23
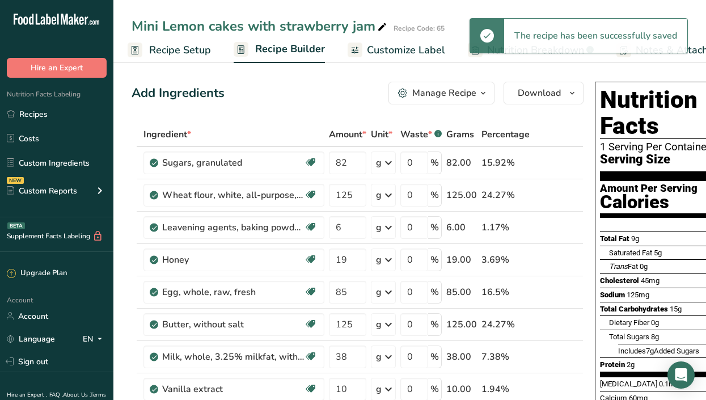
scroll to position [0, 166]
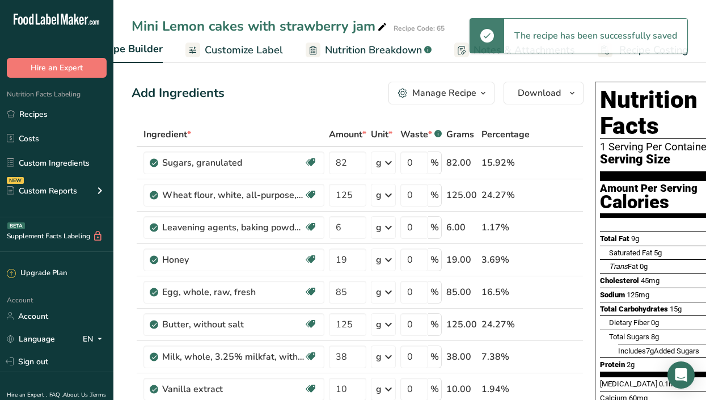
click at [673, 53] on div "The recipe has been successfully saved" at bounding box center [578, 35] width 218 height 35
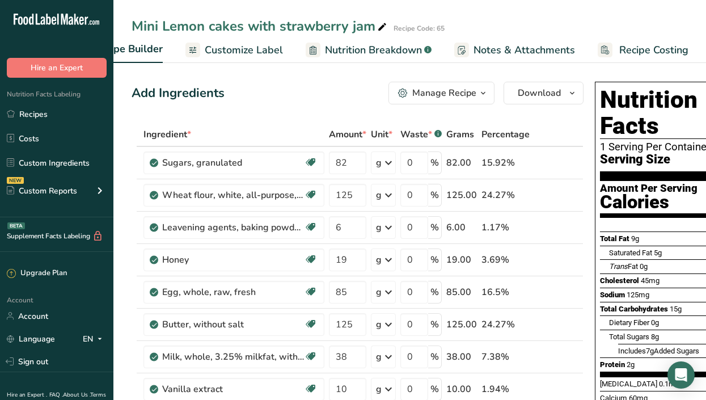
click at [673, 50] on span "Recipe Costing" at bounding box center [653, 50] width 69 height 15
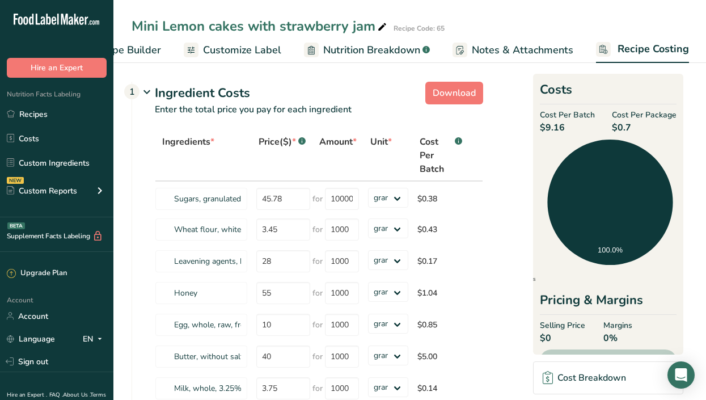
click at [504, 52] on span "Notes & Attachments" at bounding box center [521, 50] width 101 height 15
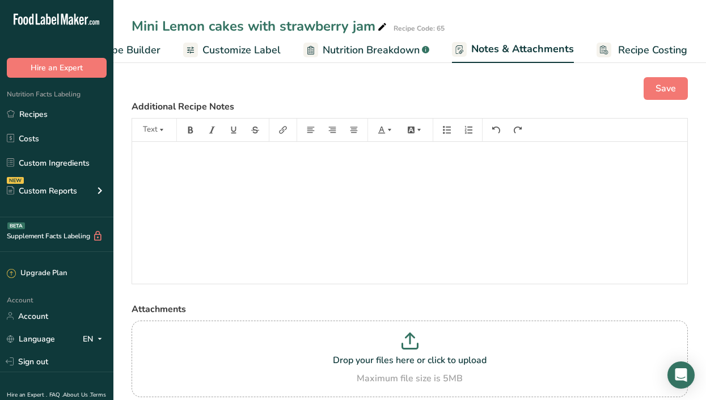
click at [355, 45] on span "Nutrition Breakdown" at bounding box center [370, 50] width 97 height 15
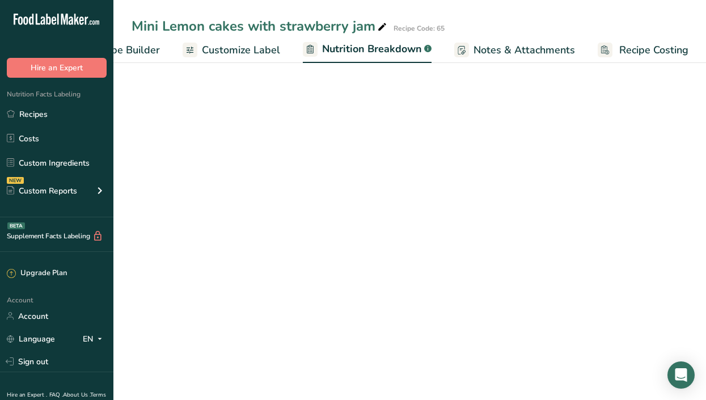
select select "Calories"
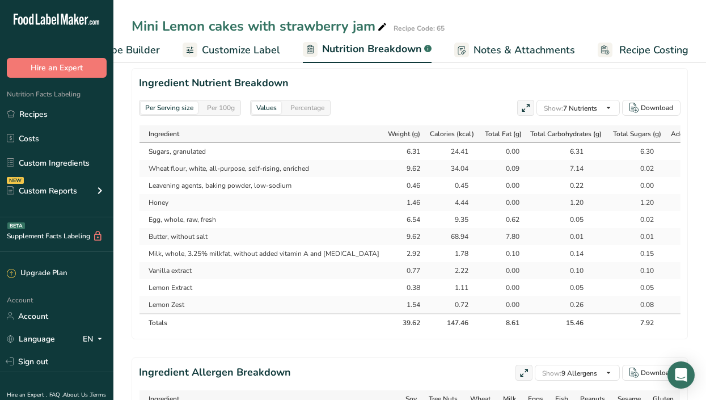
scroll to position [597, 0]
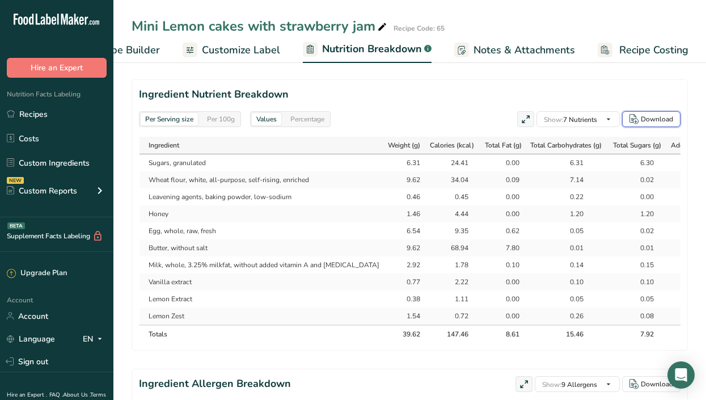
click at [654, 114] on div "Download" at bounding box center [656, 119] width 32 height 10
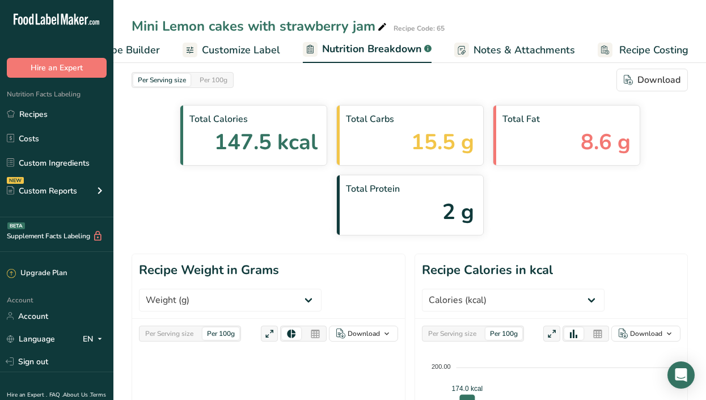
scroll to position [0, 0]
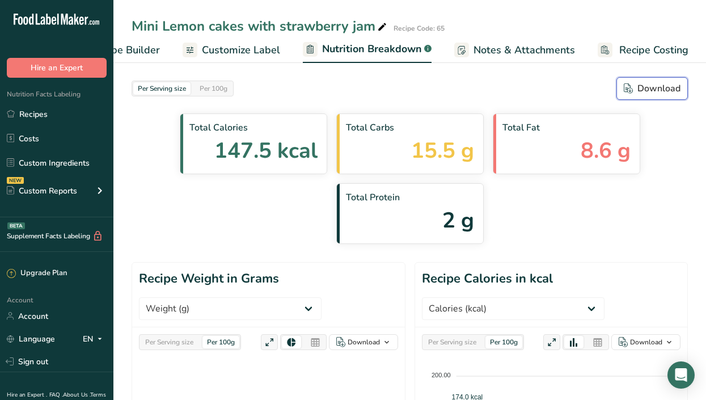
click at [644, 87] on div "Download" at bounding box center [651, 89] width 57 height 14
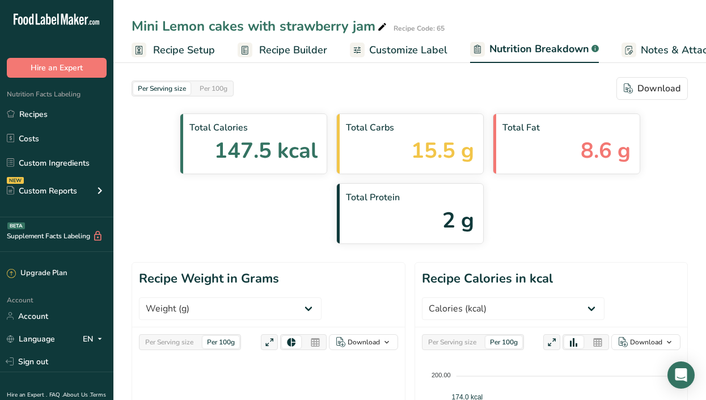
click at [284, 50] on span "Recipe Builder" at bounding box center [293, 50] width 68 height 15
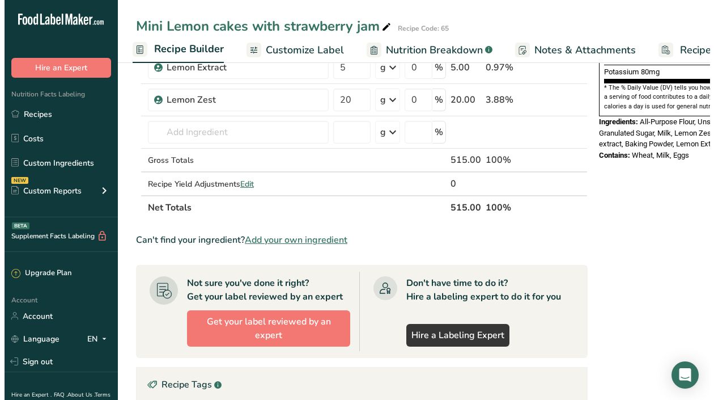
scroll to position [354, 0]
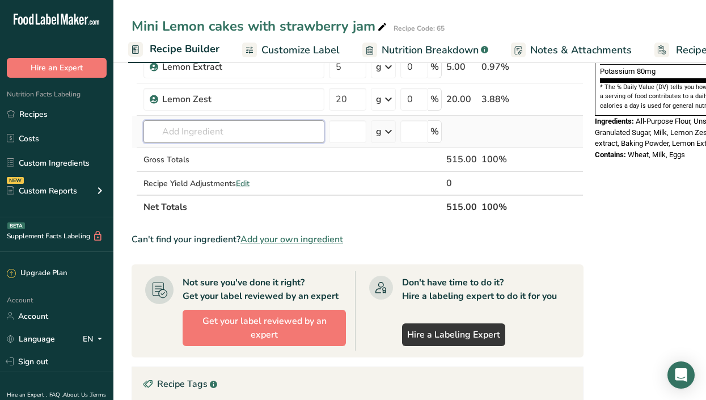
click at [254, 134] on input "text" at bounding box center [233, 131] width 181 height 23
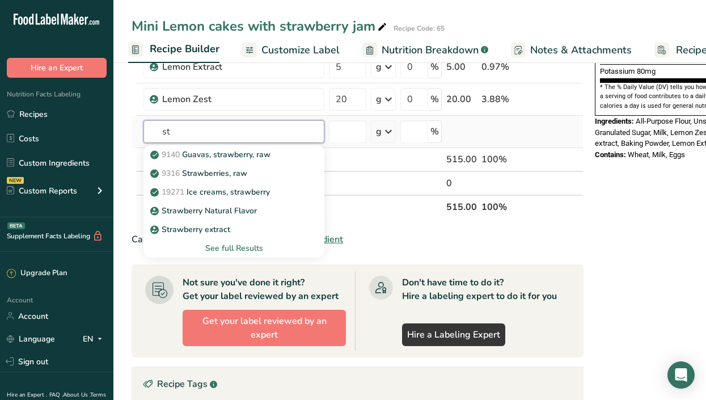
type input "s"
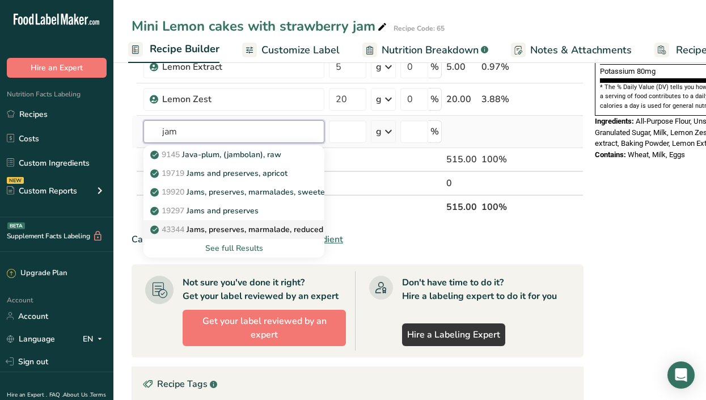
type input "jam"
click at [242, 251] on div "See full Results" at bounding box center [233, 248] width 163 height 12
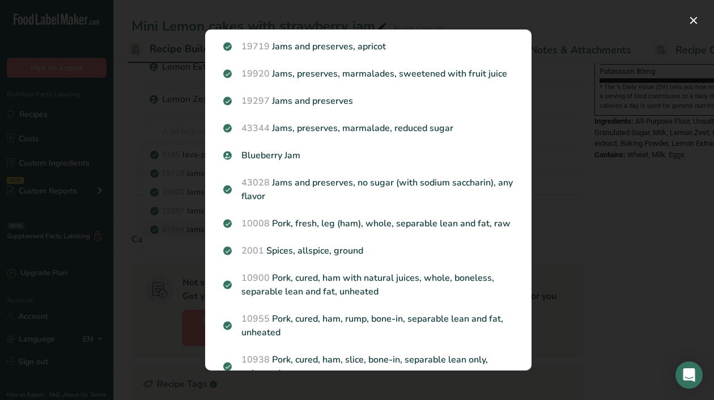
scroll to position [0, 0]
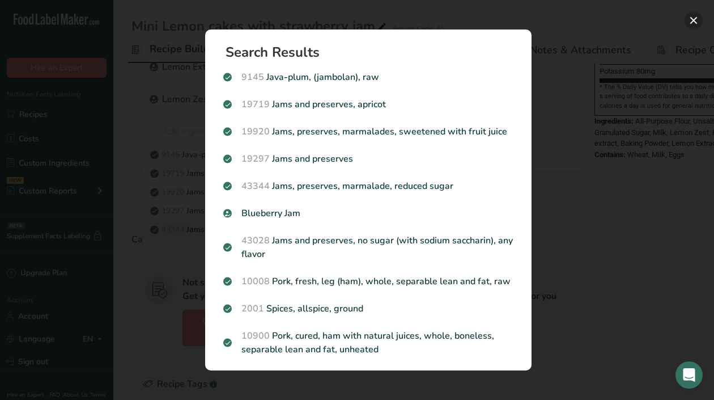
click at [695, 20] on button "Search results modal" at bounding box center [694, 20] width 18 height 18
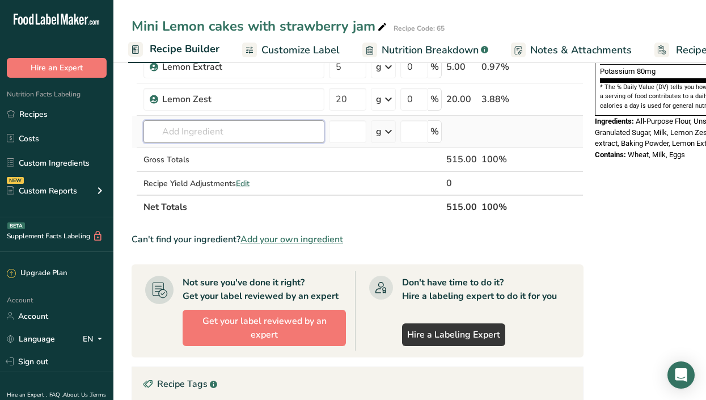
click at [197, 133] on input "text" at bounding box center [233, 131] width 181 height 23
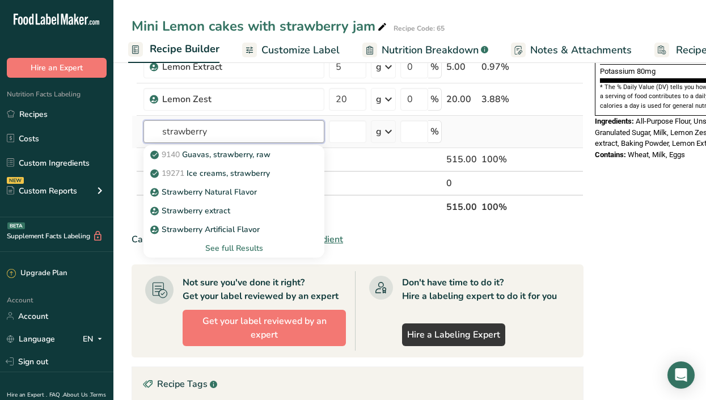
type input "strawberry"
click at [231, 247] on div "See full Results" at bounding box center [233, 248] width 163 height 12
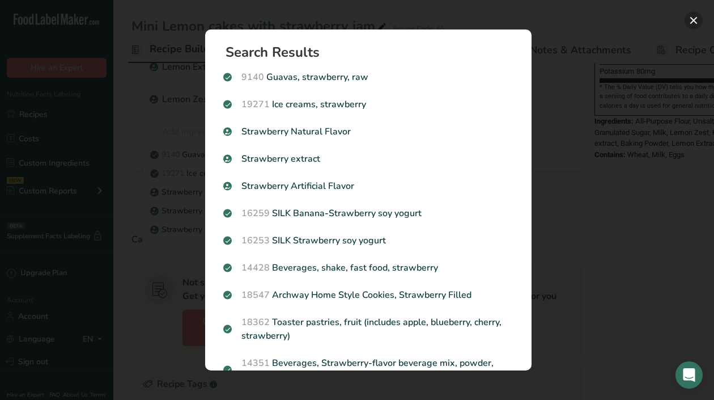
click at [694, 25] on button "Search results modal" at bounding box center [694, 20] width 18 height 18
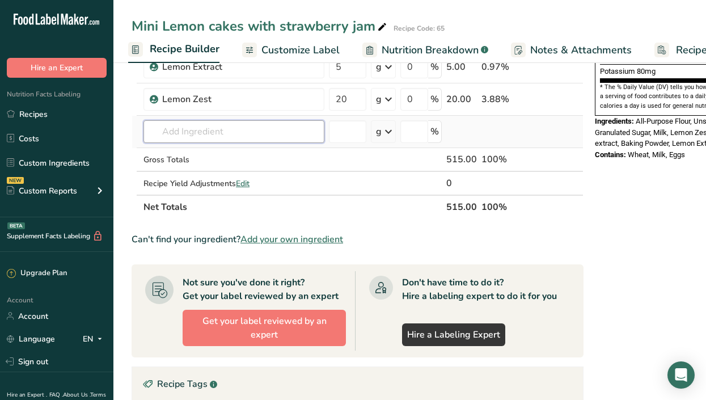
click at [244, 130] on input "text" at bounding box center [233, 131] width 181 height 23
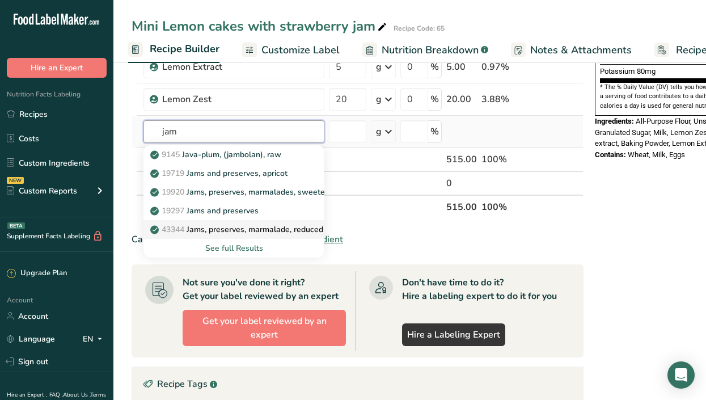
type input "jam"
click at [249, 230] on p "43344 Jams, preserves, marmalade, reduced sugar" at bounding box center [248, 229] width 193 height 12
type input "Jams, preserves, marmalade, reduced sugar"
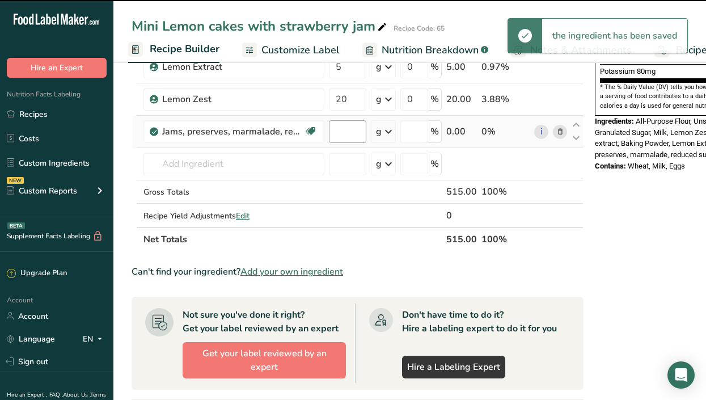
type input "0"
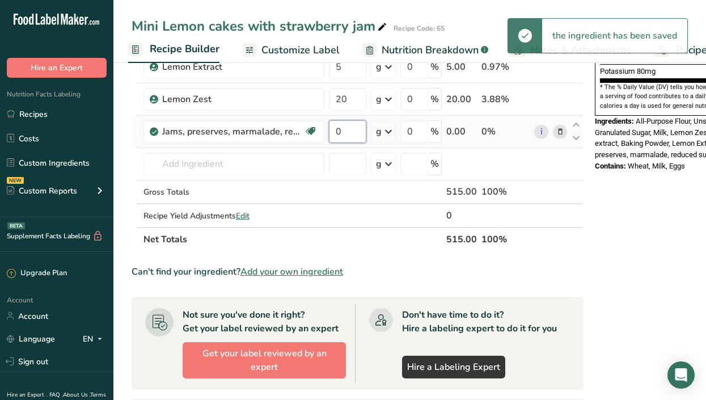
click at [344, 133] on input "0" at bounding box center [347, 131] width 37 height 23
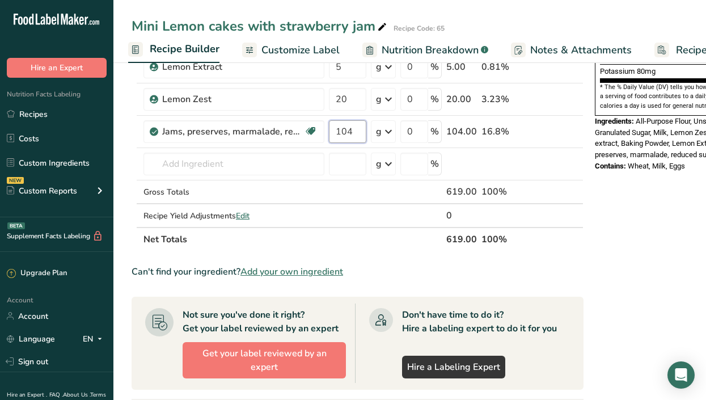
type input "104"
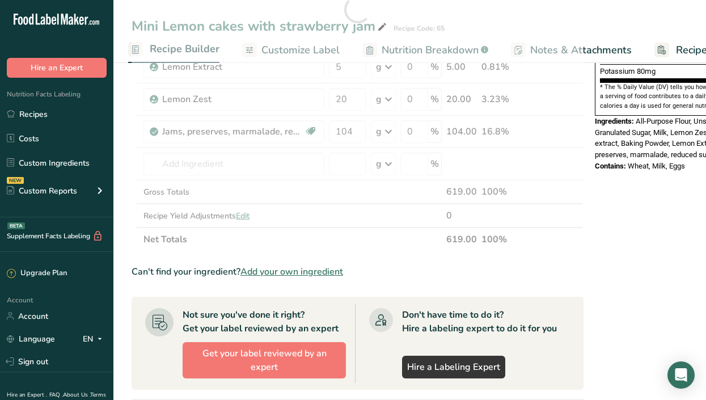
click at [600, 191] on div "Nutrition Facts 1 Serving Per Container Serving Size 40g Amount Per Serving Cal…" at bounding box center [680, 185] width 181 height 924
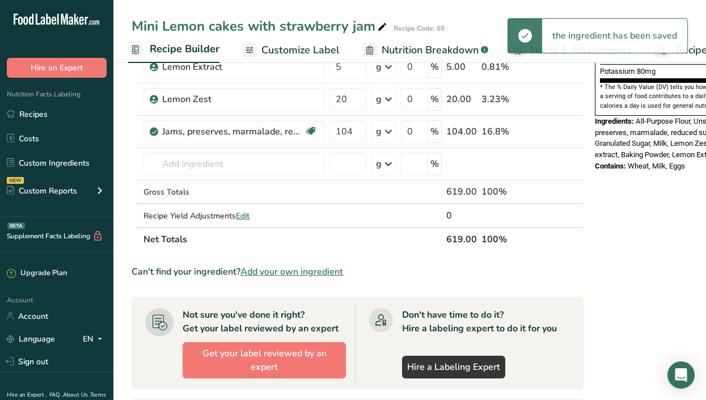
scroll to position [0, 166]
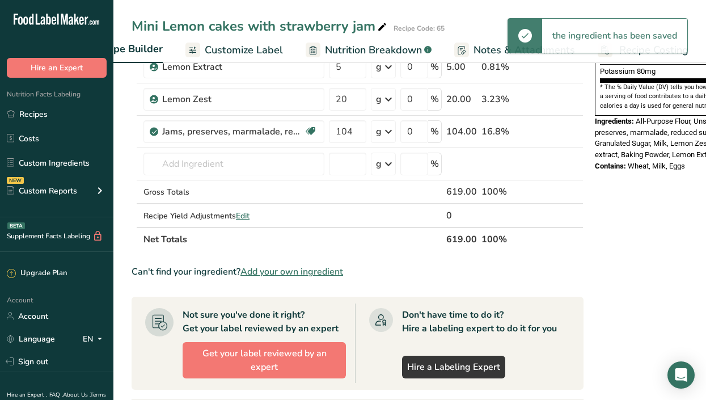
click at [676, 53] on span "Recipe Costing" at bounding box center [653, 50] width 69 height 15
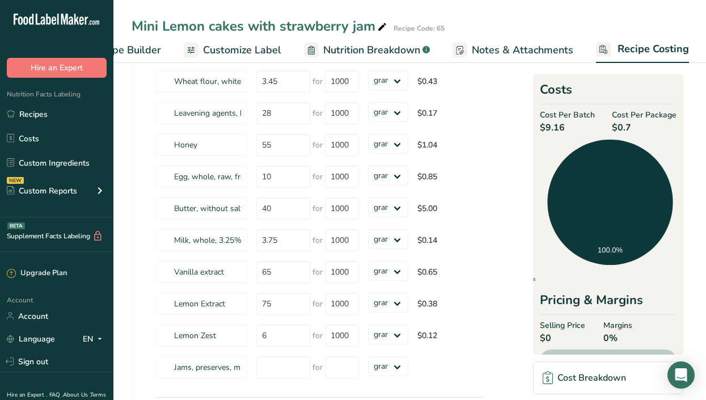
scroll to position [180, 0]
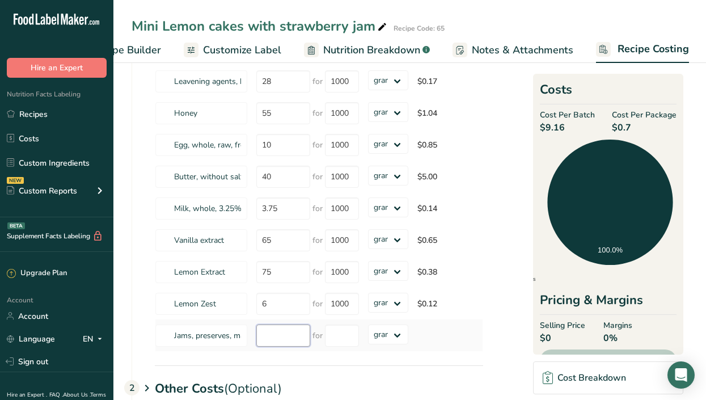
click at [286, 324] on input "number" at bounding box center [283, 335] width 54 height 22
click at [347, 337] on input "number" at bounding box center [342, 335] width 34 height 22
click at [284, 334] on input "15" at bounding box center [283, 335] width 54 height 22
type input "1"
type input "20"
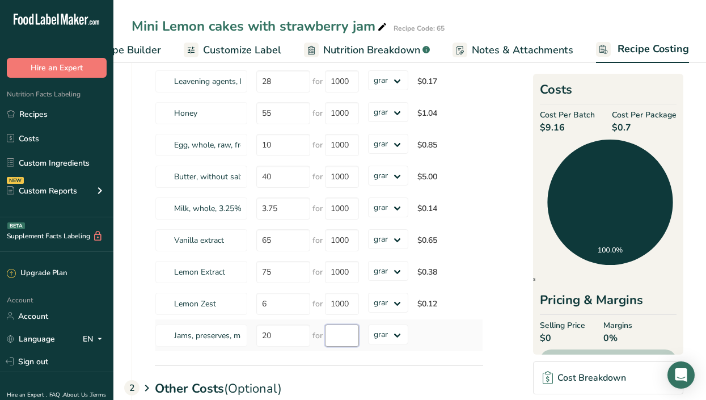
click at [355, 345] on input "number" at bounding box center [342, 335] width 34 height 22
type input "370"
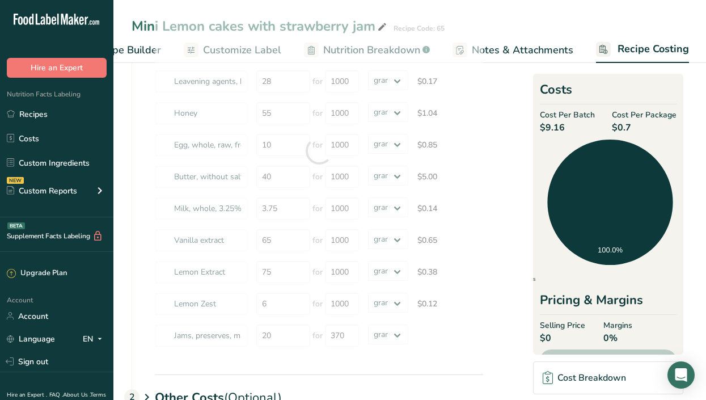
click at [499, 327] on section "Download Ingredient Costs 1 Enter the total price you pay for each ingredient I…" at bounding box center [409, 202] width 556 height 611
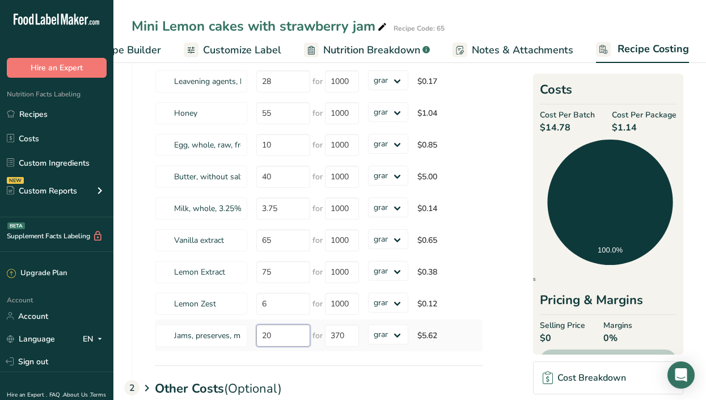
click at [305, 334] on input "20" at bounding box center [283, 335] width 54 height 22
type input "2"
type input "35"
click at [348, 332] on div "Ingredients * Price($) * .a-a{fill:#347362;}.b-a{fill:#fff;} Amount * Unit * Co…" at bounding box center [319, 150] width 328 height 401
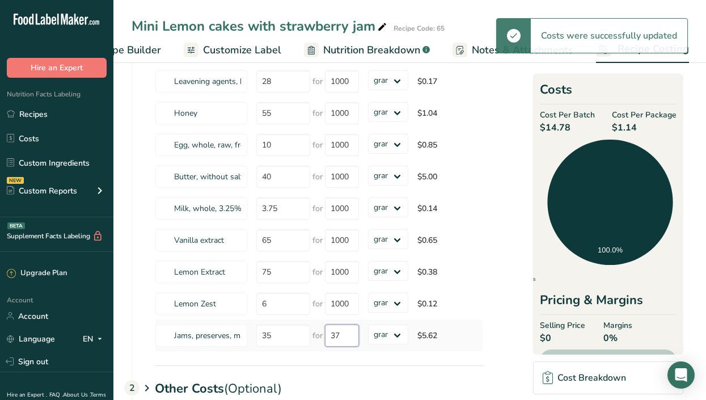
type input "3"
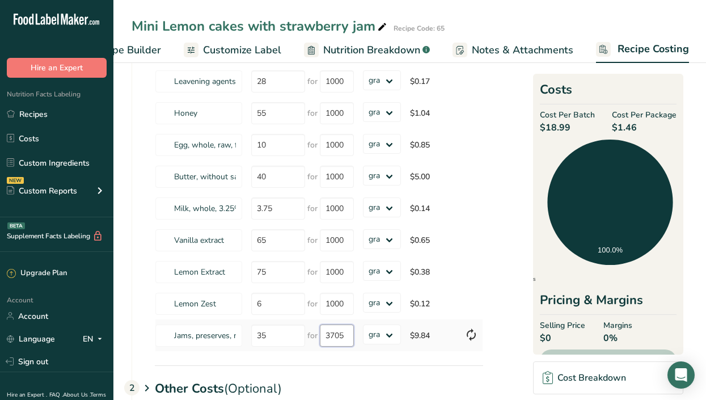
scroll to position [0, 0]
type input "3"
type input "750"
click at [427, 362] on div "Ingredients * Price($) * .a-a{fill:#347362;}.b-a{fill:#fff;} Amount * Unit * Co…" at bounding box center [307, 157] width 351 height 415
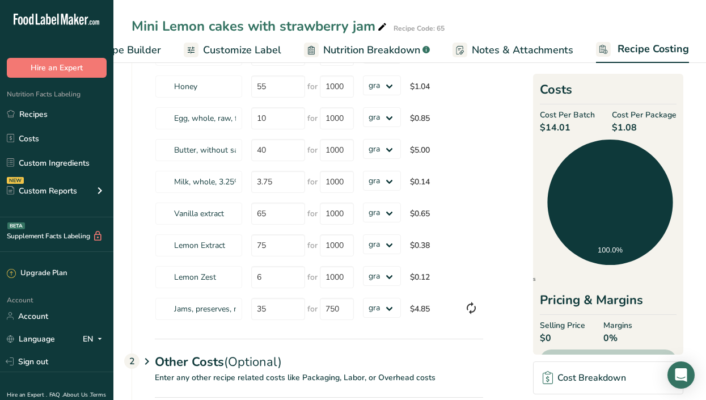
scroll to position [205, 0]
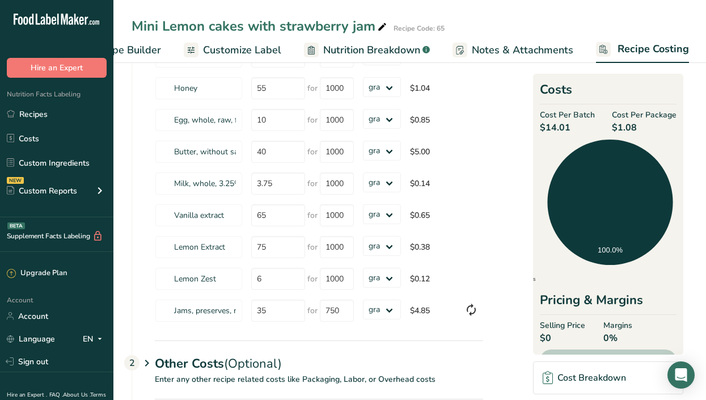
click at [133, 53] on span "Recipe Builder" at bounding box center [127, 50] width 68 height 15
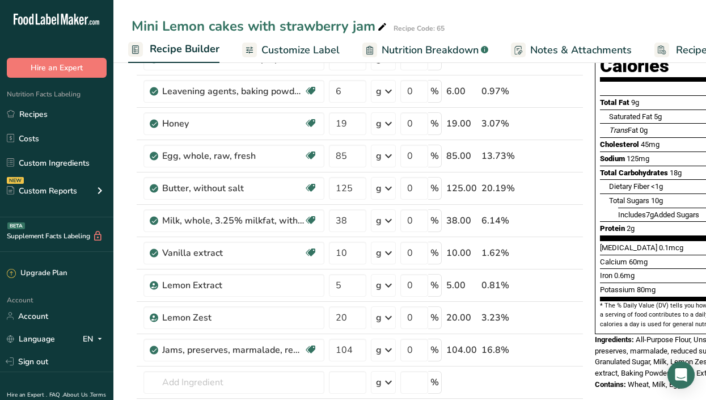
scroll to position [190, 0]
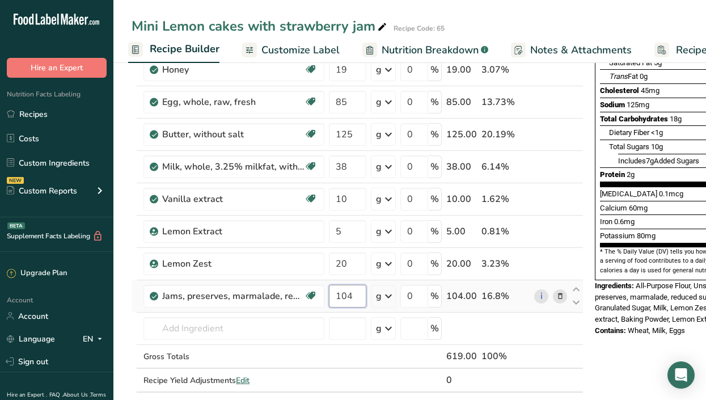
click at [351, 299] on input "104" at bounding box center [347, 295] width 37 height 23
type input "1"
type input "75"
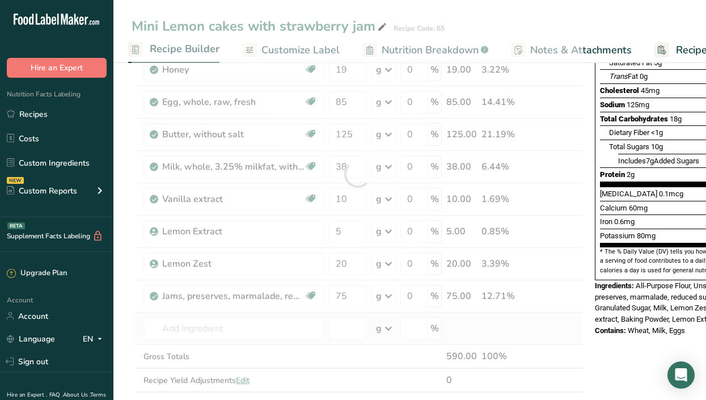
click at [526, 328] on div "Ingredient * Amount * Unit * Waste * .a-a{fill:#347362;}.b-a{fill:#fff;} Grams …" at bounding box center [357, 174] width 452 height 483
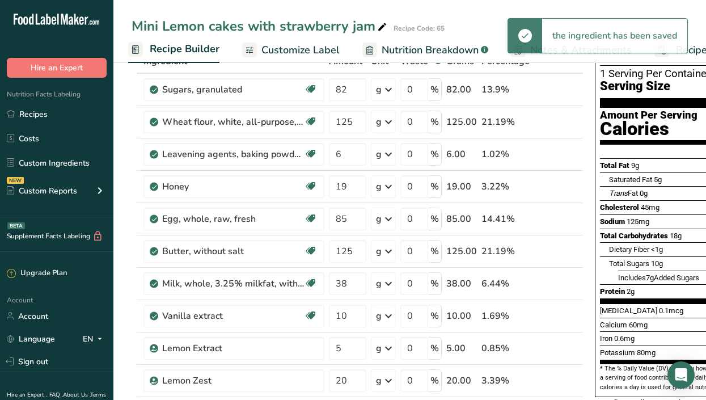
scroll to position [57, 0]
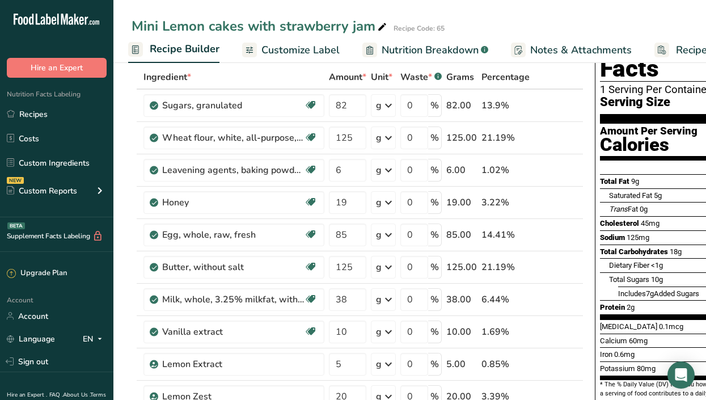
click at [683, 56] on span "Recipe Costing" at bounding box center [709, 50] width 69 height 15
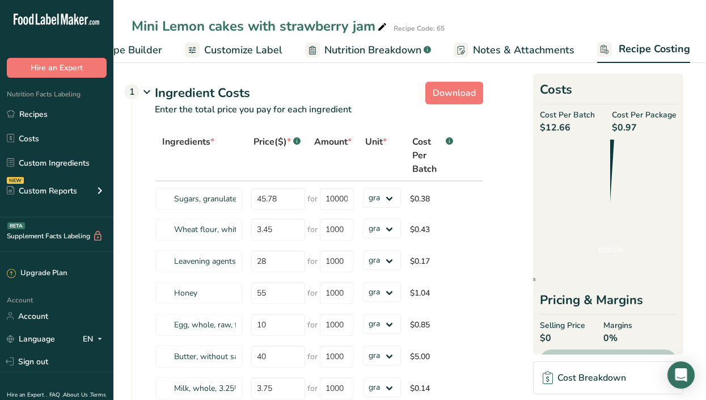
scroll to position [0, 166]
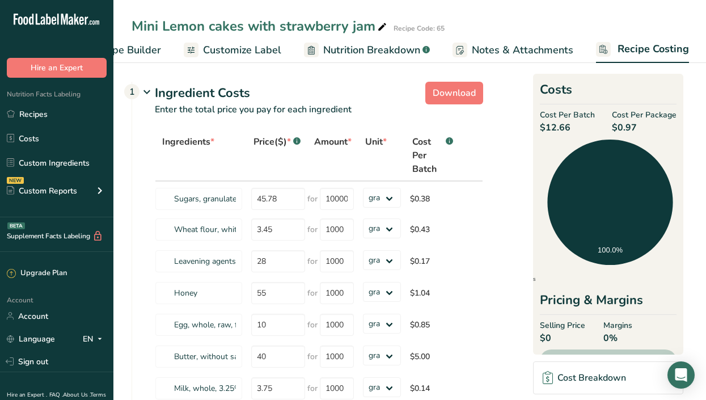
click at [354, 55] on span "Nutrition Breakdown" at bounding box center [371, 50] width 97 height 15
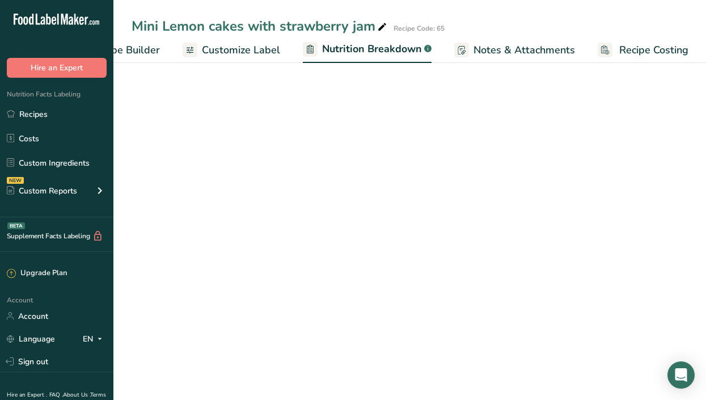
select select "Calories"
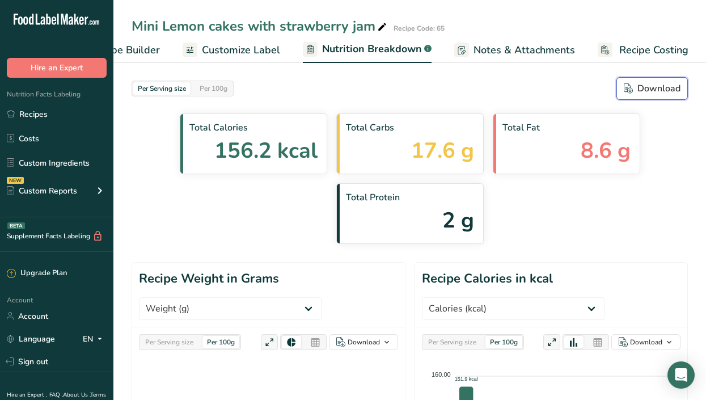
click at [657, 91] on div "Download" at bounding box center [651, 89] width 57 height 14
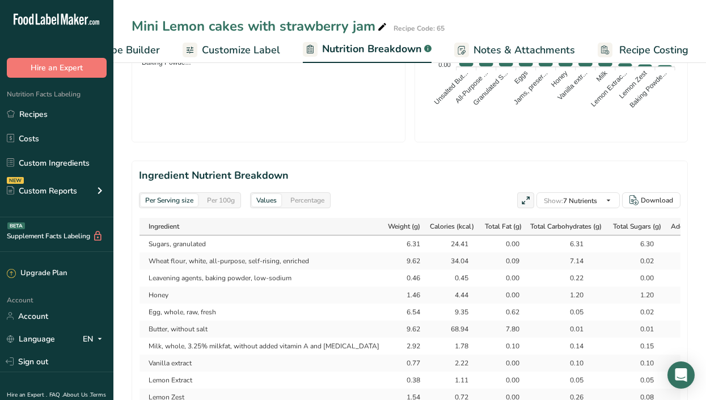
scroll to position [572, 0]
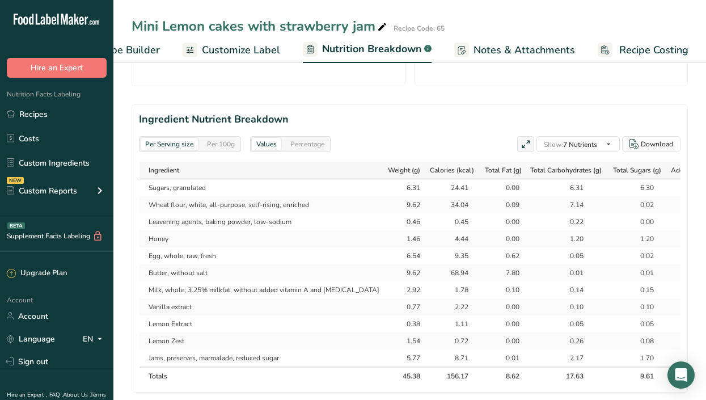
click at [222, 142] on div "Per 100g" at bounding box center [220, 144] width 37 height 12
click at [231, 139] on div "Per 100g" at bounding box center [220, 144] width 37 height 12
click at [185, 141] on div "Per Serving size" at bounding box center [169, 144] width 57 height 12
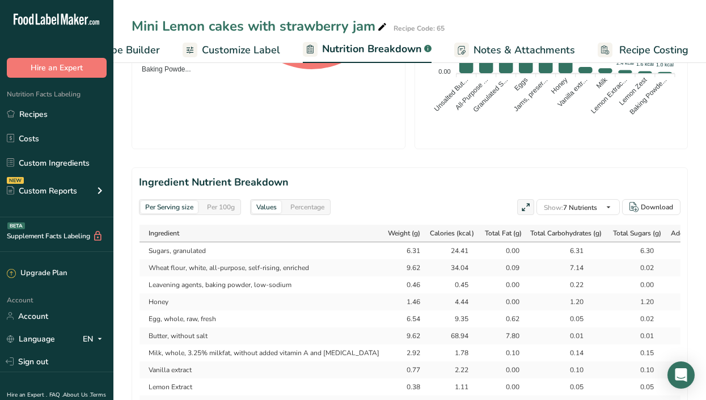
scroll to position [507, 0]
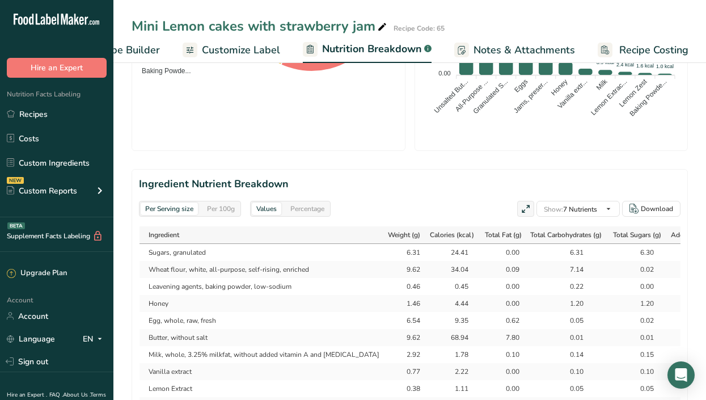
click at [177, 207] on div "Per Serving size" at bounding box center [169, 208] width 57 height 12
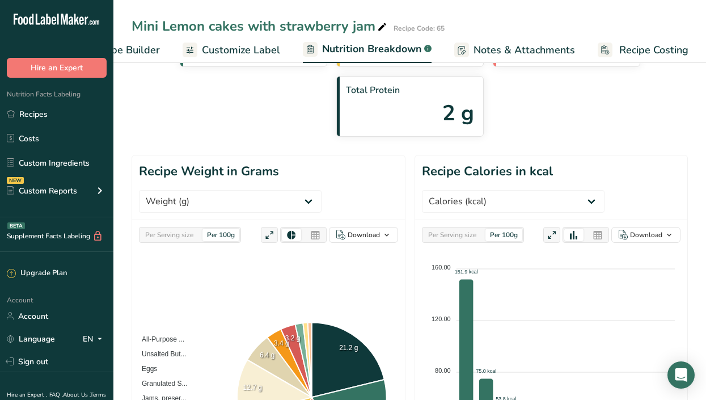
scroll to position [0, 0]
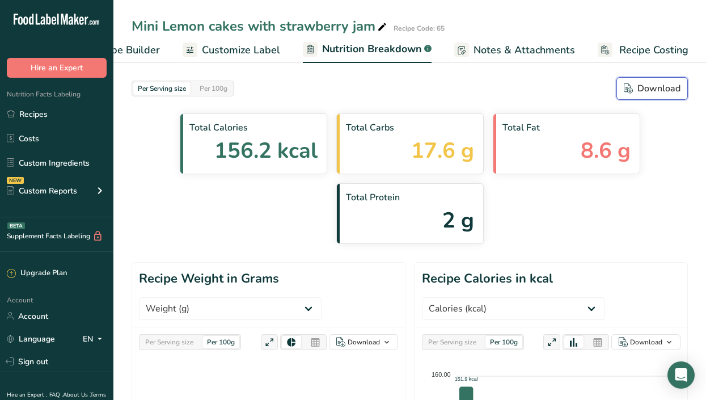
click at [644, 79] on button "Download" at bounding box center [651, 88] width 71 height 23
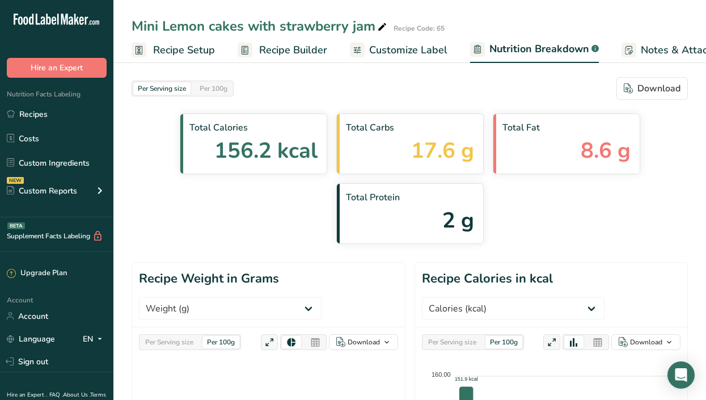
select select "Calories"
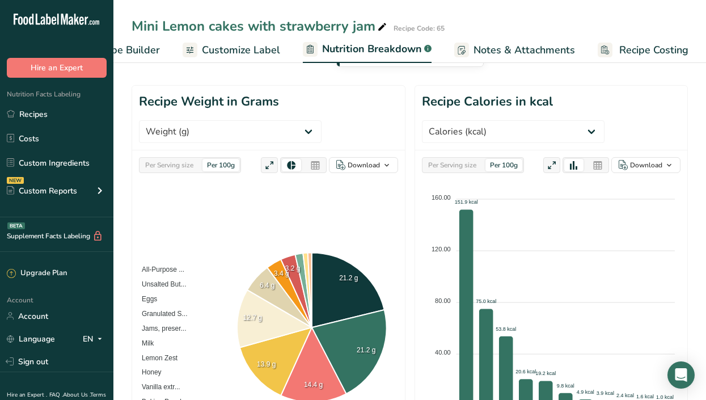
scroll to position [172, 0]
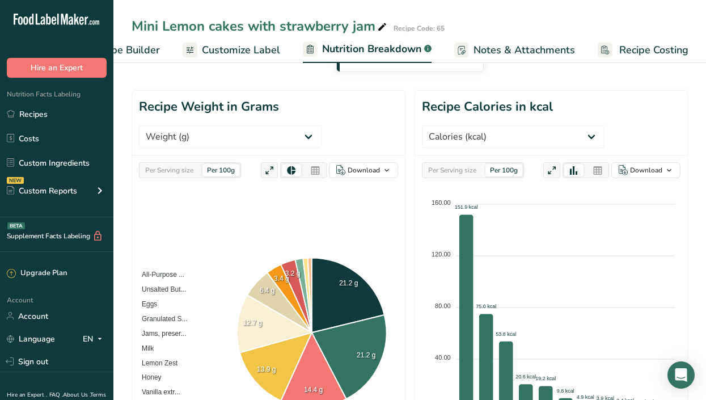
click at [507, 166] on div "Per 100g" at bounding box center [503, 170] width 37 height 12
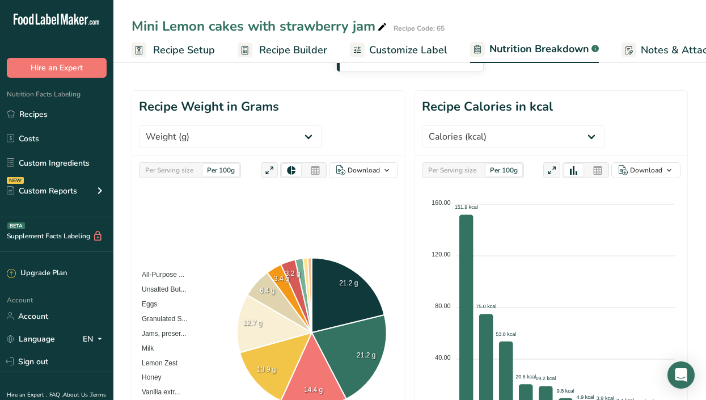
click at [393, 40] on link "Customize Label" at bounding box center [398, 50] width 97 height 26
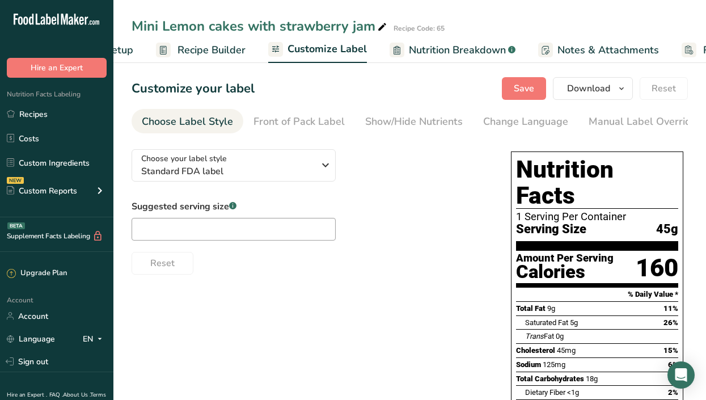
scroll to position [0, 166]
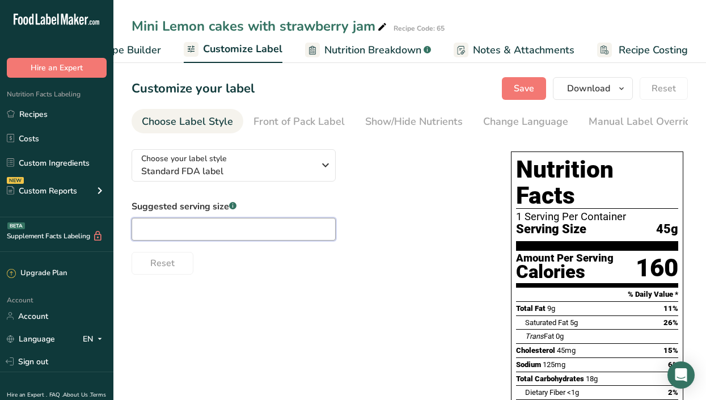
click at [182, 236] on input "text" at bounding box center [233, 229] width 204 height 23
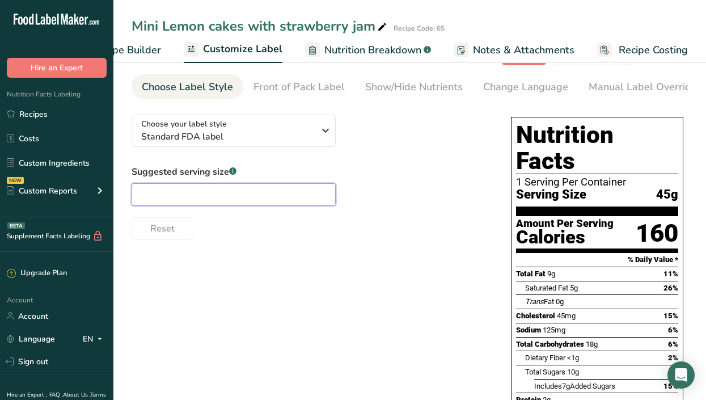
scroll to position [0, 0]
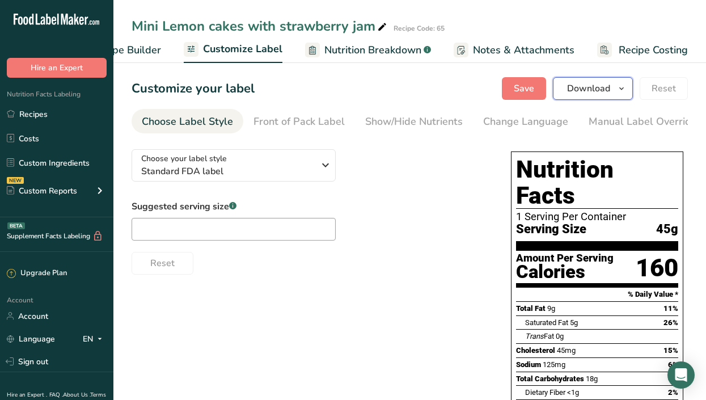
click at [603, 92] on span "Download" at bounding box center [588, 89] width 43 height 14
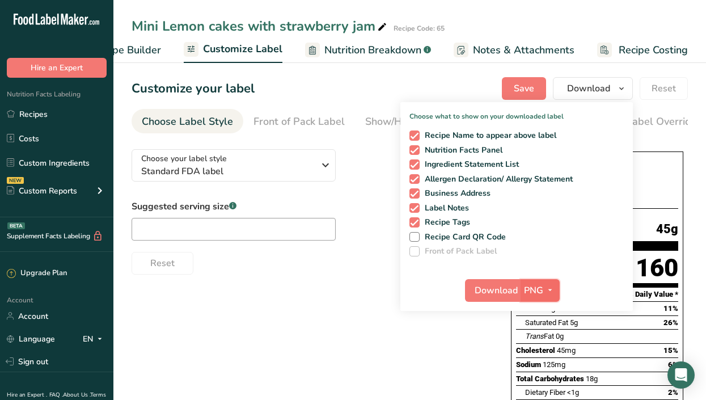
click at [524, 292] on span "PNG" at bounding box center [533, 290] width 19 height 14
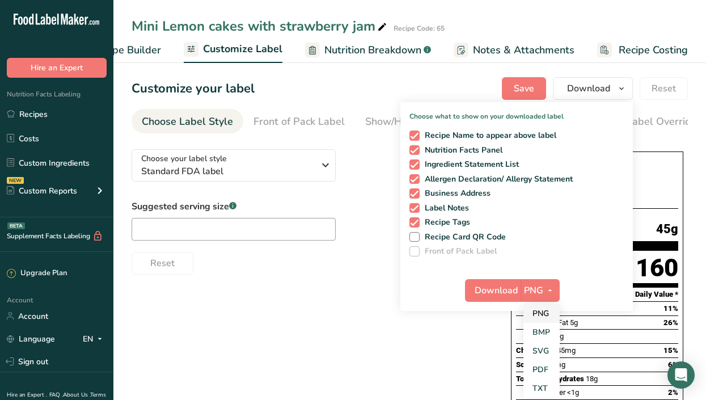
click at [533, 320] on link "PNG" at bounding box center [541, 313] width 36 height 19
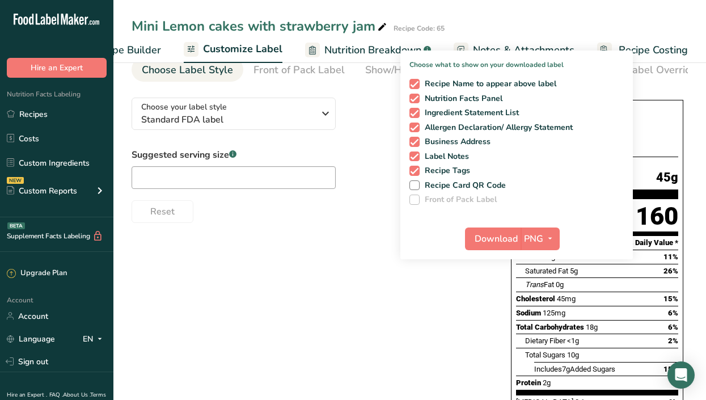
scroll to position [45, 0]
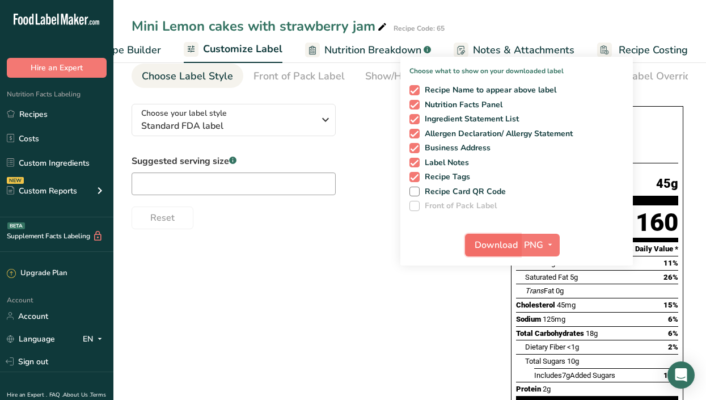
click at [502, 240] on span "Download" at bounding box center [495, 245] width 43 height 14
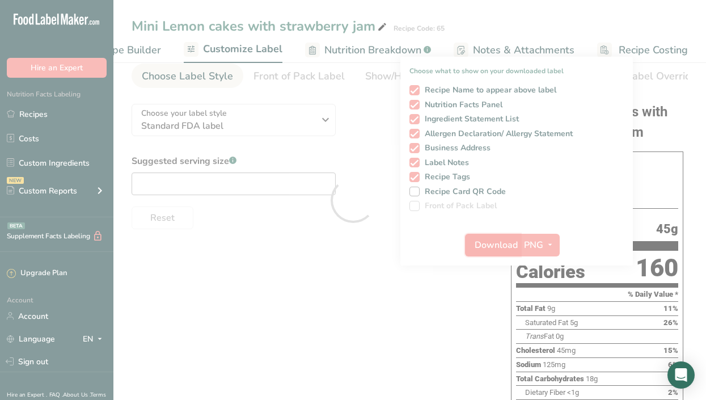
scroll to position [0, 0]
